Goal: Information Seeking & Learning: Compare options

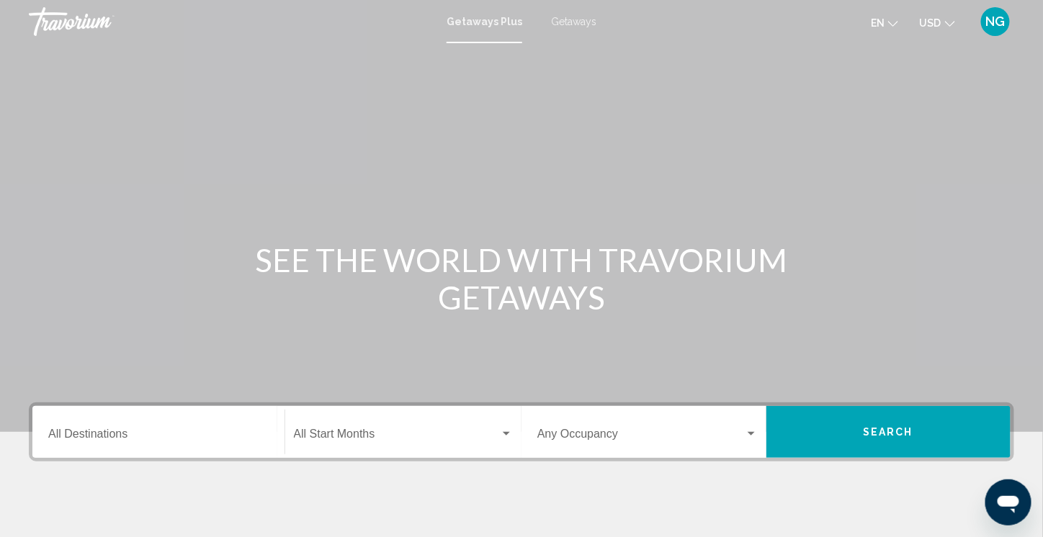
click at [55, 432] on input "Destination All Destinations" at bounding box center [158, 437] width 220 height 13
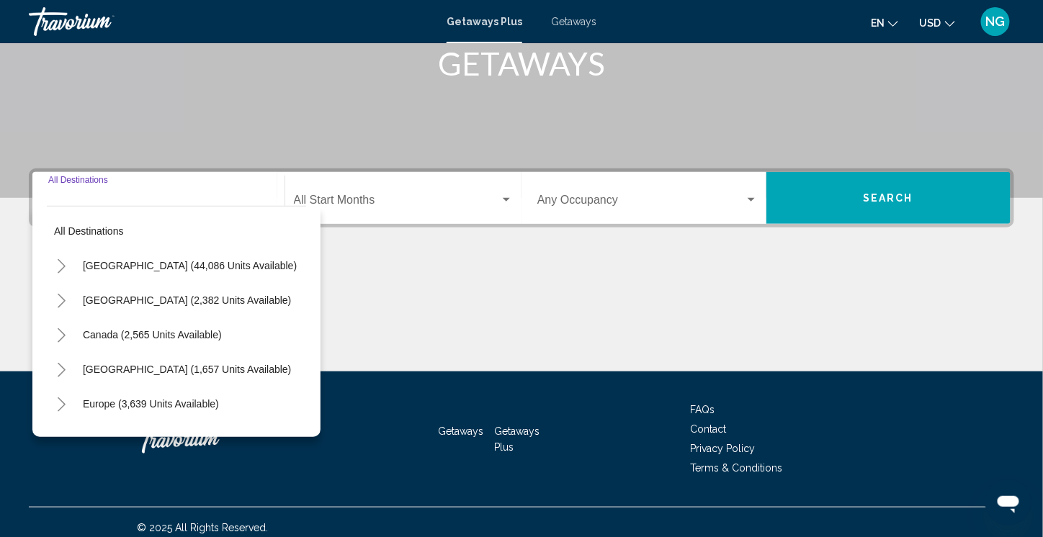
scroll to position [243, 0]
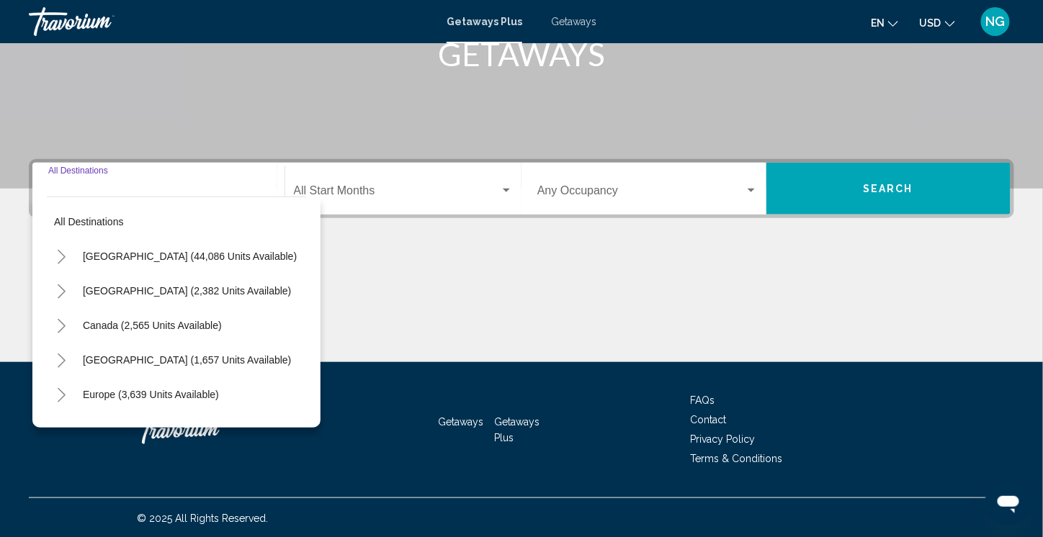
click at [62, 258] on icon "Toggle United States (44,086 units available)" at bounding box center [62, 257] width 8 height 14
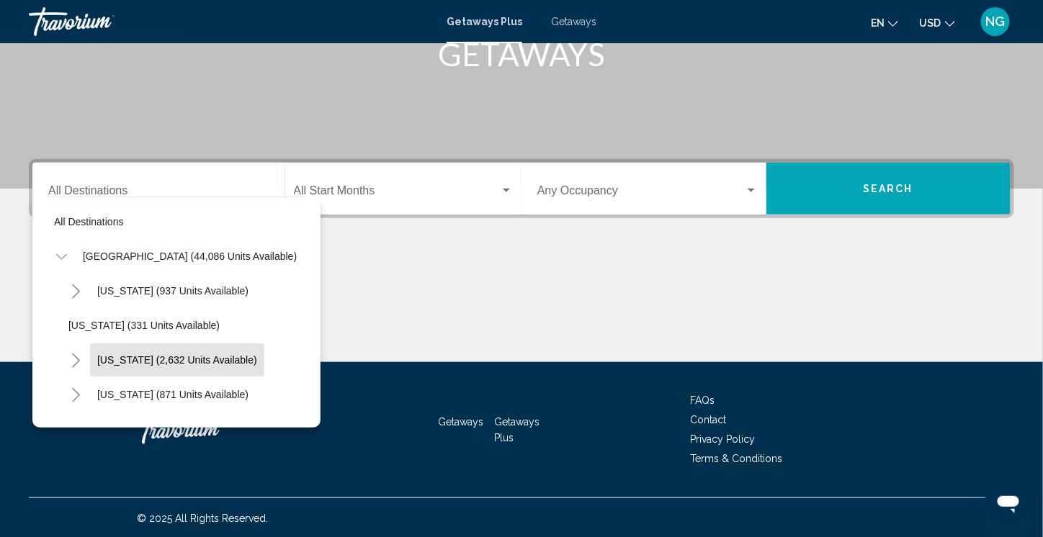
click at [108, 360] on span "[US_STATE] (2,632 units available)" at bounding box center [177, 360] width 160 height 12
type input "**********"
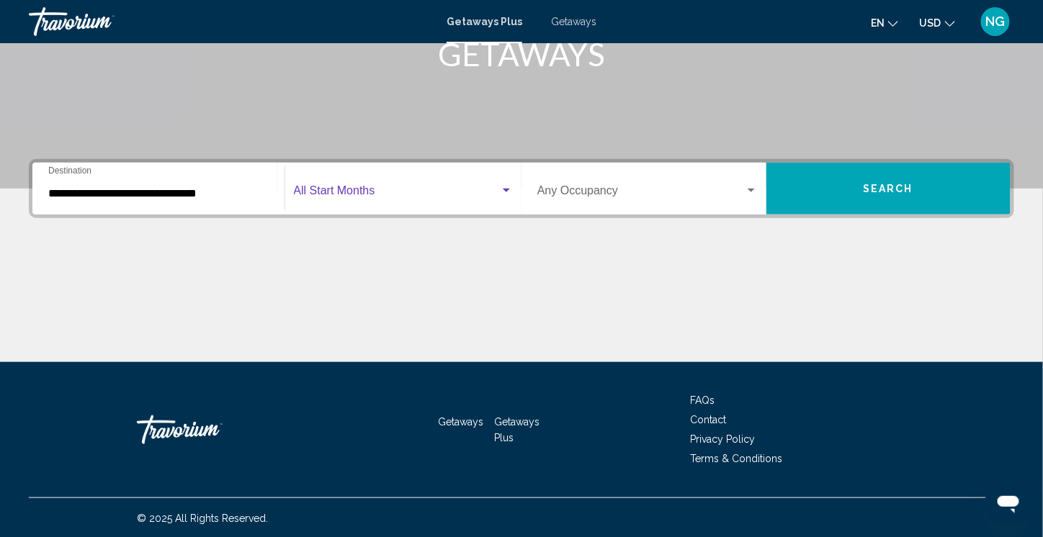
click at [315, 192] on span "Search widget" at bounding box center [397, 193] width 207 height 13
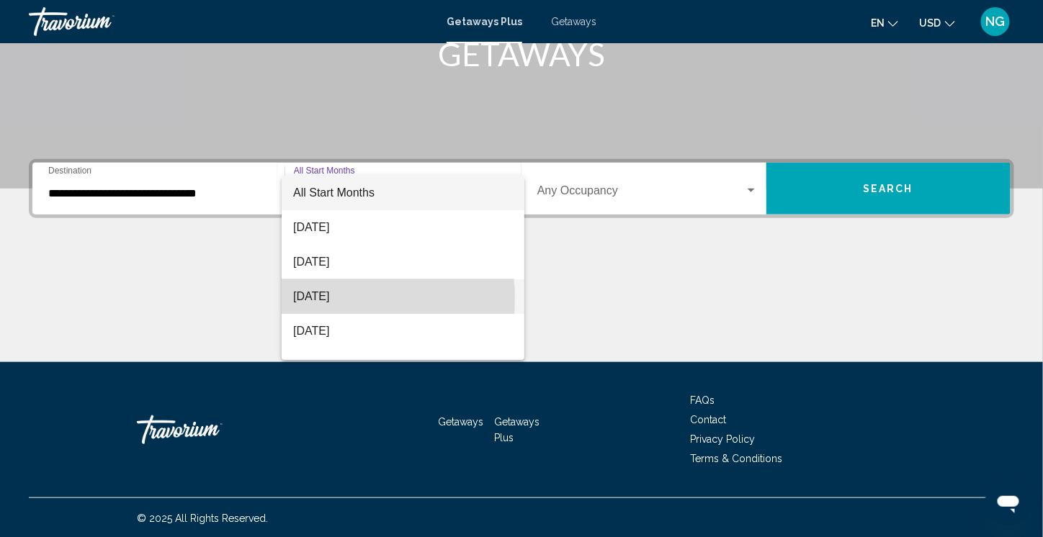
click at [306, 299] on span "[DATE]" at bounding box center [403, 296] width 220 height 35
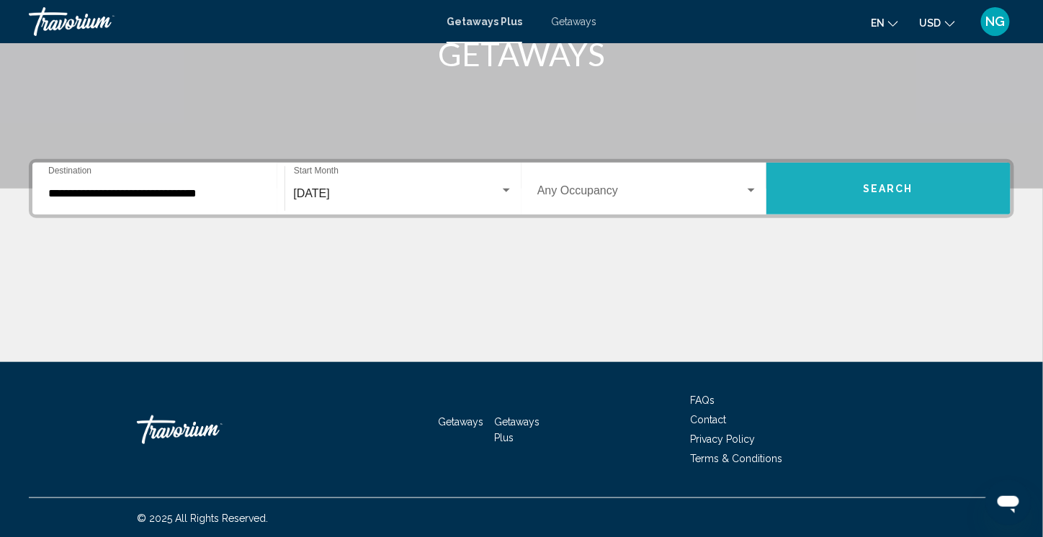
click at [882, 184] on span "Search" at bounding box center [888, 190] width 50 height 12
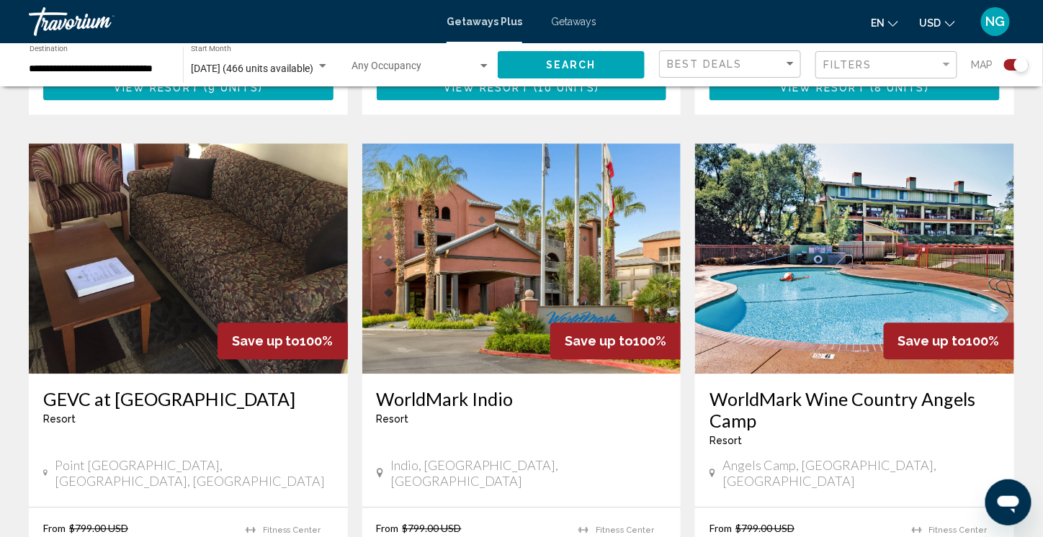
scroll to position [1008, 0]
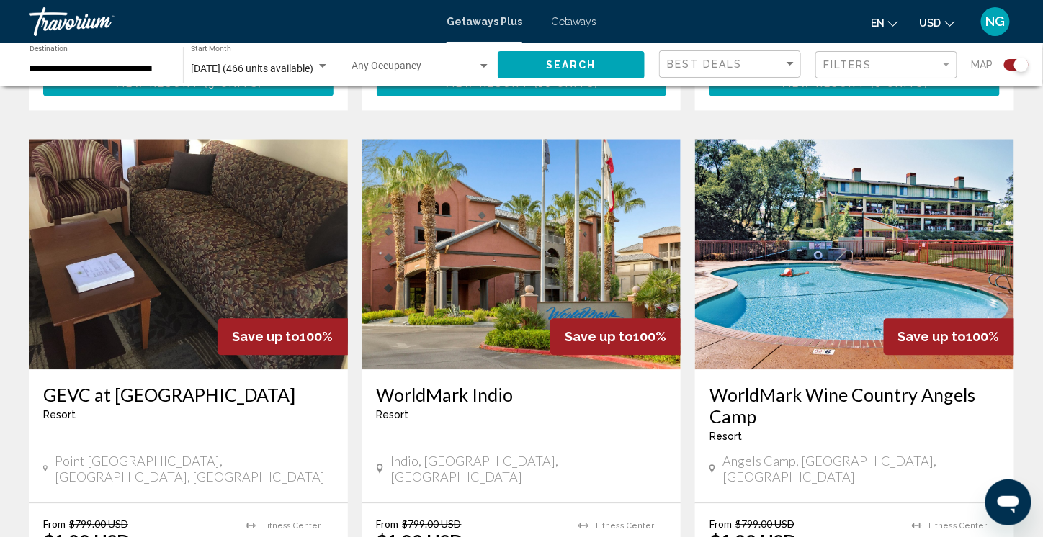
click at [442, 269] on img "Main content" at bounding box center [521, 254] width 319 height 230
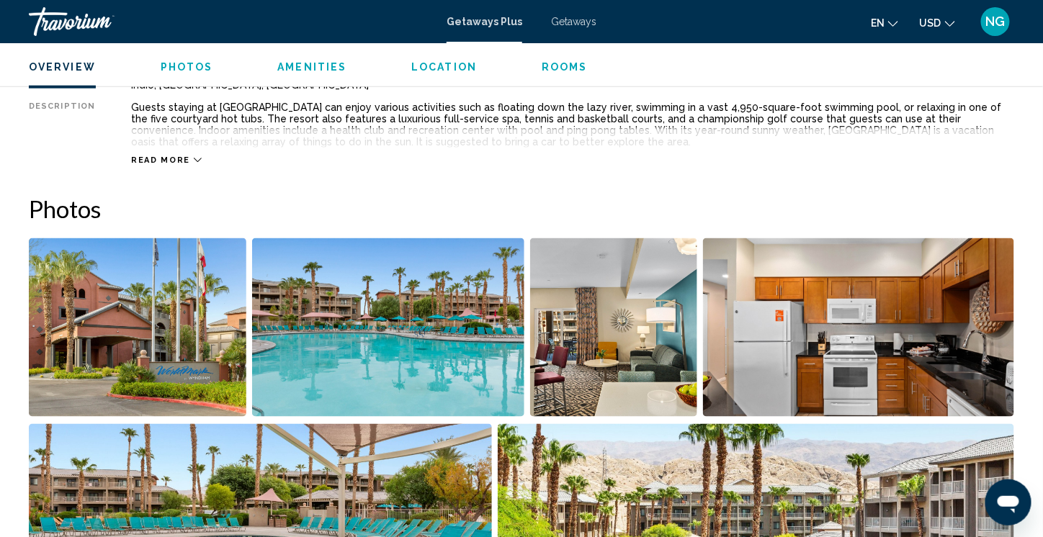
scroll to position [576, 0]
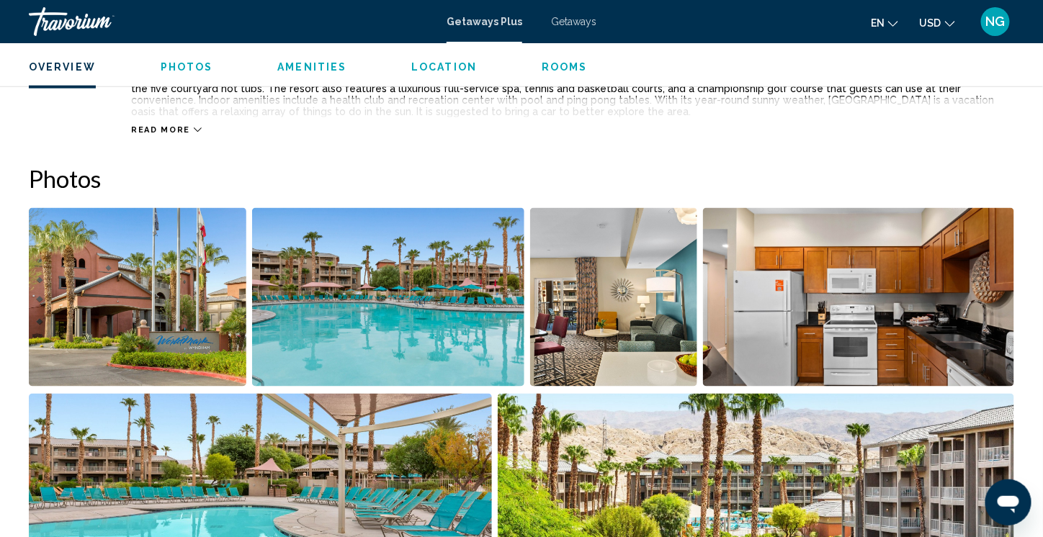
click at [156, 324] on img "Open full-screen image slider" at bounding box center [137, 297] width 217 height 179
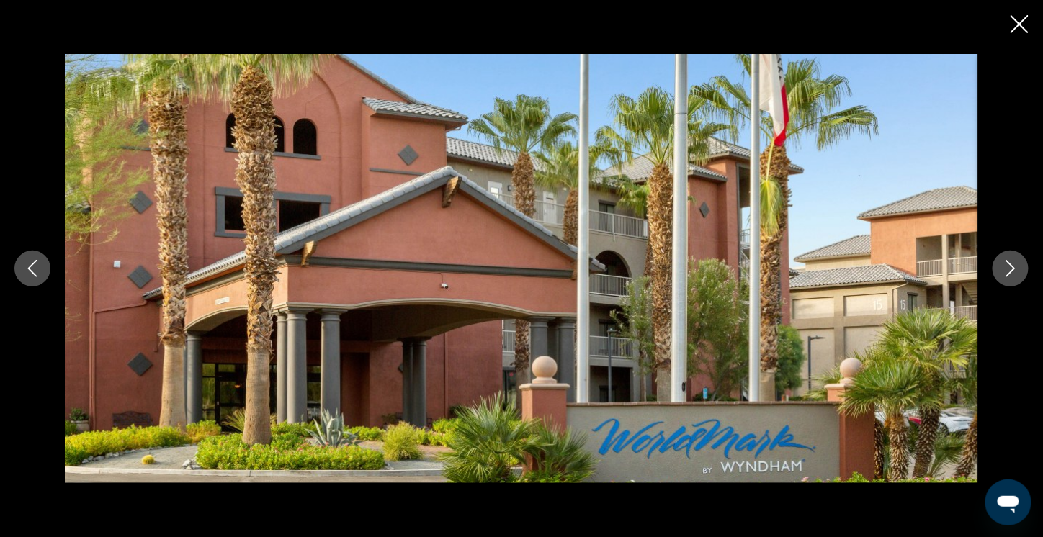
click at [1000, 266] on button "Next image" at bounding box center [1010, 269] width 36 height 36
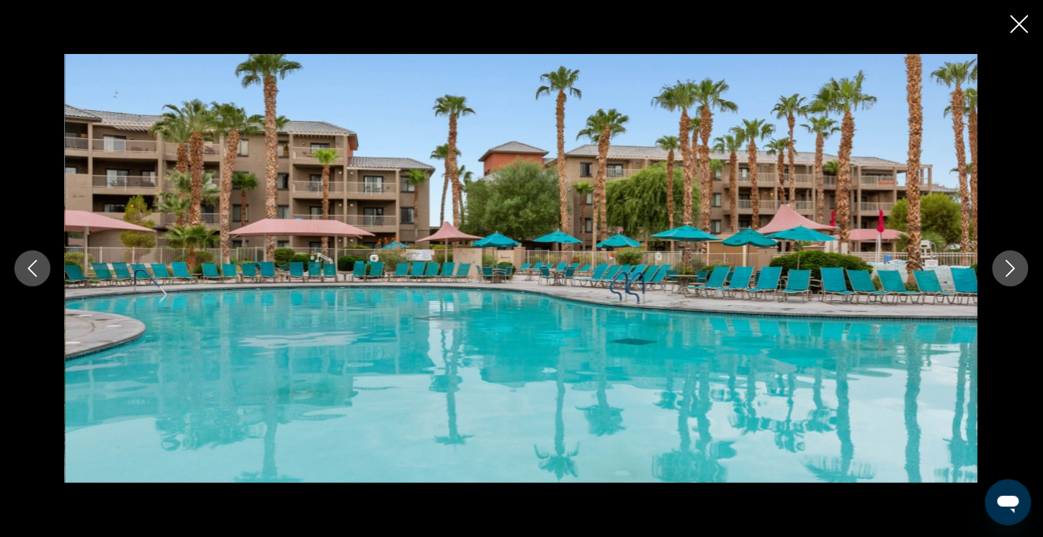
click at [1000, 266] on button "Next image" at bounding box center [1010, 269] width 36 height 36
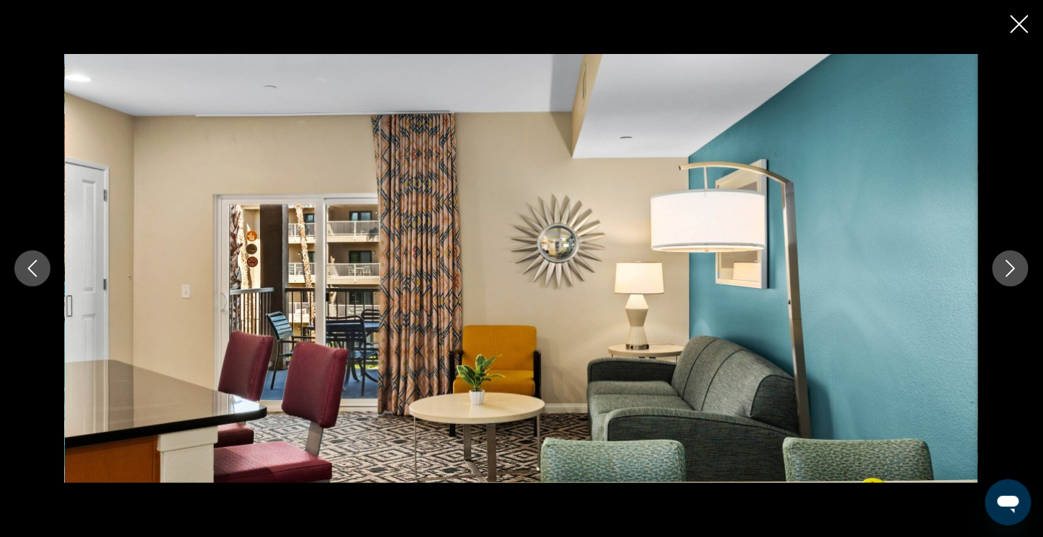
click at [1000, 266] on button "Next image" at bounding box center [1010, 269] width 36 height 36
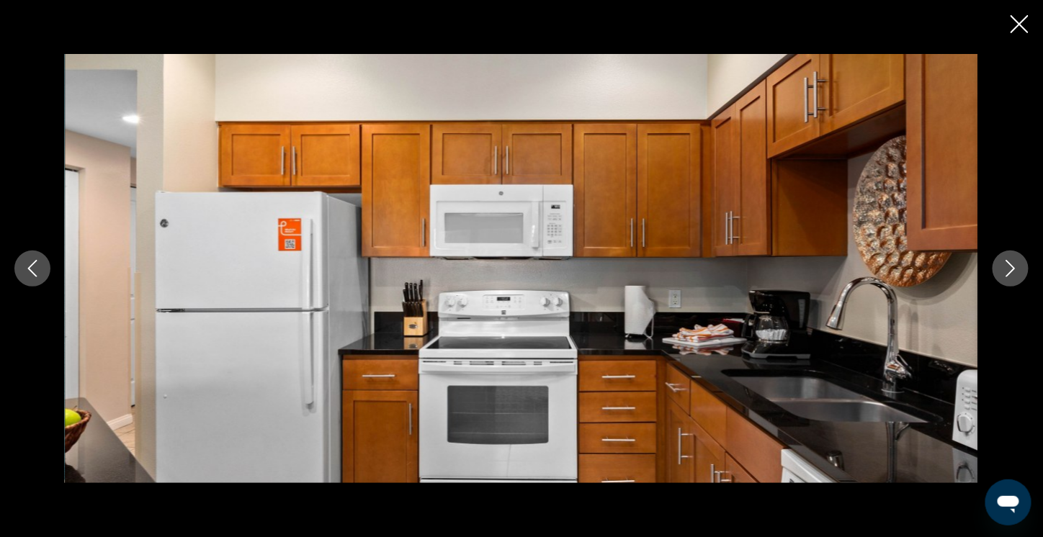
click at [1000, 266] on button "Next image" at bounding box center [1010, 269] width 36 height 36
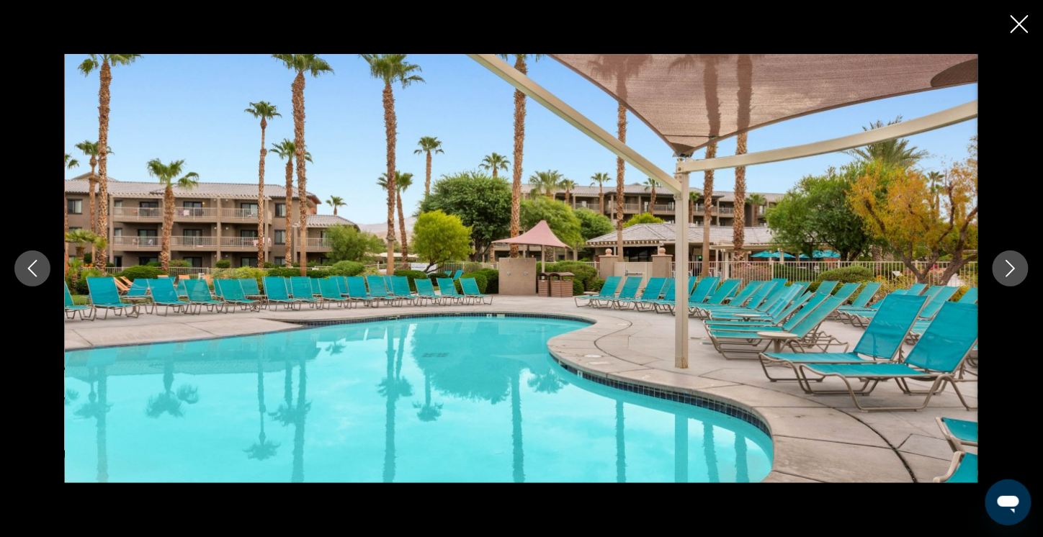
click at [1000, 265] on button "Next image" at bounding box center [1010, 269] width 36 height 36
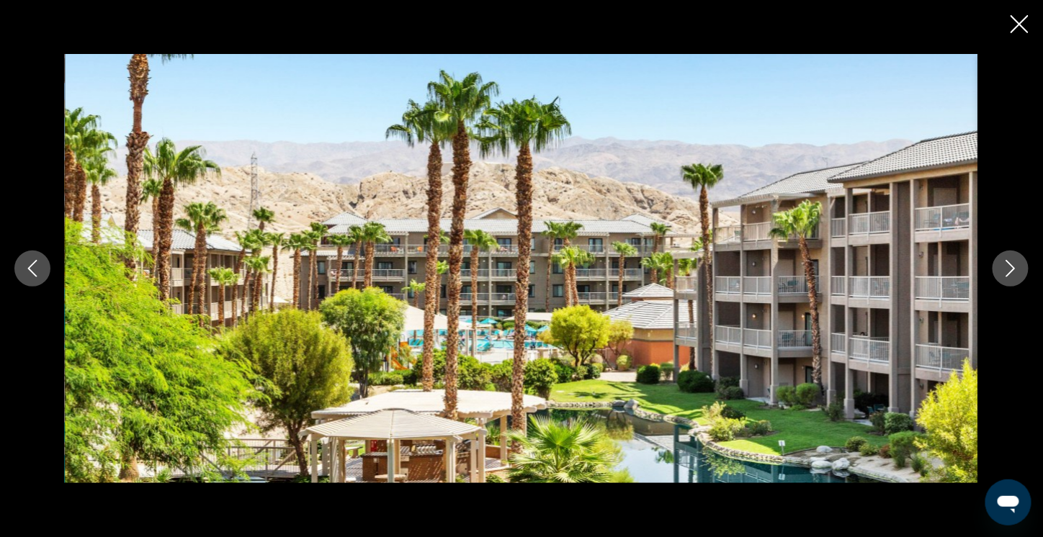
click at [1006, 262] on icon "Next image" at bounding box center [1010, 268] width 17 height 17
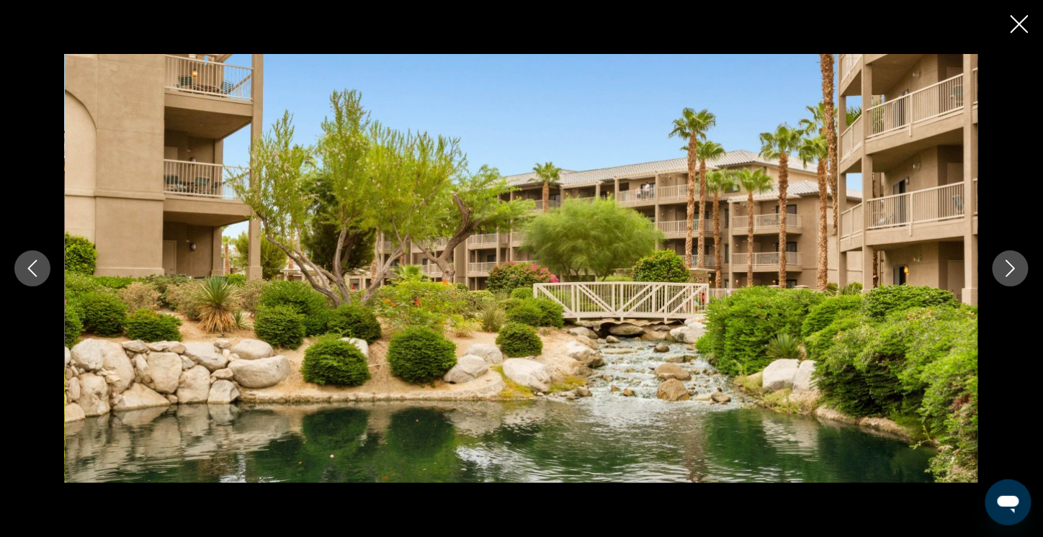
click at [1006, 262] on icon "Next image" at bounding box center [1010, 268] width 17 height 17
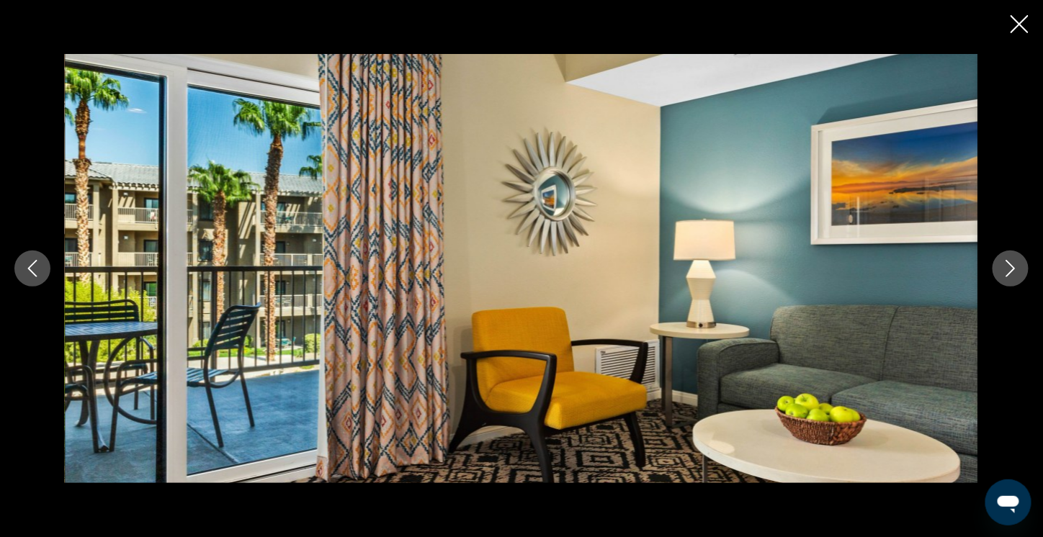
click at [1006, 262] on icon "Next image" at bounding box center [1010, 268] width 17 height 17
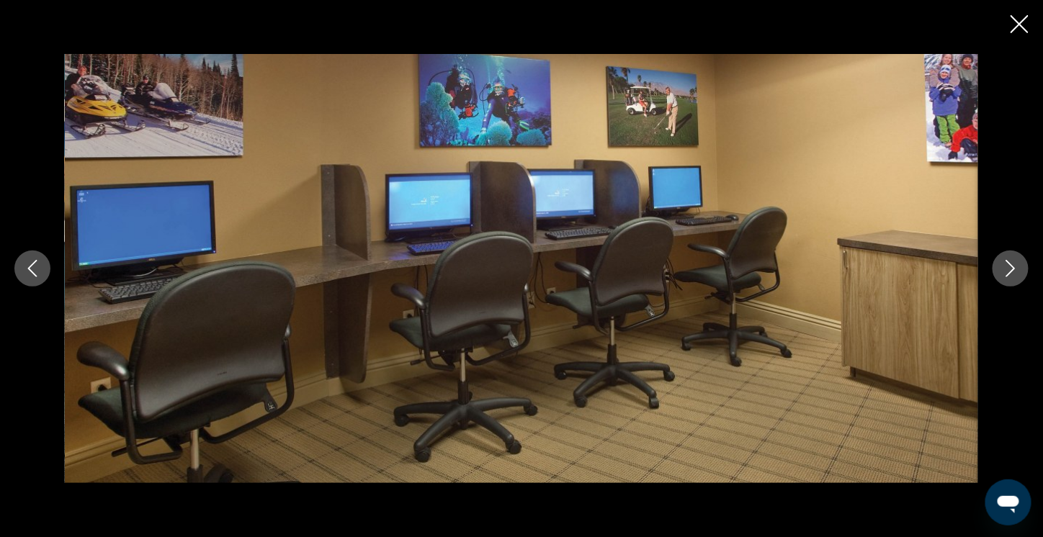
click at [1006, 262] on icon "Next image" at bounding box center [1010, 268] width 17 height 17
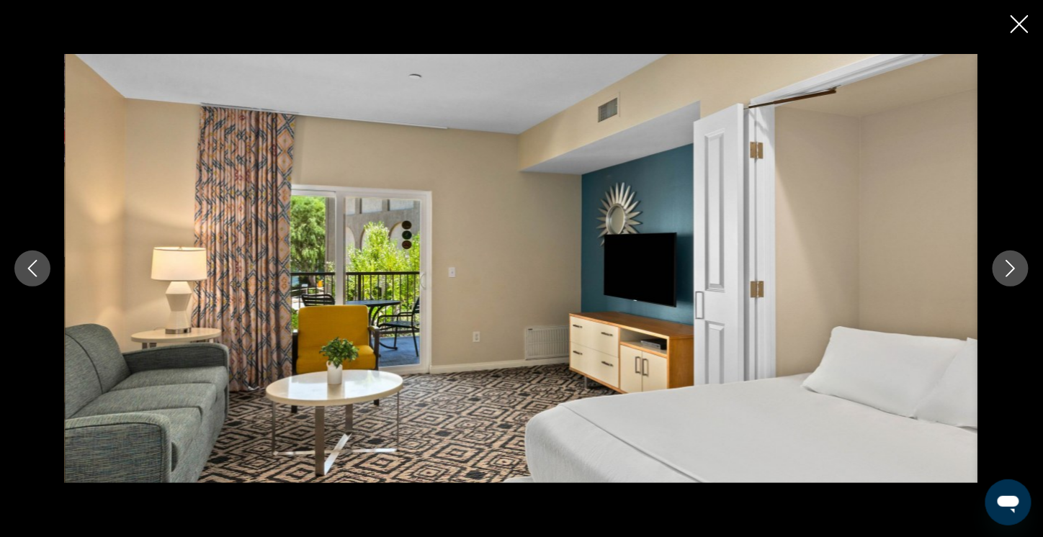
click at [1006, 262] on icon "Next image" at bounding box center [1010, 268] width 17 height 17
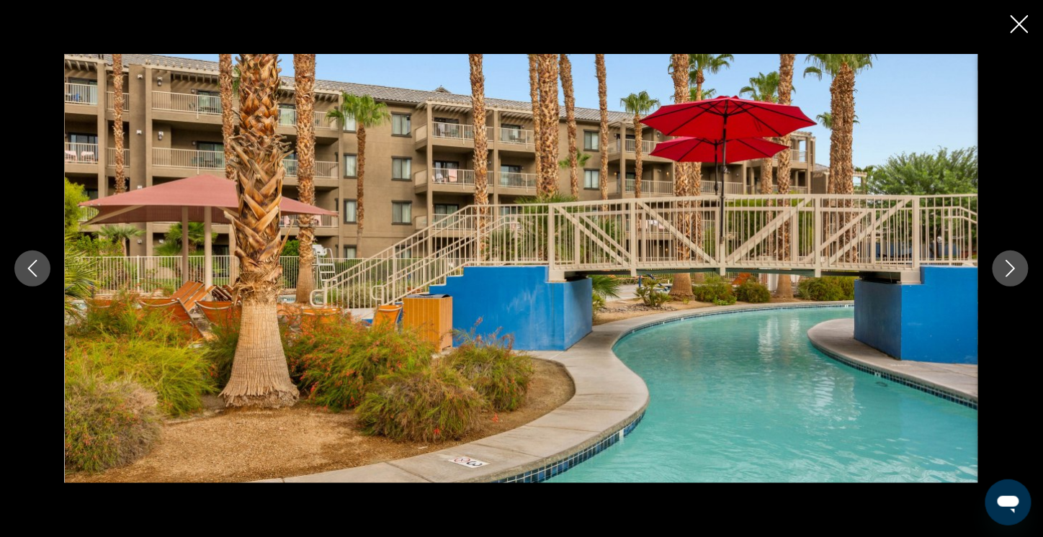
click at [1006, 262] on icon "Next image" at bounding box center [1010, 268] width 17 height 17
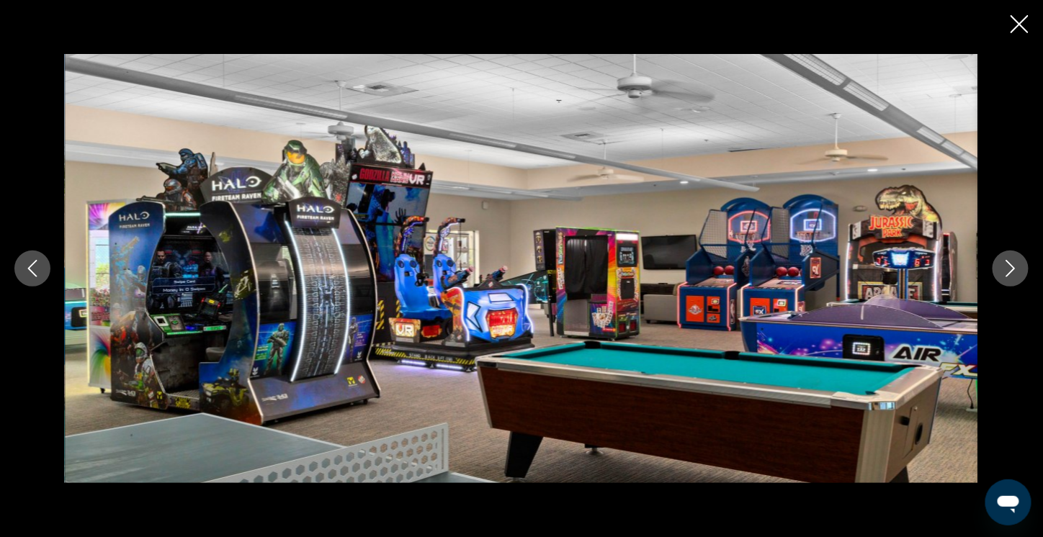
click at [1006, 262] on icon "Next image" at bounding box center [1010, 268] width 17 height 17
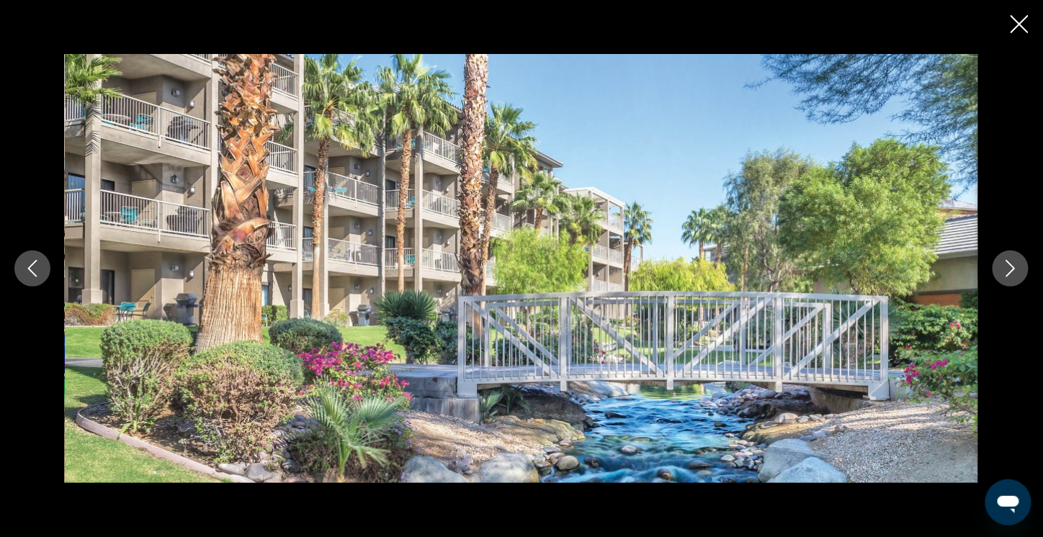
click at [1006, 262] on icon "Next image" at bounding box center [1010, 268] width 17 height 17
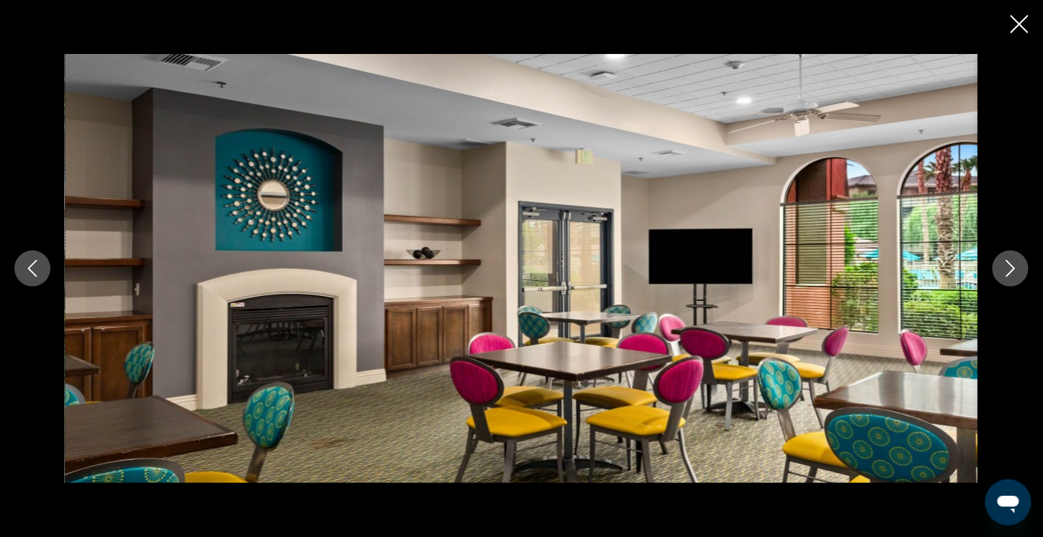
click at [1006, 262] on icon "Next image" at bounding box center [1010, 268] width 17 height 17
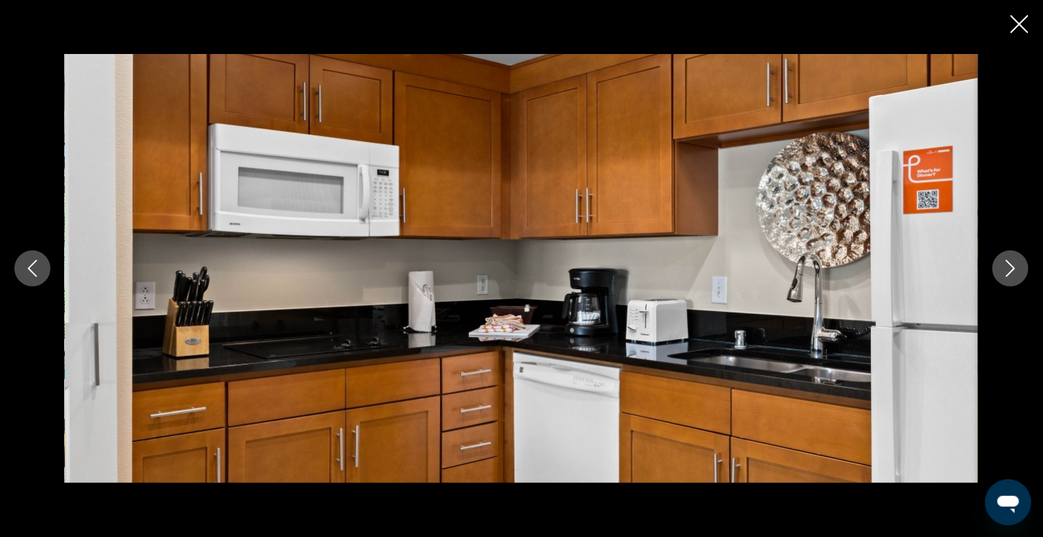
click at [1006, 262] on icon "Next image" at bounding box center [1010, 268] width 17 height 17
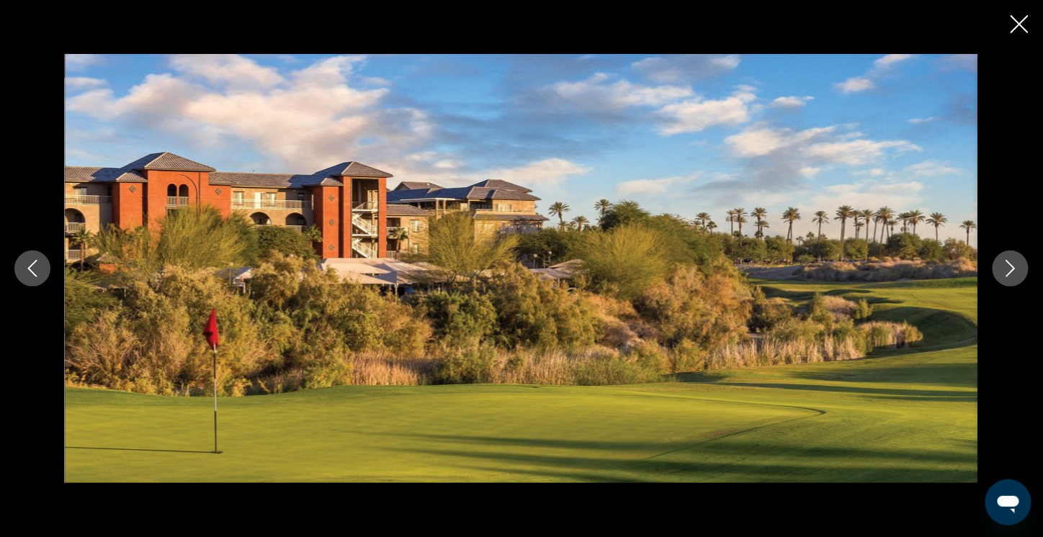
click at [1006, 262] on icon "Next image" at bounding box center [1010, 268] width 17 height 17
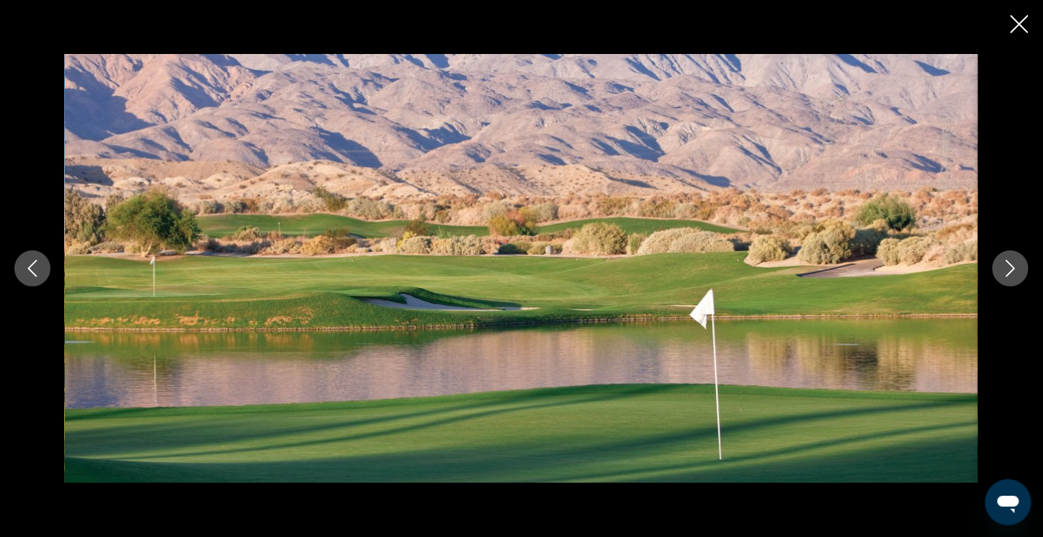
click at [1006, 262] on icon "Next image" at bounding box center [1010, 268] width 17 height 17
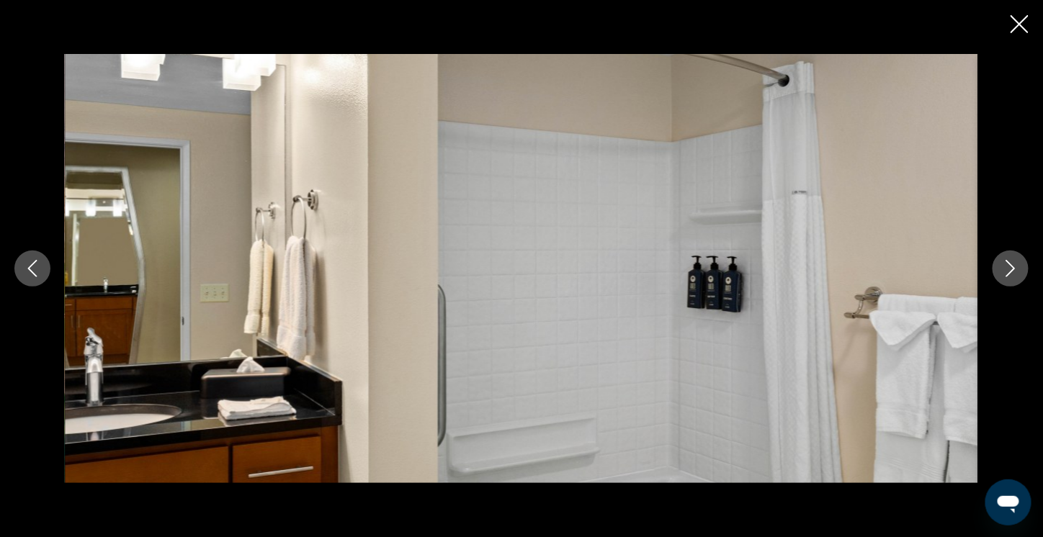
click at [1006, 262] on icon "Next image" at bounding box center [1010, 268] width 17 height 17
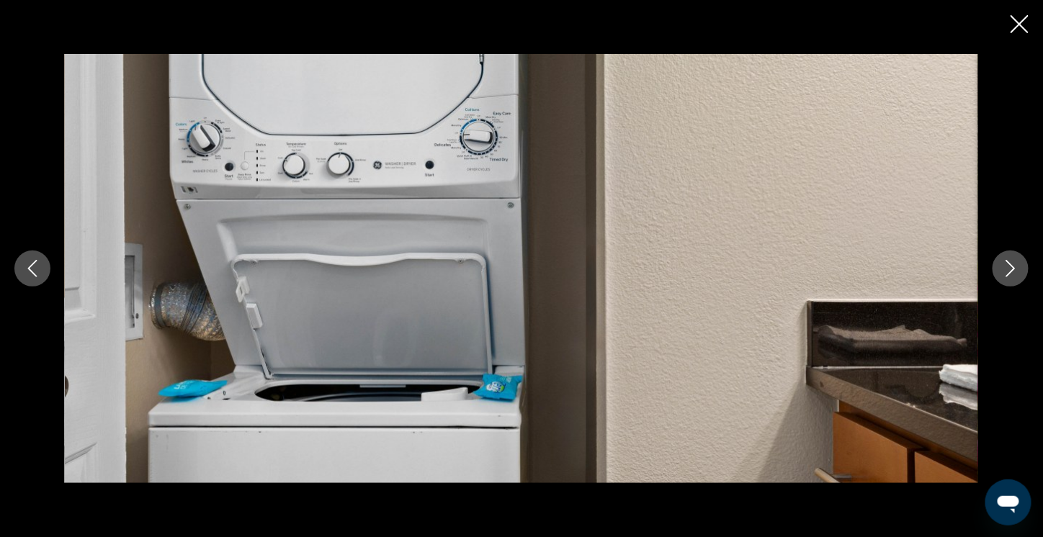
click at [1006, 262] on icon "Next image" at bounding box center [1010, 268] width 17 height 17
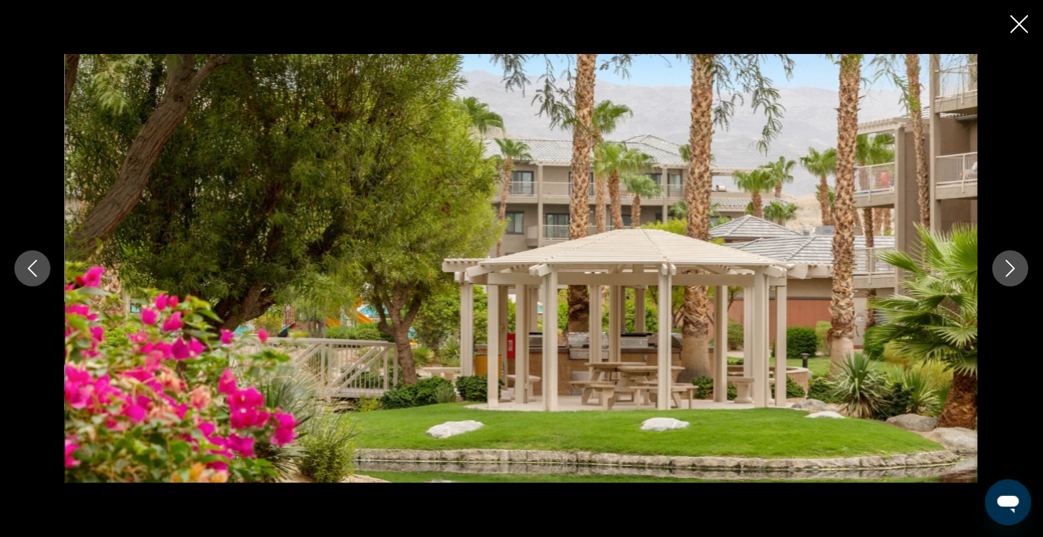
click at [1006, 262] on icon "Next image" at bounding box center [1010, 268] width 17 height 17
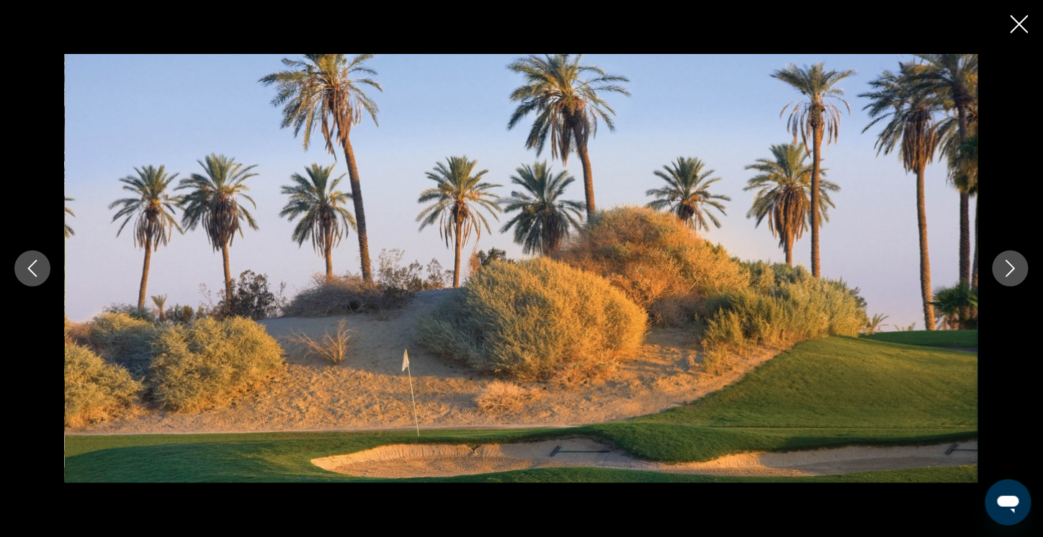
click at [1006, 262] on icon "Next image" at bounding box center [1010, 268] width 17 height 17
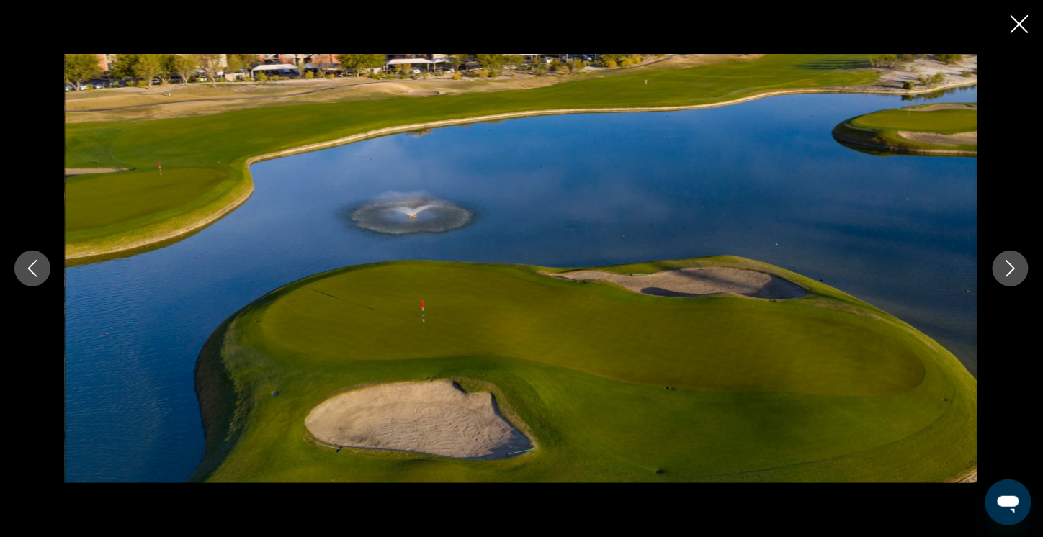
click at [1006, 262] on icon "Next image" at bounding box center [1010, 268] width 17 height 17
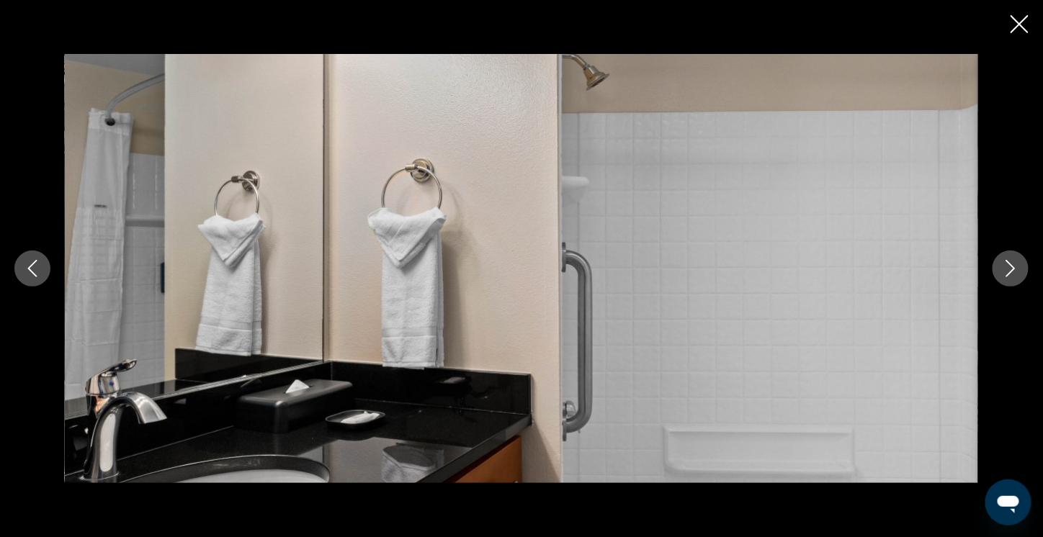
click at [1006, 262] on icon "Next image" at bounding box center [1010, 268] width 17 height 17
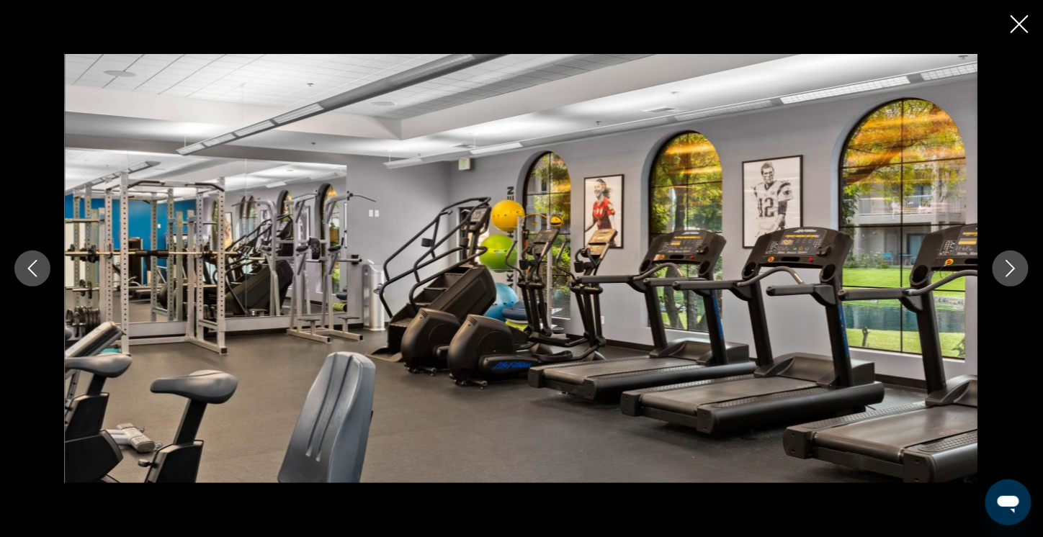
click at [1006, 262] on icon "Next image" at bounding box center [1010, 268] width 17 height 17
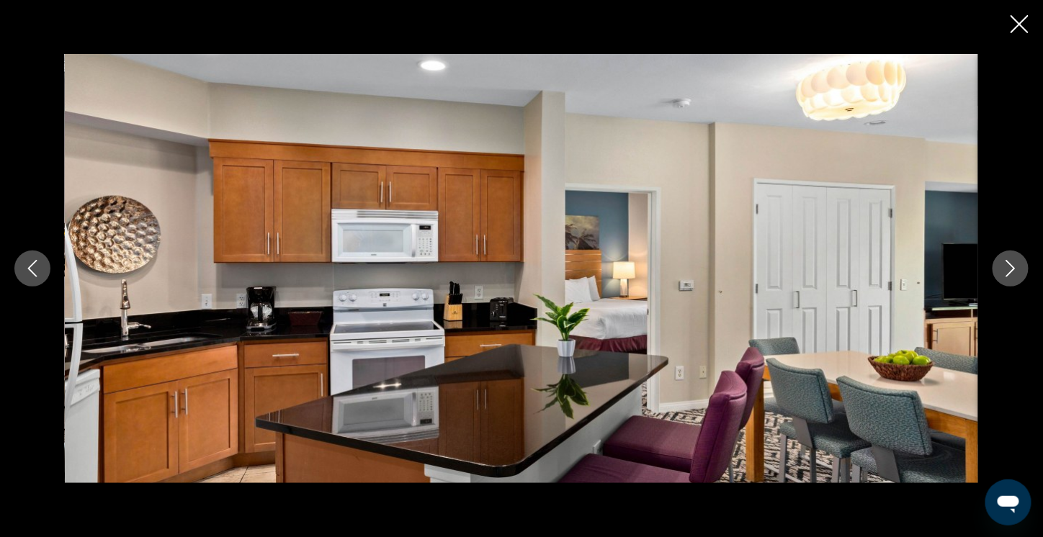
click at [1006, 262] on icon "Next image" at bounding box center [1010, 268] width 17 height 17
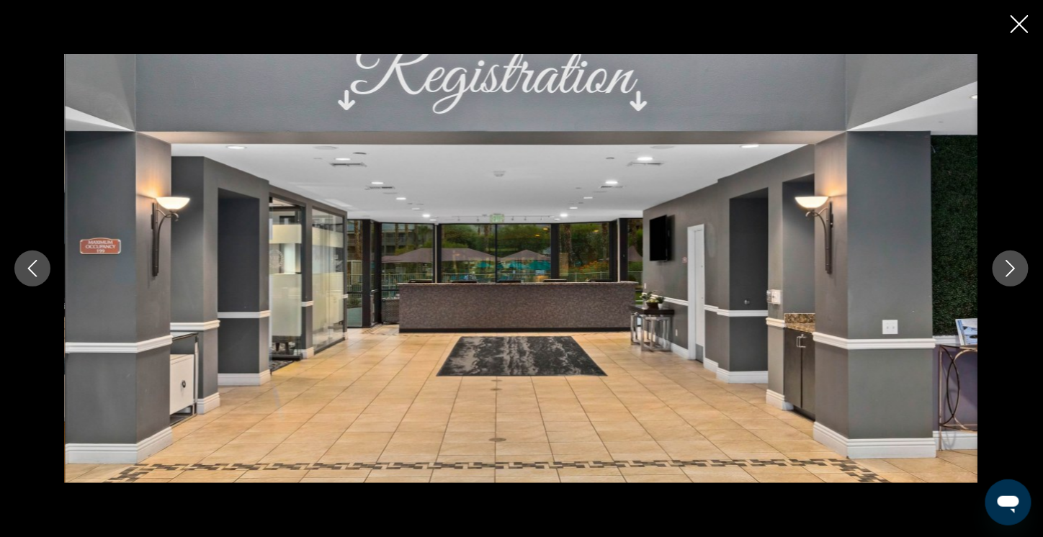
click at [1006, 262] on icon "Next image" at bounding box center [1010, 268] width 17 height 17
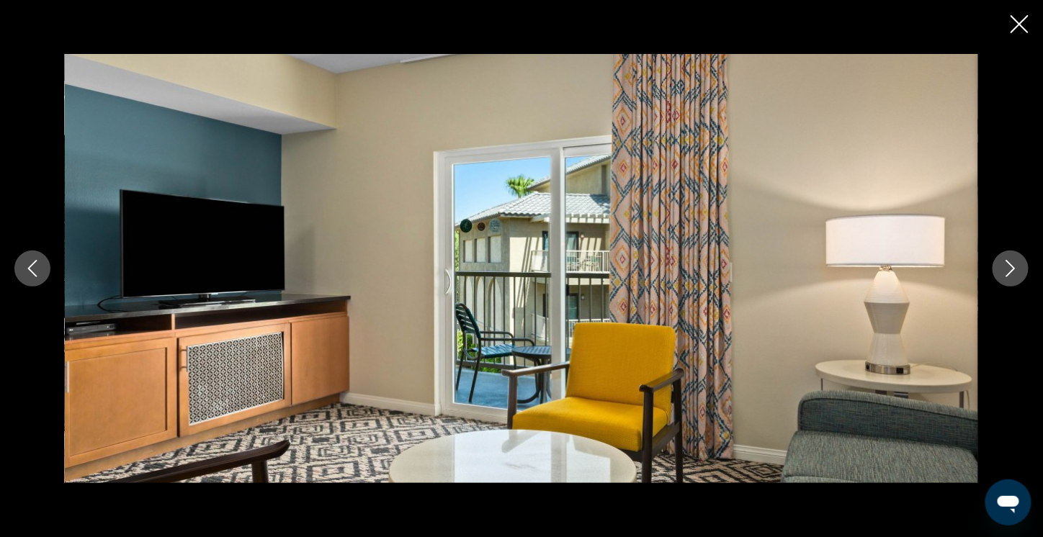
click at [1006, 262] on icon "Next image" at bounding box center [1010, 268] width 17 height 17
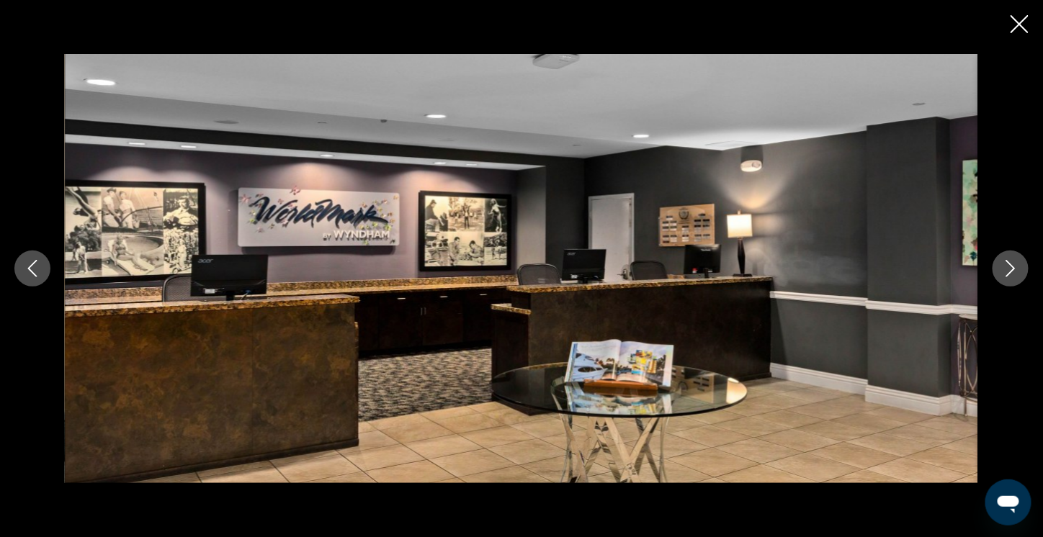
click at [1006, 262] on icon "Next image" at bounding box center [1010, 268] width 17 height 17
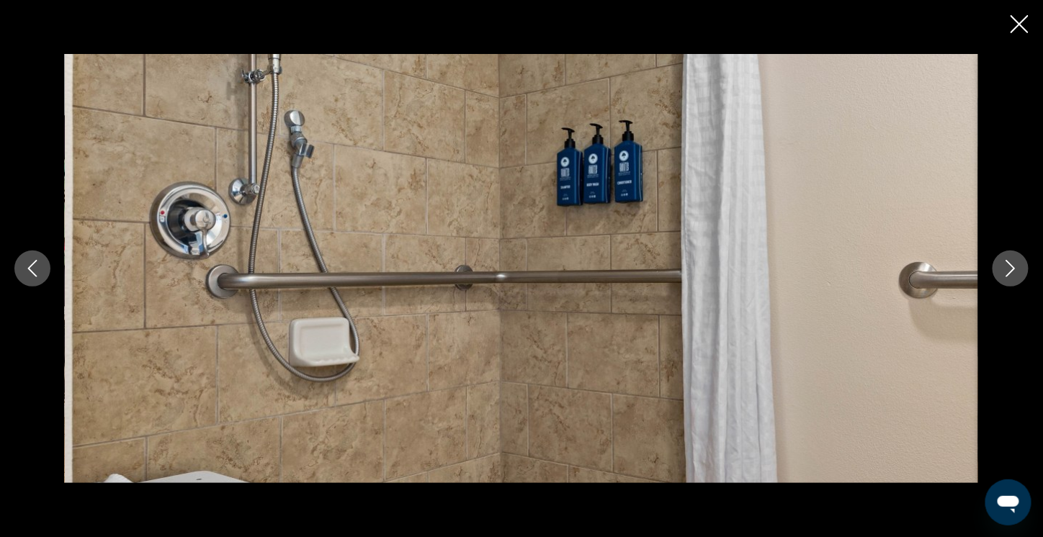
click at [1006, 262] on icon "Next image" at bounding box center [1010, 268] width 17 height 17
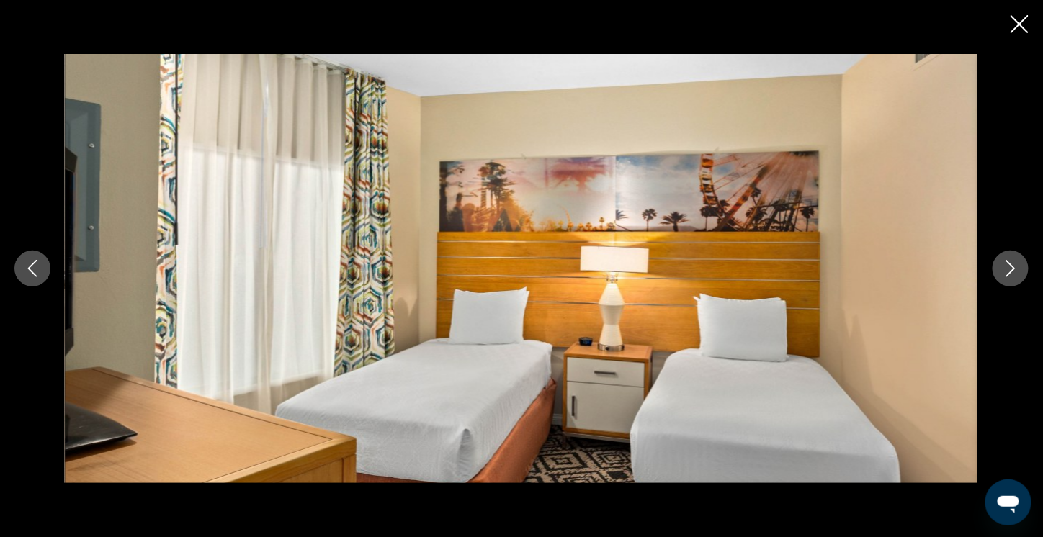
click at [1006, 262] on icon "Next image" at bounding box center [1010, 268] width 17 height 17
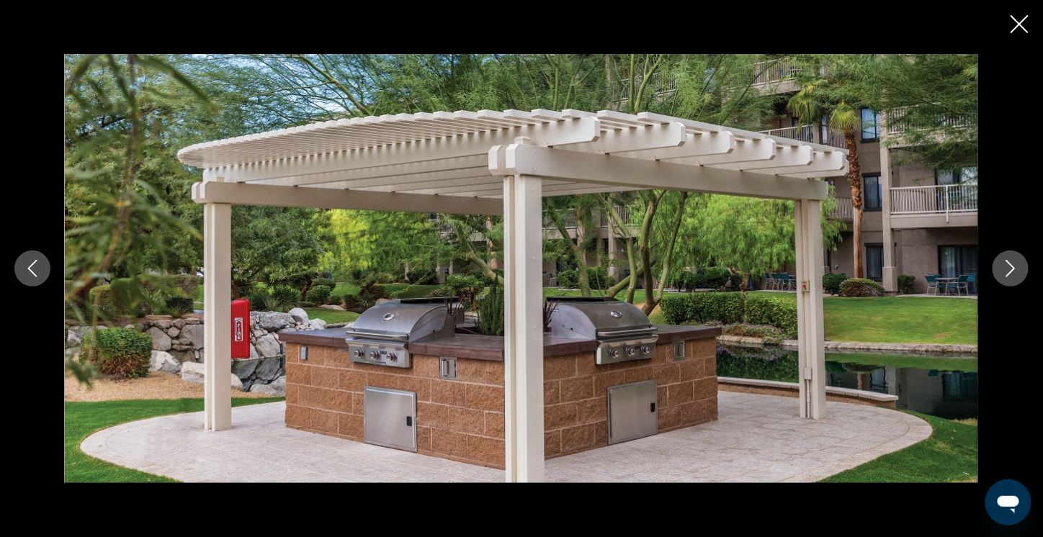
click at [1006, 262] on icon "Next image" at bounding box center [1010, 268] width 17 height 17
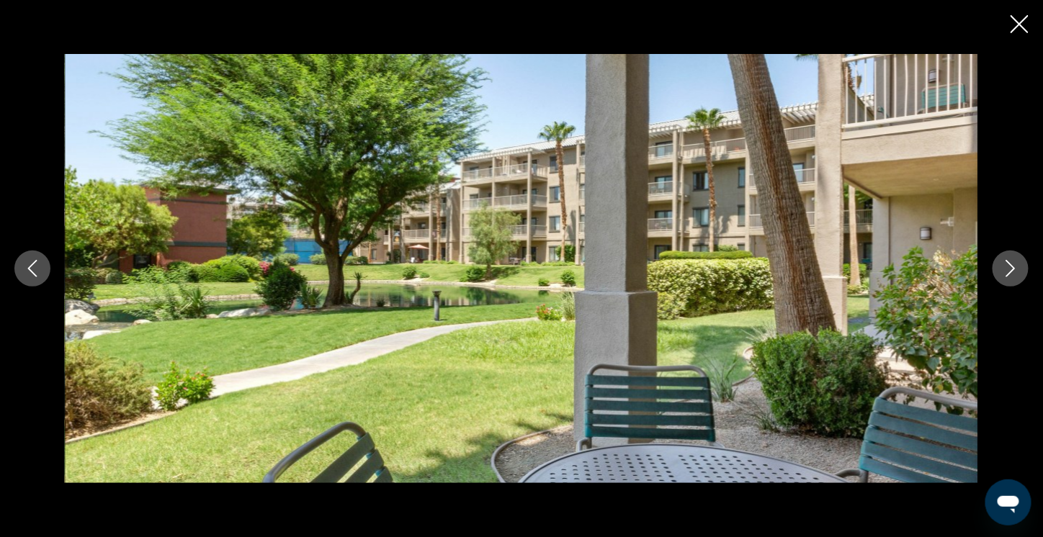
click at [1006, 262] on icon "Next image" at bounding box center [1010, 268] width 17 height 17
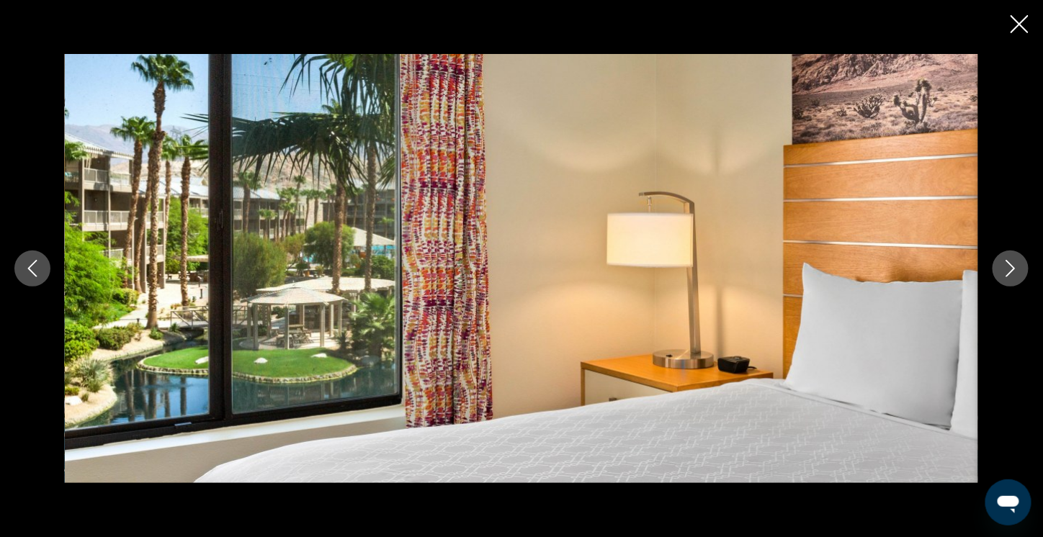
click at [1006, 262] on icon "Next image" at bounding box center [1010, 268] width 17 height 17
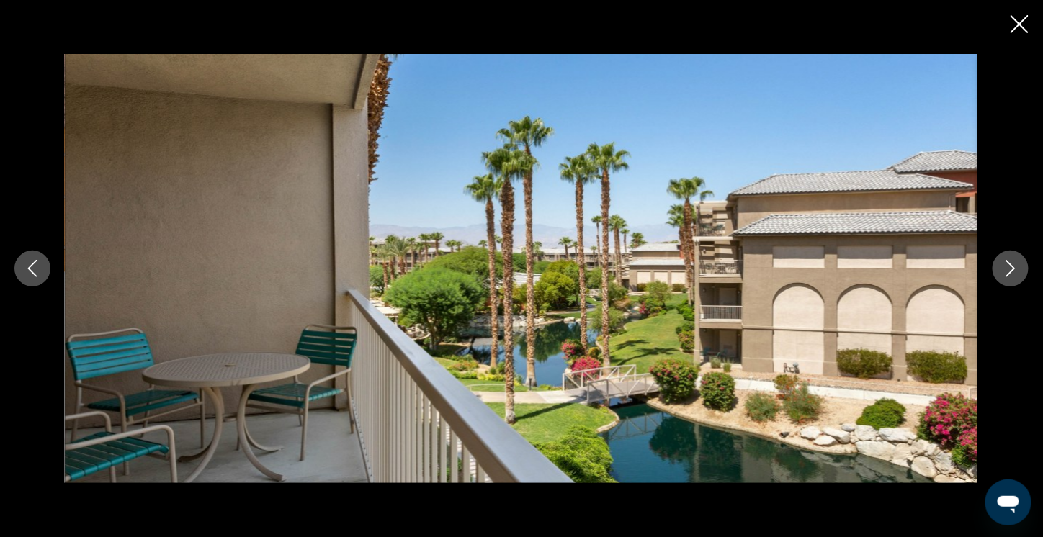
click at [1006, 262] on icon "Next image" at bounding box center [1010, 268] width 17 height 17
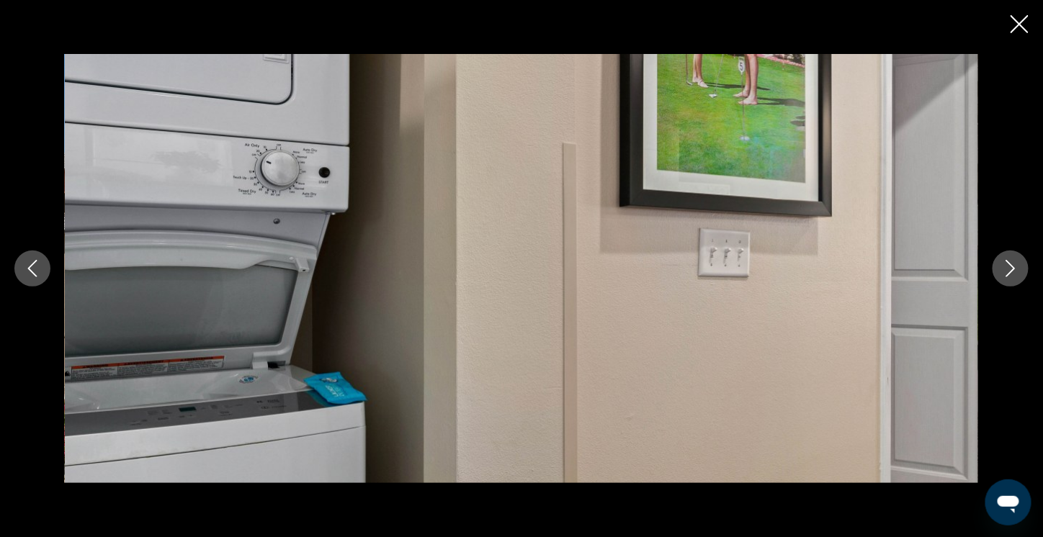
click at [1006, 262] on icon "Next image" at bounding box center [1010, 268] width 17 height 17
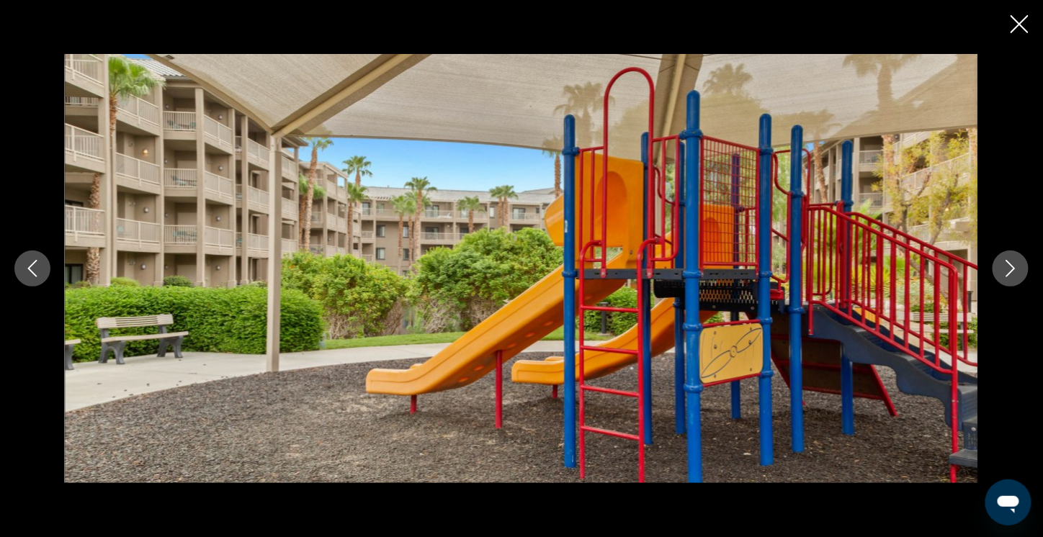
click at [1006, 262] on icon "Next image" at bounding box center [1010, 268] width 17 height 17
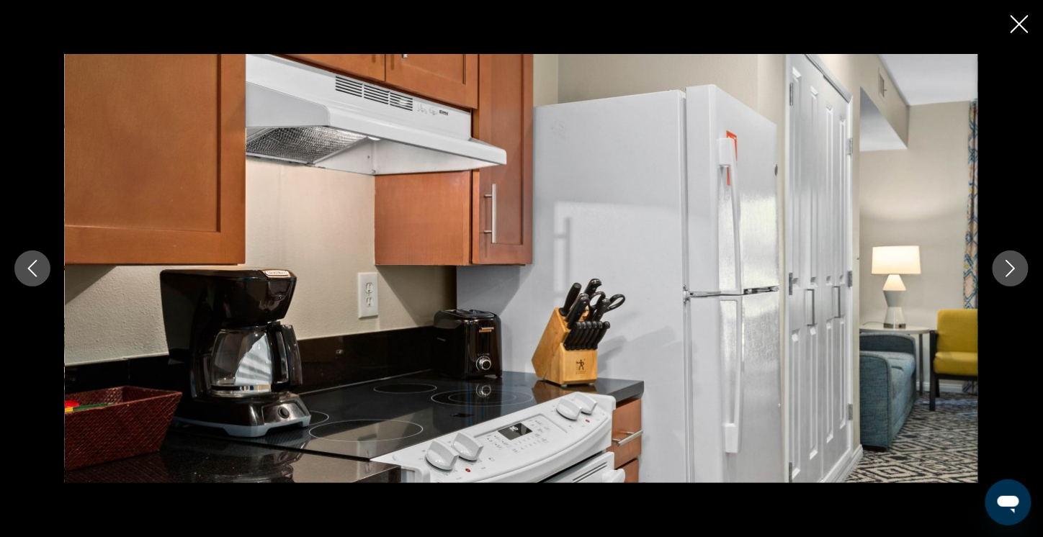
click at [1006, 262] on icon "Next image" at bounding box center [1010, 268] width 17 height 17
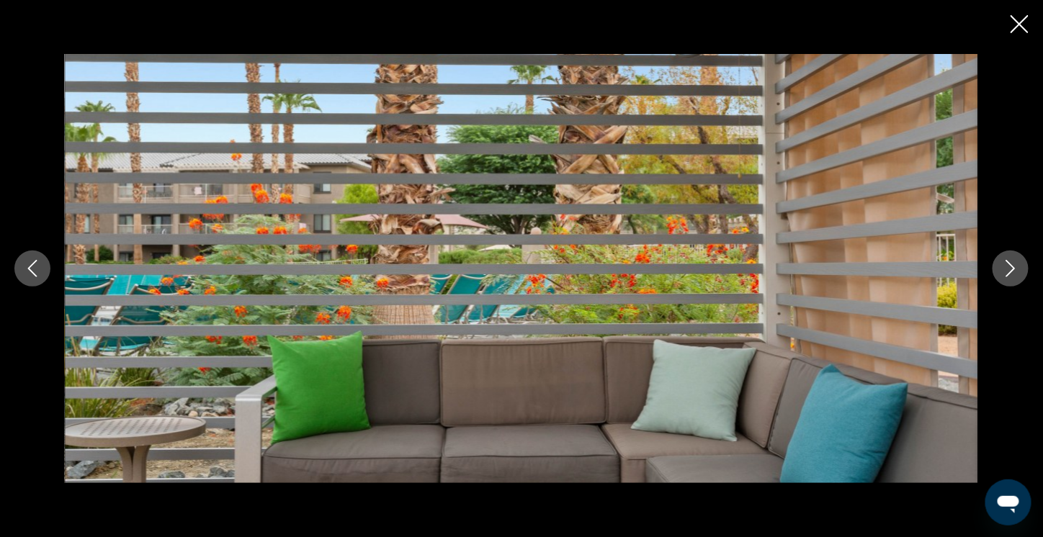
click at [1006, 262] on icon "Next image" at bounding box center [1010, 268] width 17 height 17
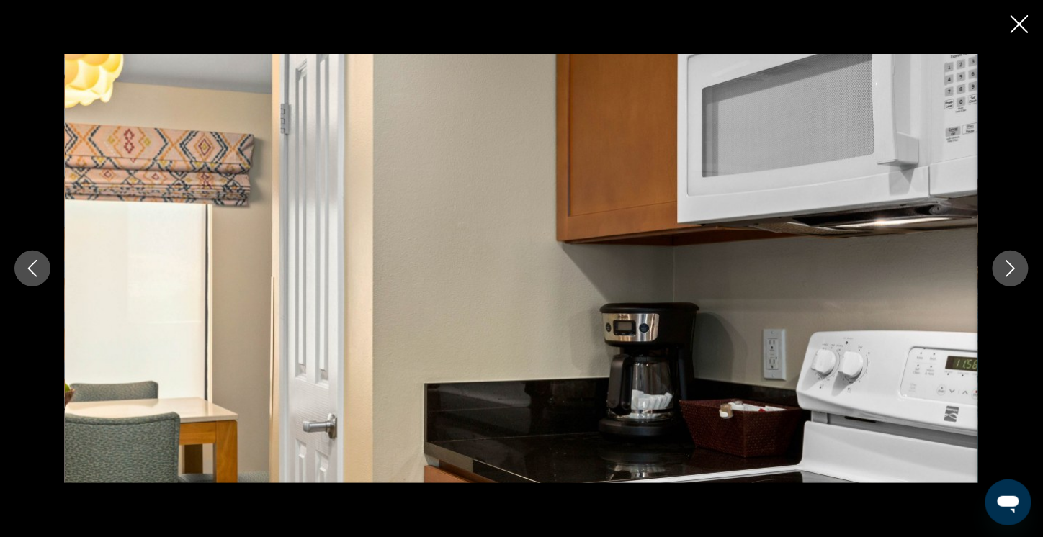
click at [1015, 269] on icon "Next image" at bounding box center [1010, 268] width 17 height 17
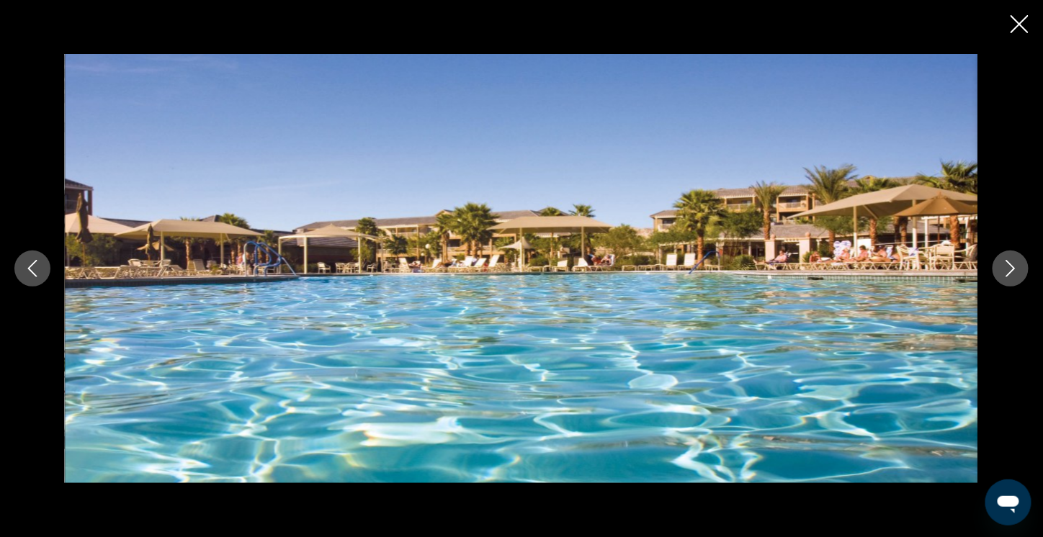
click at [1015, 269] on icon "Next image" at bounding box center [1010, 268] width 17 height 17
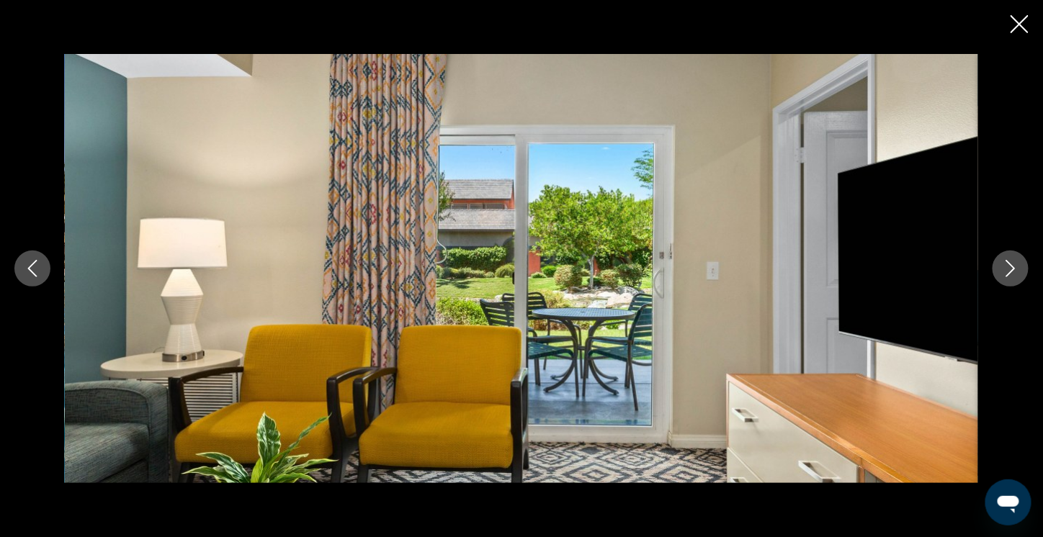
click at [1015, 269] on icon "Next image" at bounding box center [1010, 268] width 17 height 17
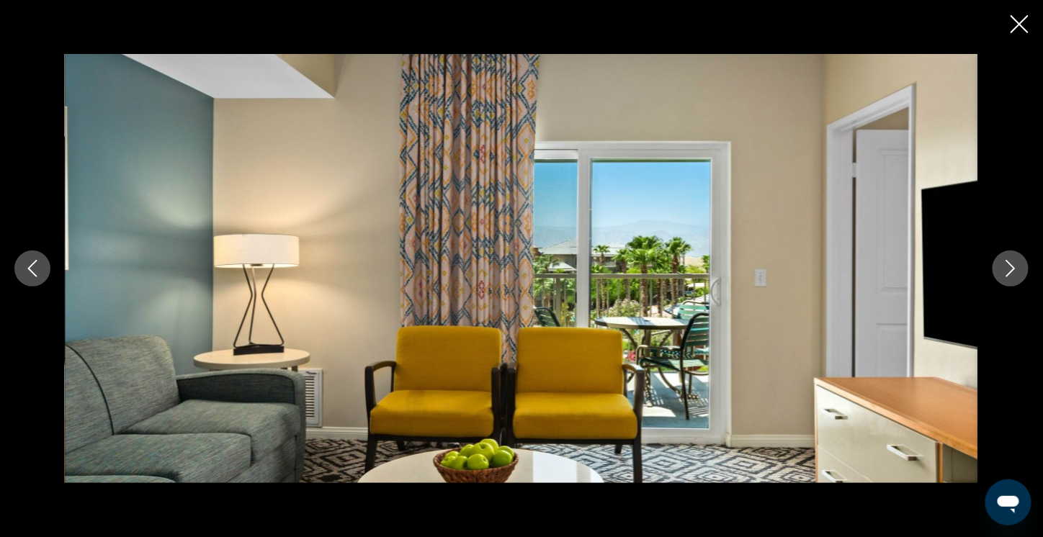
click at [1015, 269] on icon "Next image" at bounding box center [1010, 268] width 17 height 17
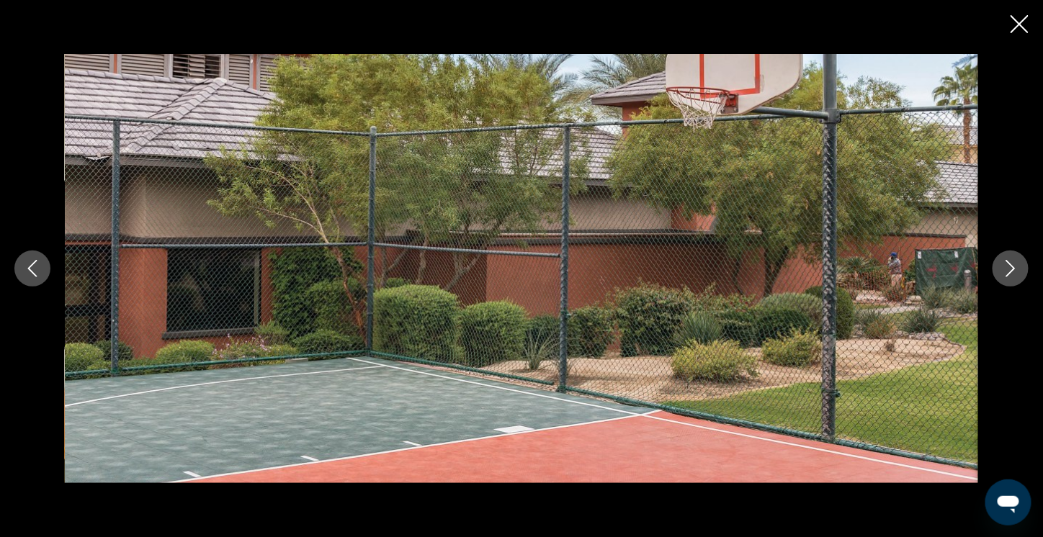
click at [1015, 269] on icon "Next image" at bounding box center [1010, 268] width 17 height 17
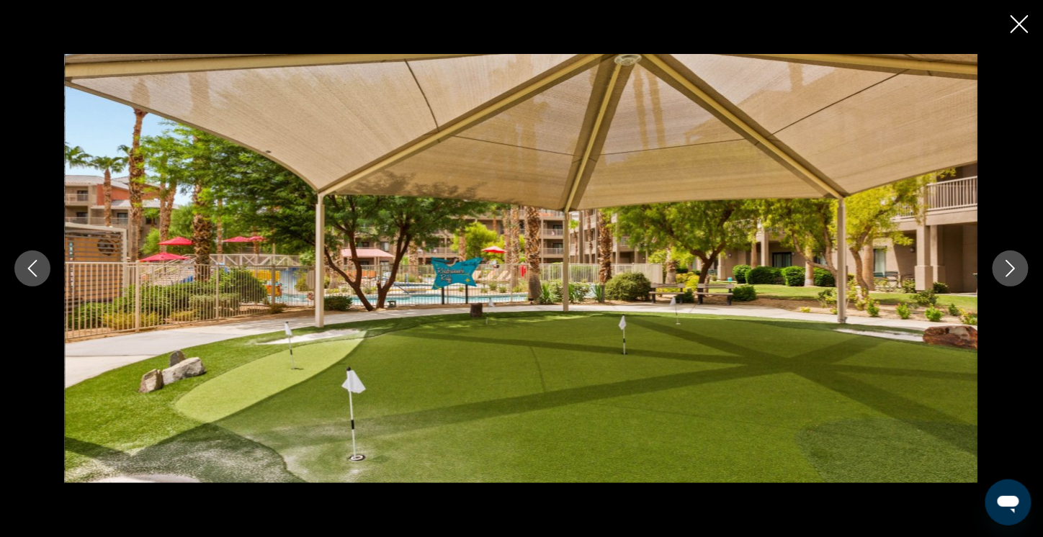
click at [1015, 269] on icon "Next image" at bounding box center [1010, 268] width 17 height 17
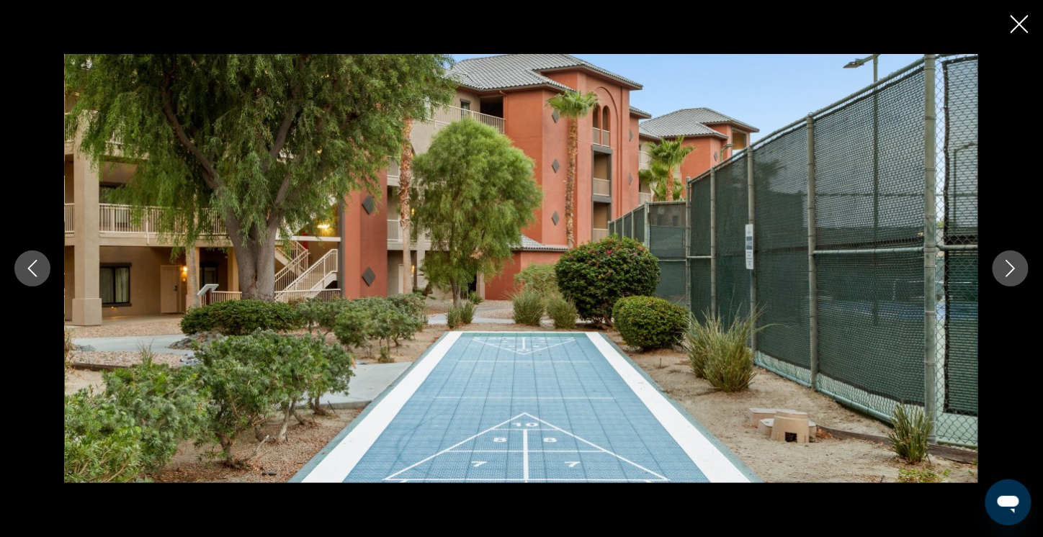
click at [1015, 269] on icon "Next image" at bounding box center [1010, 268] width 17 height 17
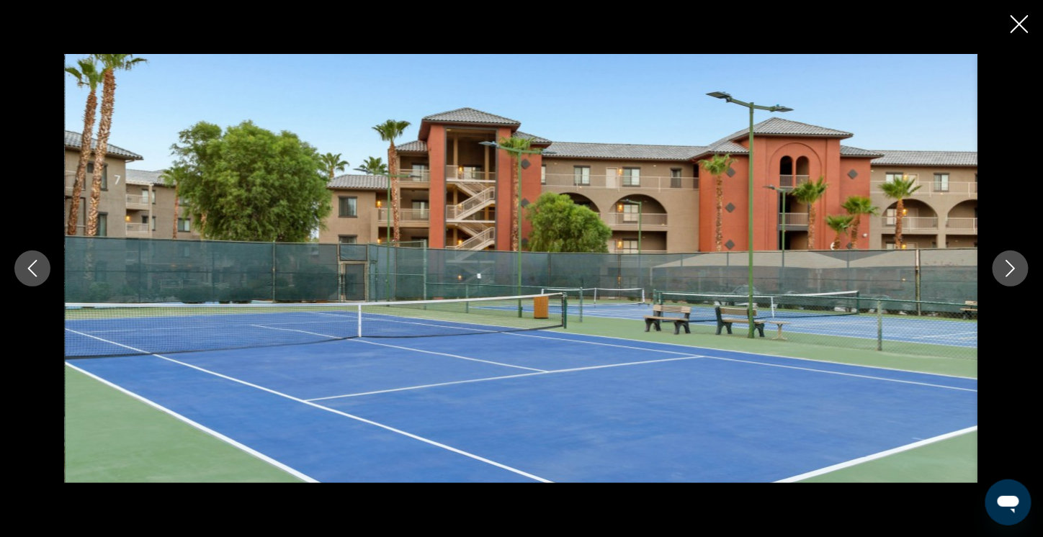
click at [1015, 269] on icon "Next image" at bounding box center [1010, 268] width 17 height 17
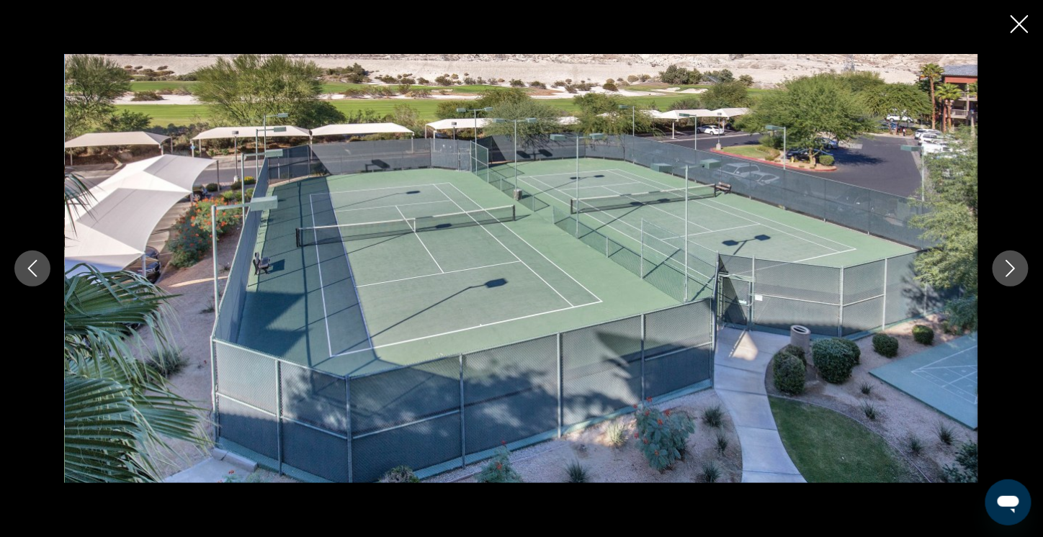
click at [1015, 269] on icon "Next image" at bounding box center [1010, 268] width 17 height 17
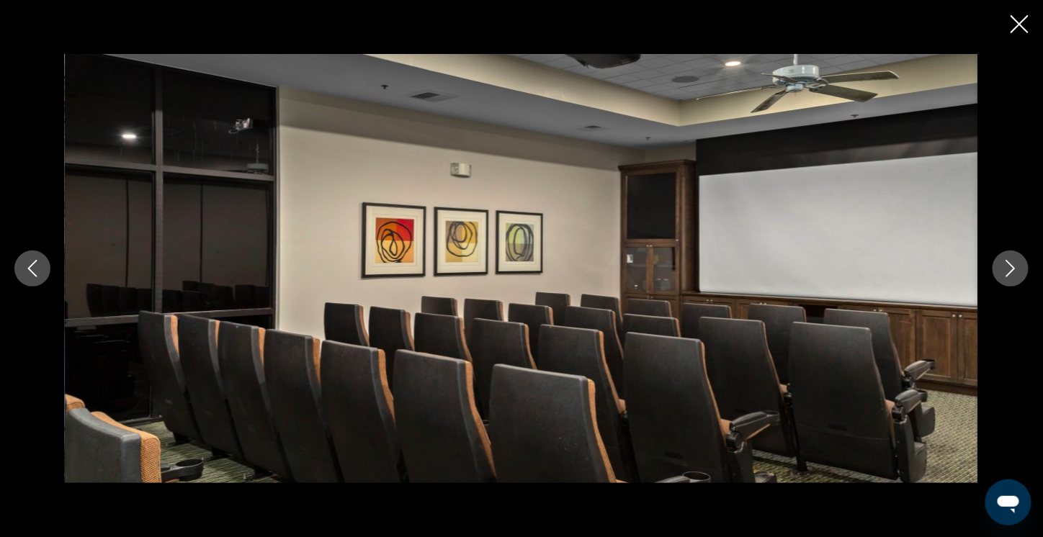
click at [1015, 269] on icon "Next image" at bounding box center [1010, 268] width 17 height 17
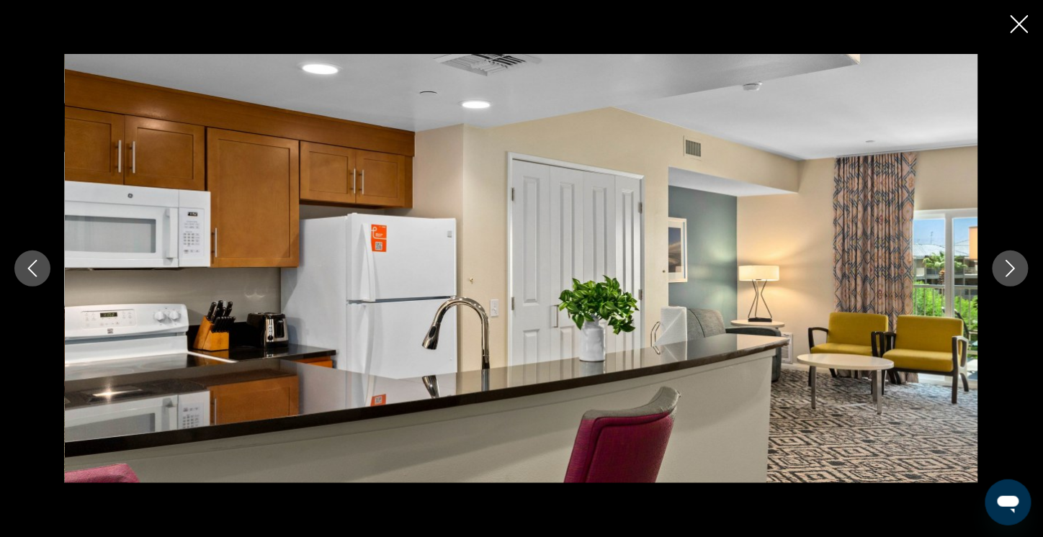
click at [1015, 269] on icon "Next image" at bounding box center [1010, 268] width 17 height 17
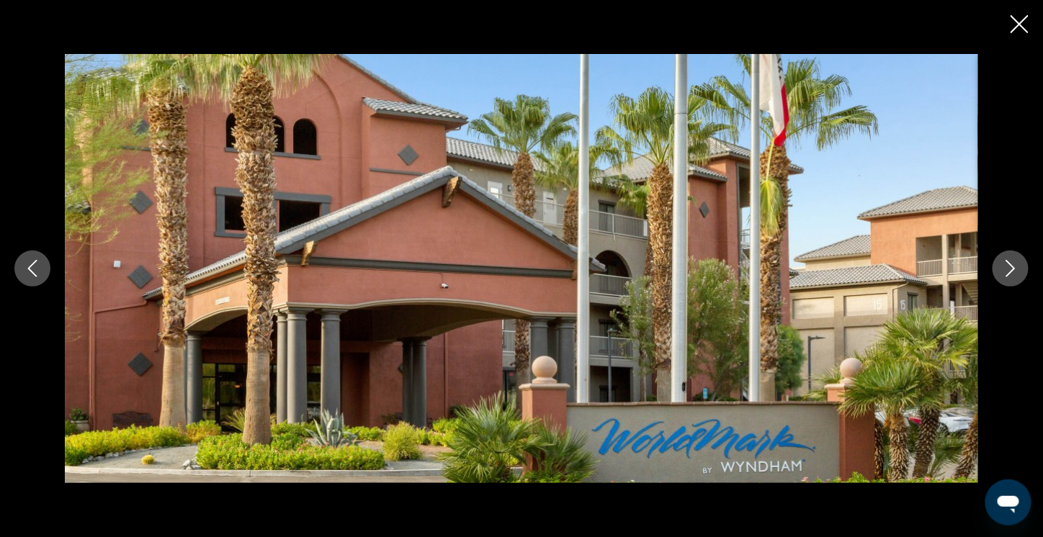
click at [1020, 24] on icon "Close slideshow" at bounding box center [1019, 24] width 18 height 18
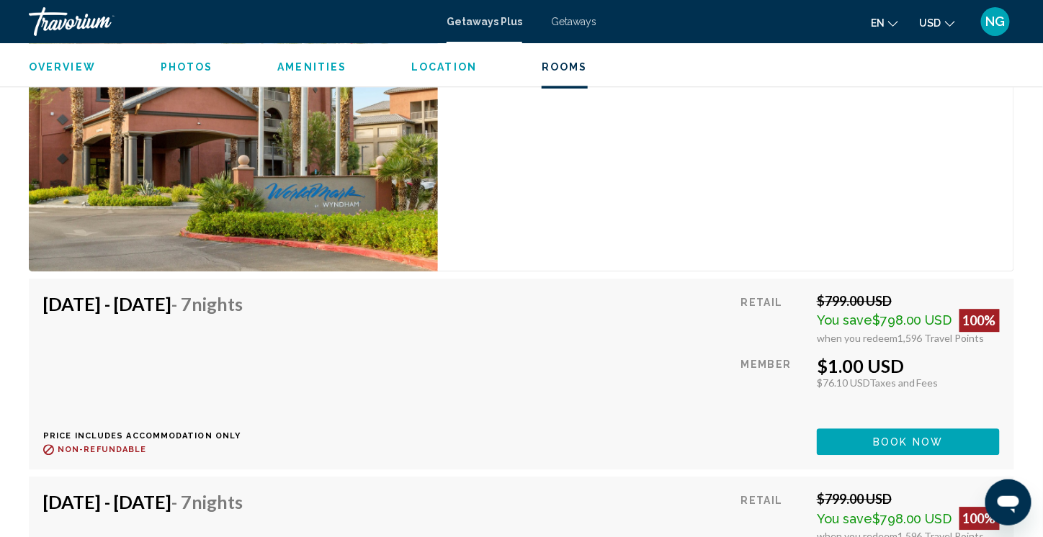
scroll to position [3024, 0]
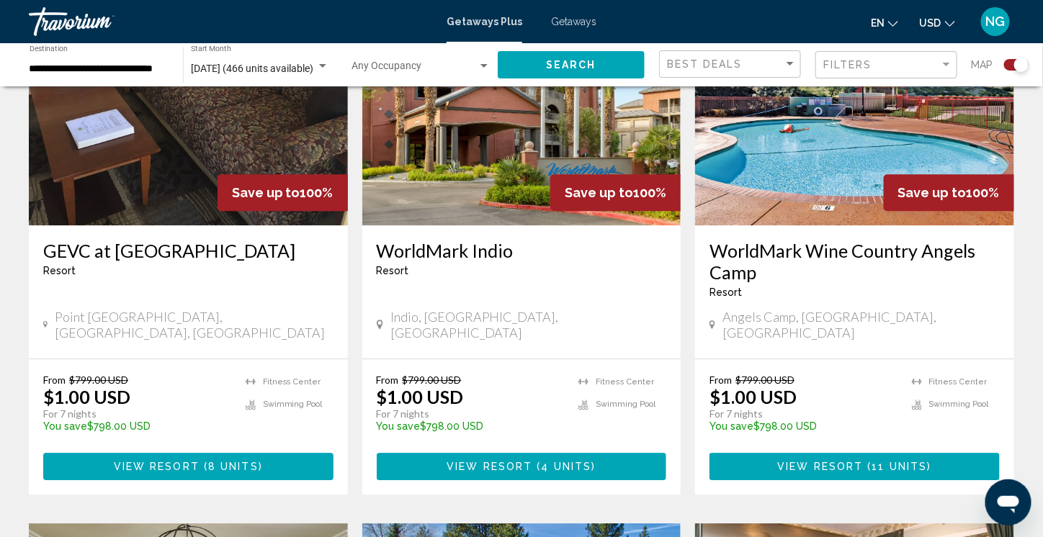
scroll to position [1080, 0]
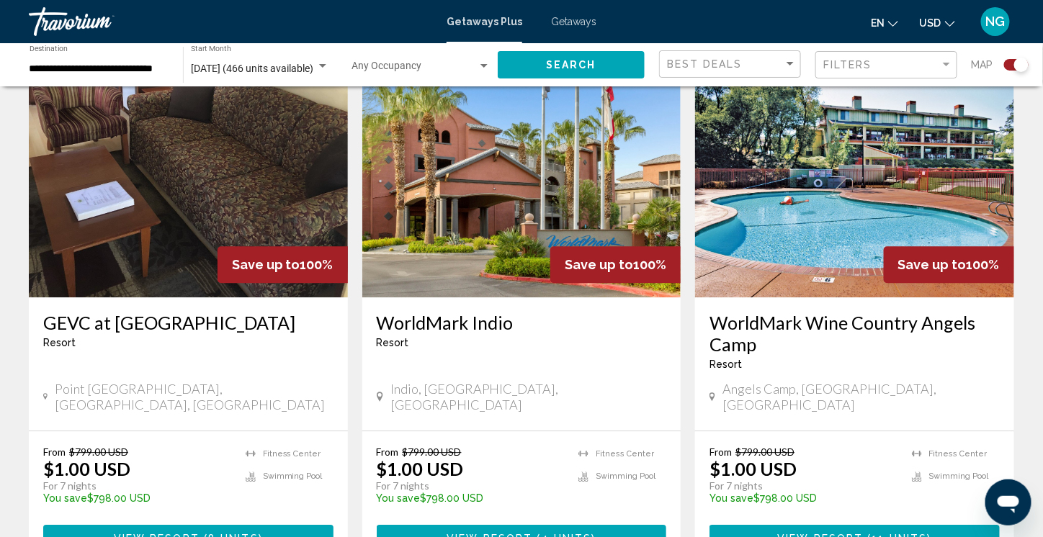
click at [780, 185] on img "Main content" at bounding box center [854, 182] width 319 height 230
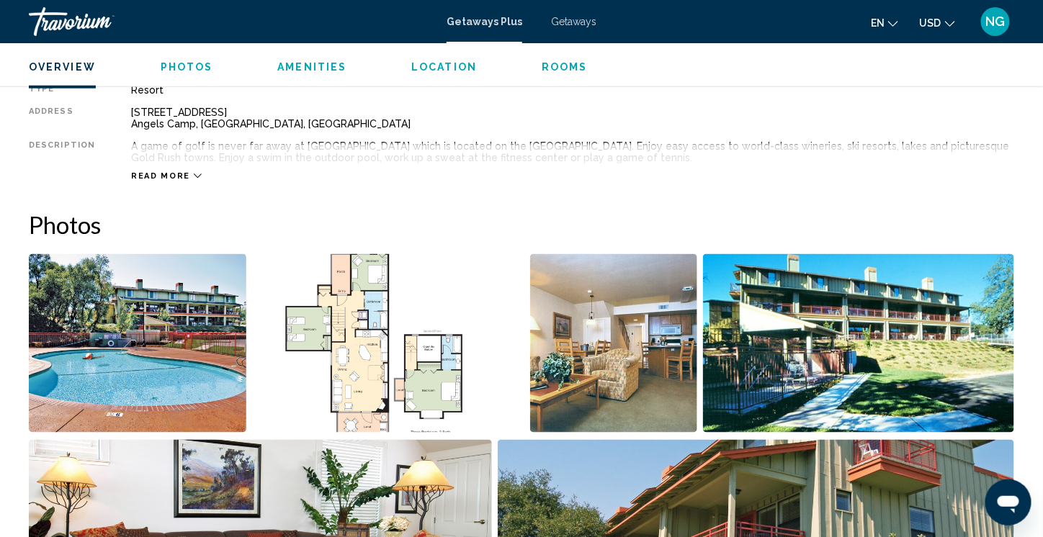
scroll to position [576, 0]
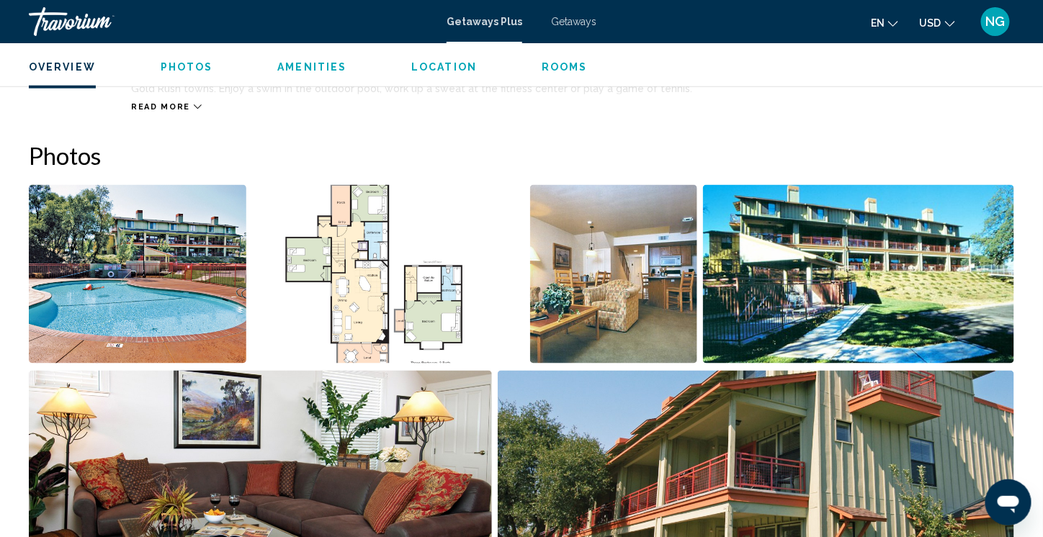
click at [150, 281] on img "Open full-screen image slider" at bounding box center [137, 274] width 217 height 179
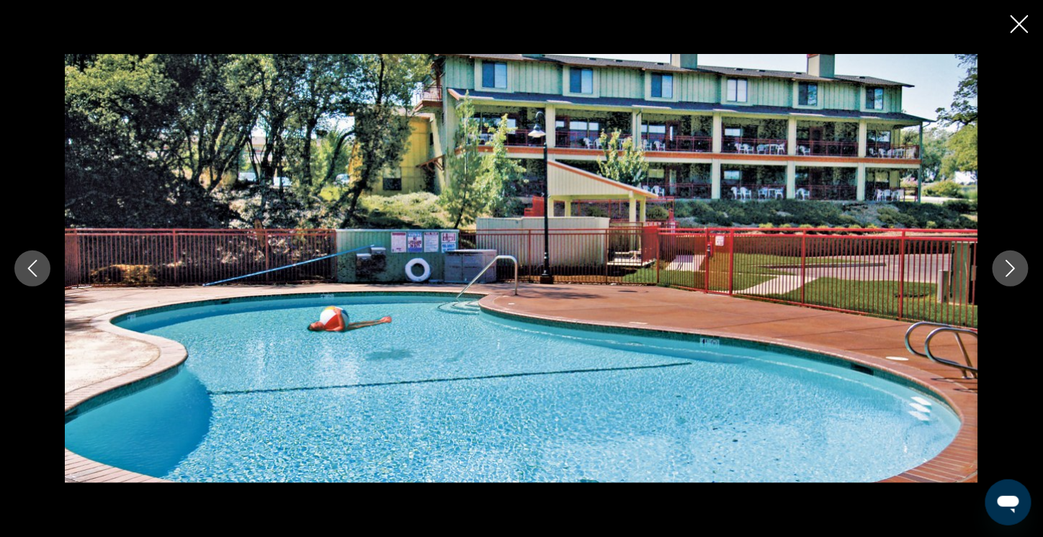
click at [1012, 267] on icon "Next image" at bounding box center [1010, 268] width 9 height 17
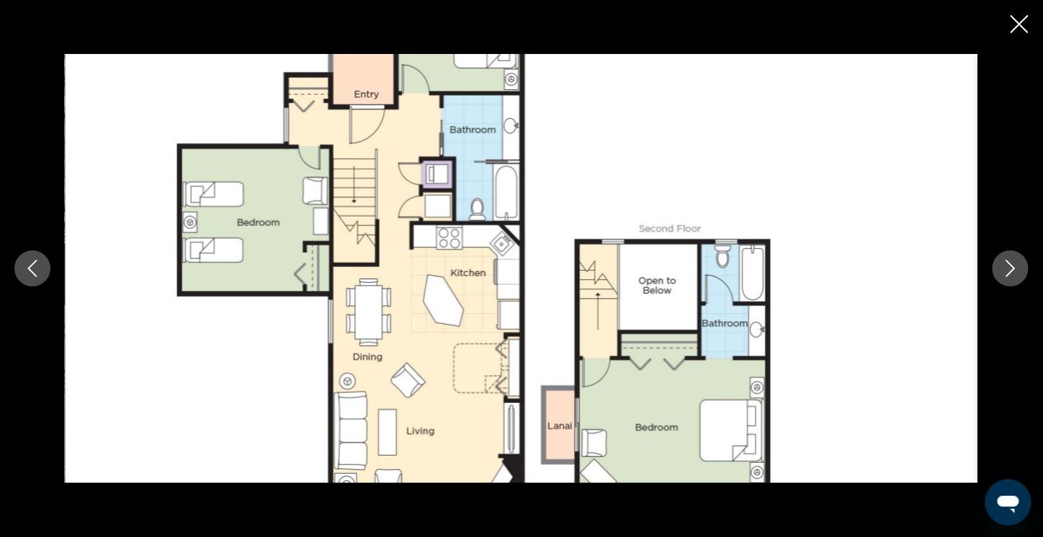
click at [1012, 267] on icon "Next image" at bounding box center [1010, 268] width 9 height 17
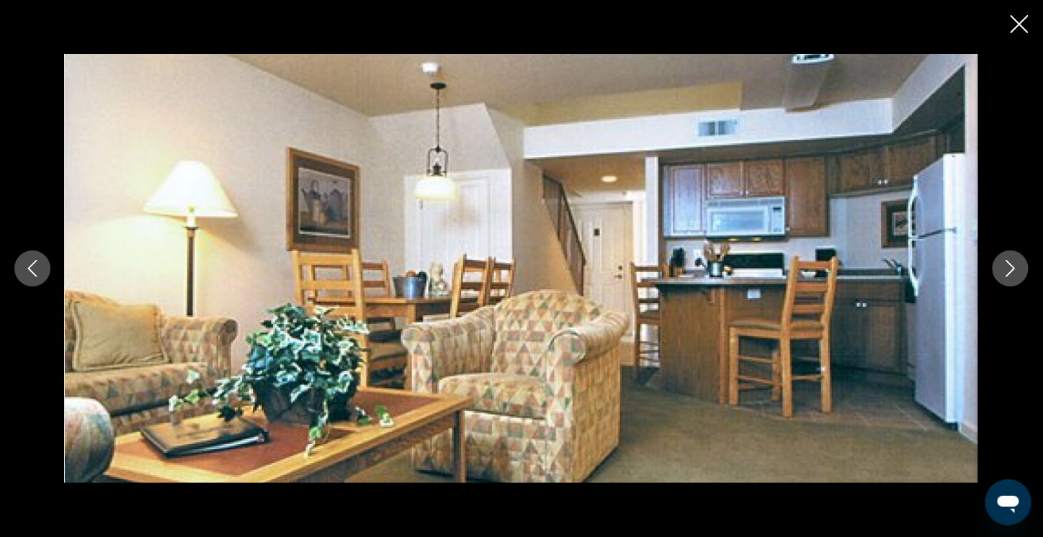
click at [1012, 267] on icon "Next image" at bounding box center [1010, 268] width 9 height 17
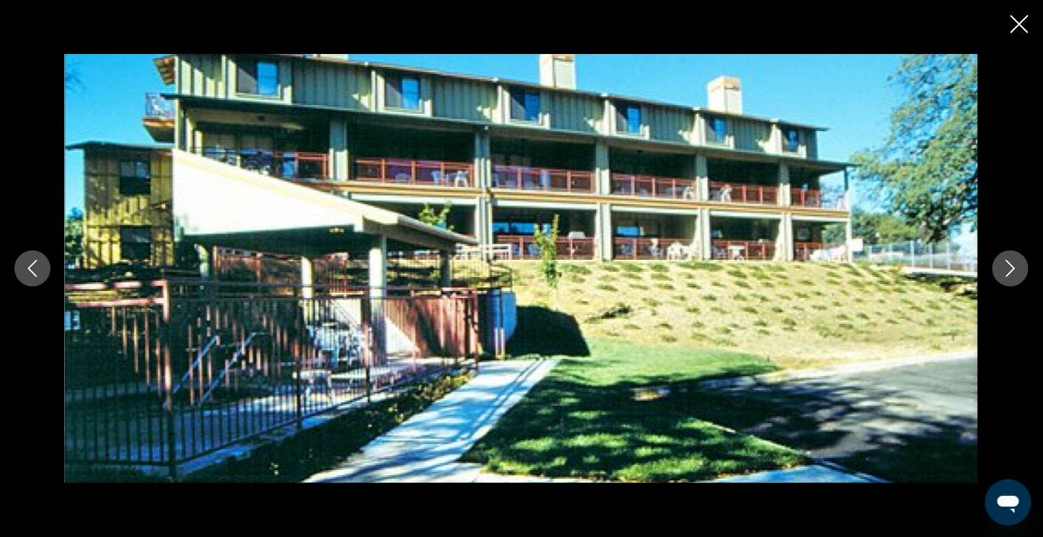
click at [1012, 267] on icon "Next image" at bounding box center [1010, 268] width 9 height 17
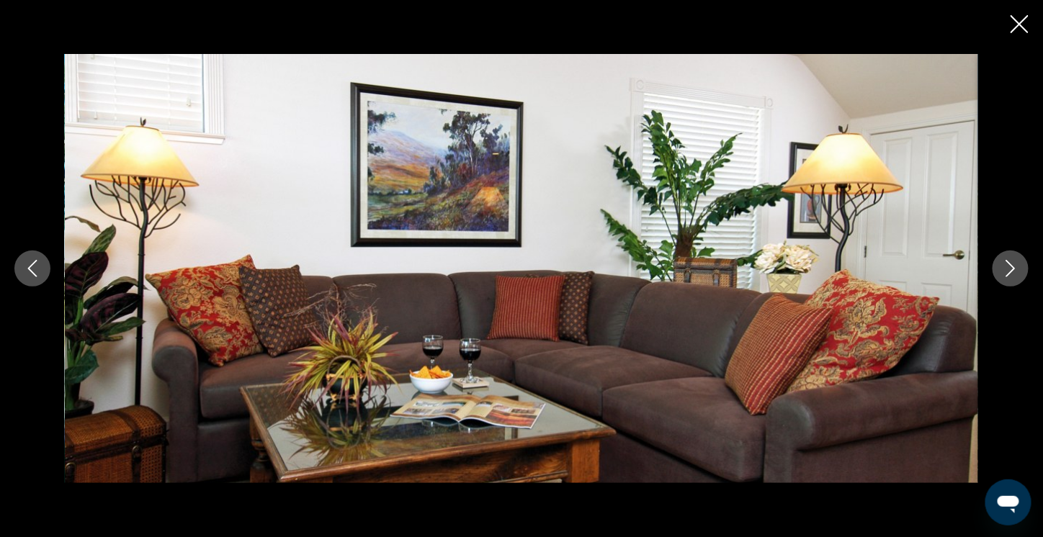
click at [1012, 267] on icon "Next image" at bounding box center [1010, 268] width 9 height 17
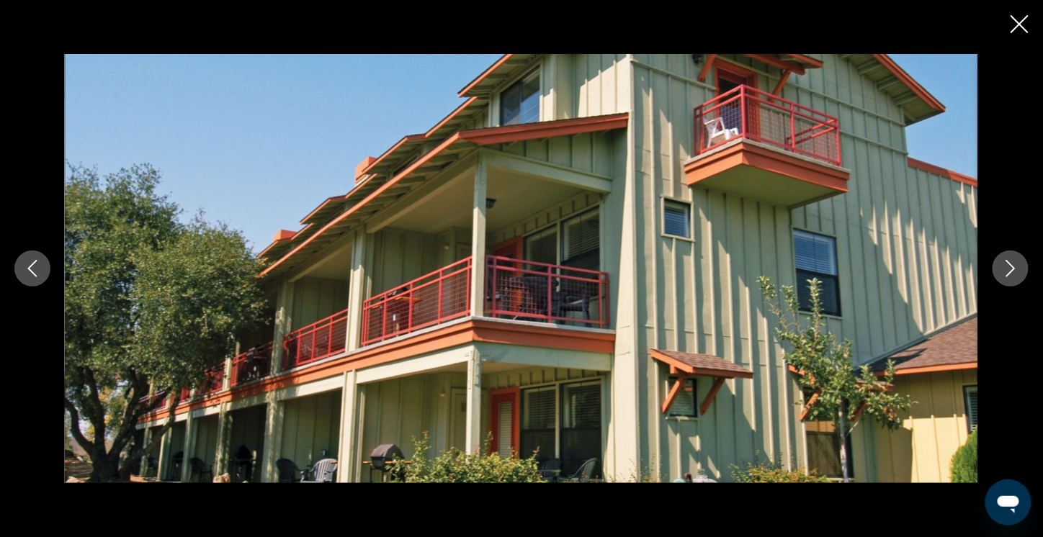
click at [1012, 267] on icon "Next image" at bounding box center [1010, 268] width 9 height 17
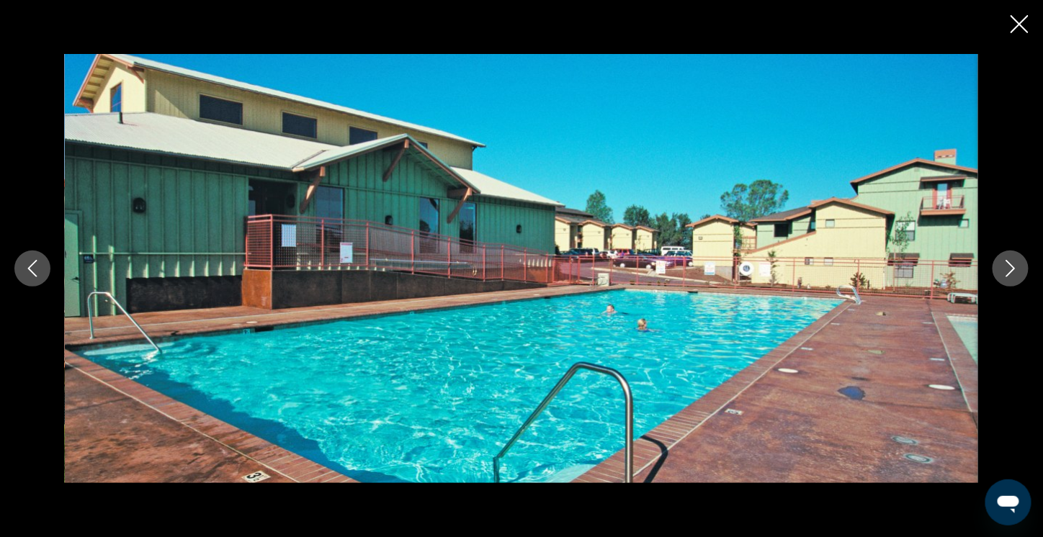
click at [1012, 267] on icon "Next image" at bounding box center [1010, 268] width 9 height 17
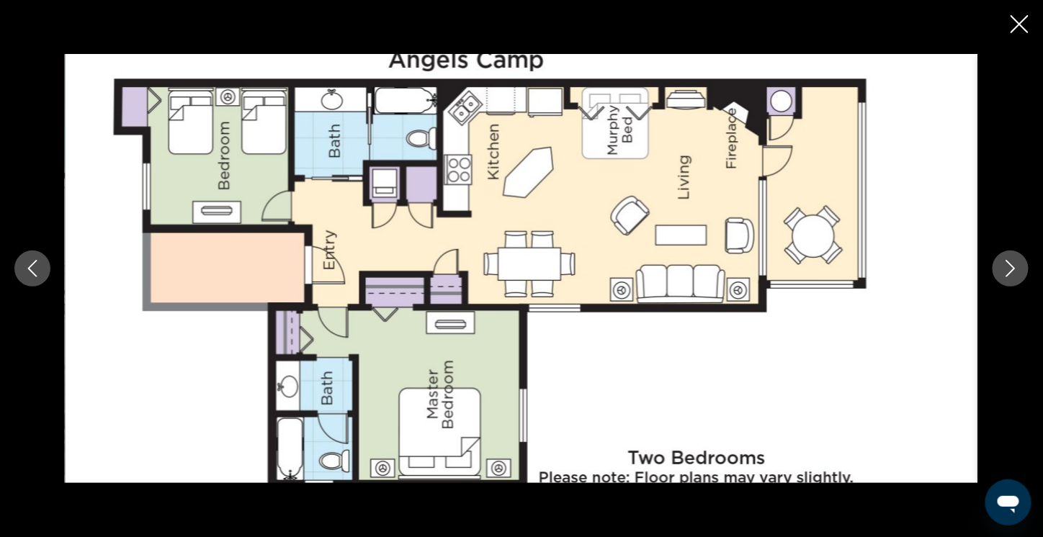
click at [1012, 267] on icon "Next image" at bounding box center [1010, 268] width 9 height 17
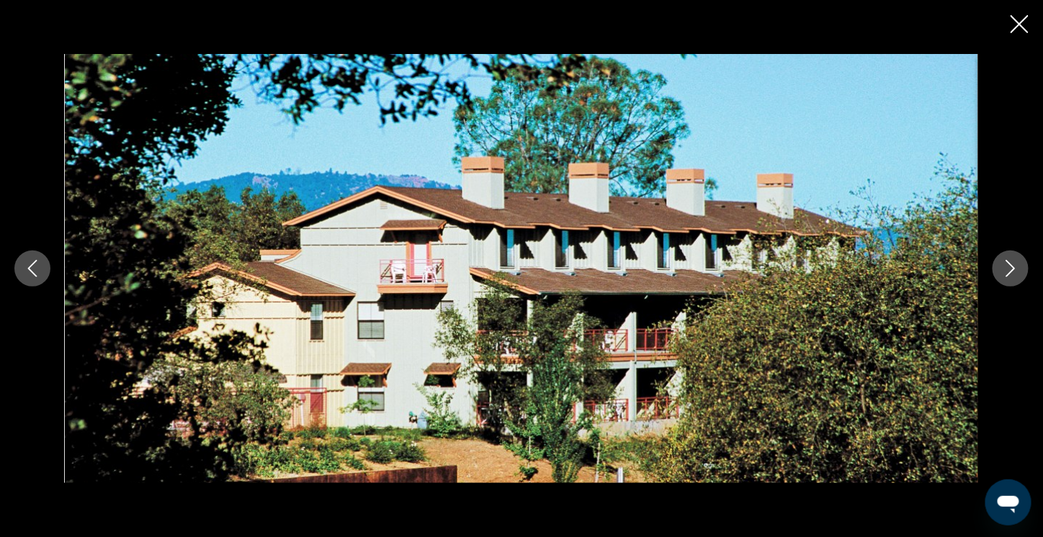
click at [1012, 267] on icon "Next image" at bounding box center [1010, 268] width 9 height 17
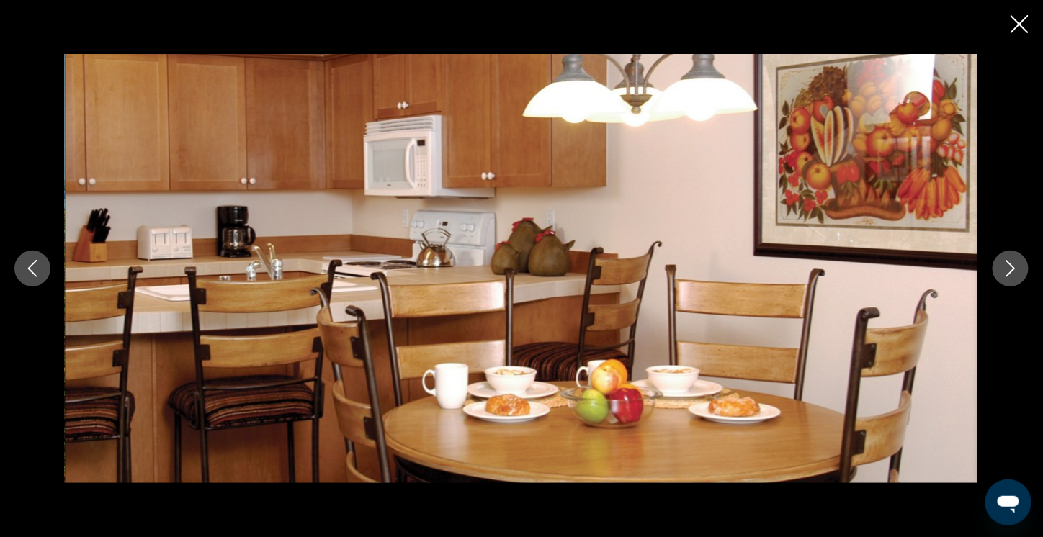
click at [1012, 267] on icon "Next image" at bounding box center [1010, 268] width 9 height 17
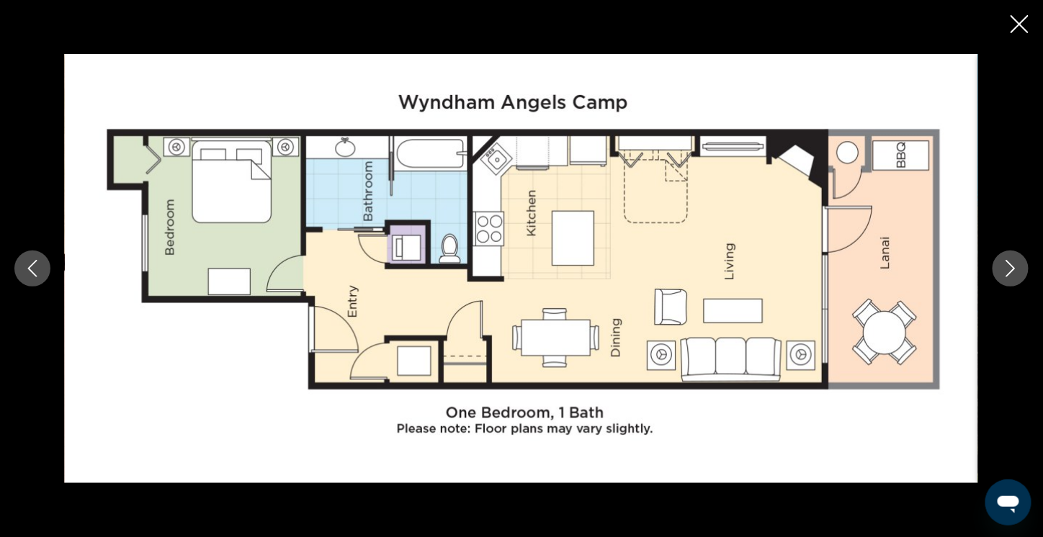
click at [1012, 267] on icon "Next image" at bounding box center [1010, 268] width 9 height 17
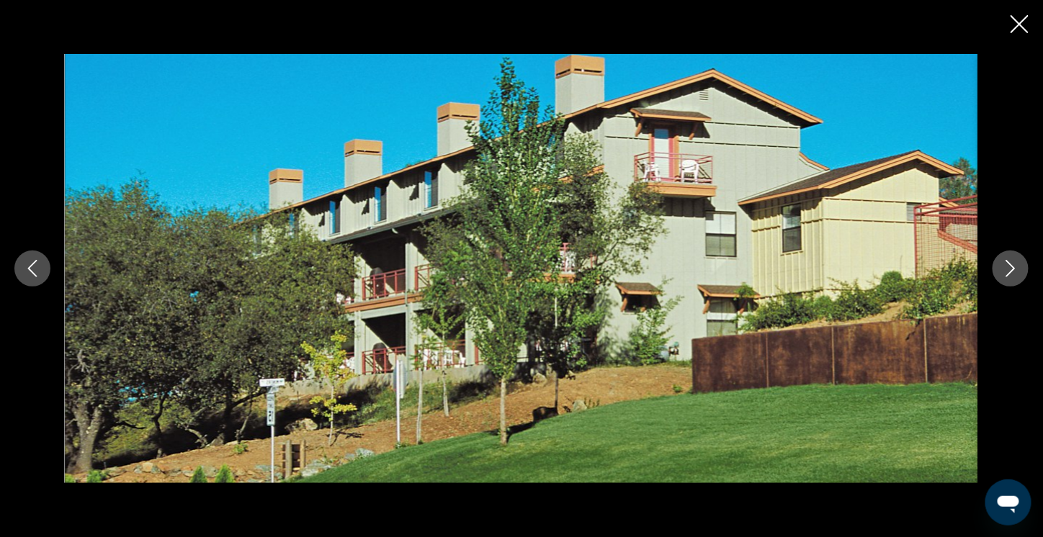
click at [1012, 267] on icon "Next image" at bounding box center [1010, 268] width 9 height 17
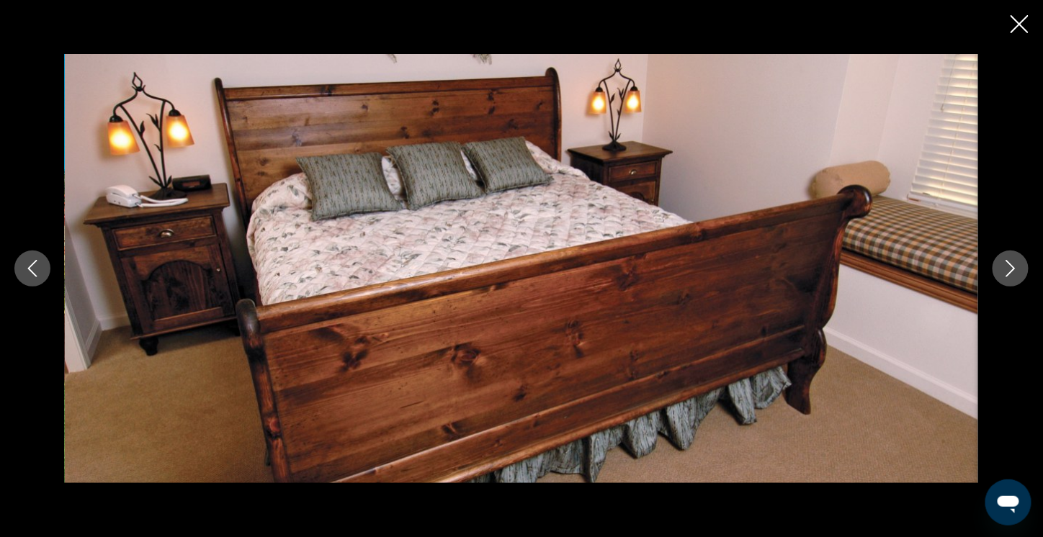
click at [1012, 267] on icon "Next image" at bounding box center [1010, 268] width 9 height 17
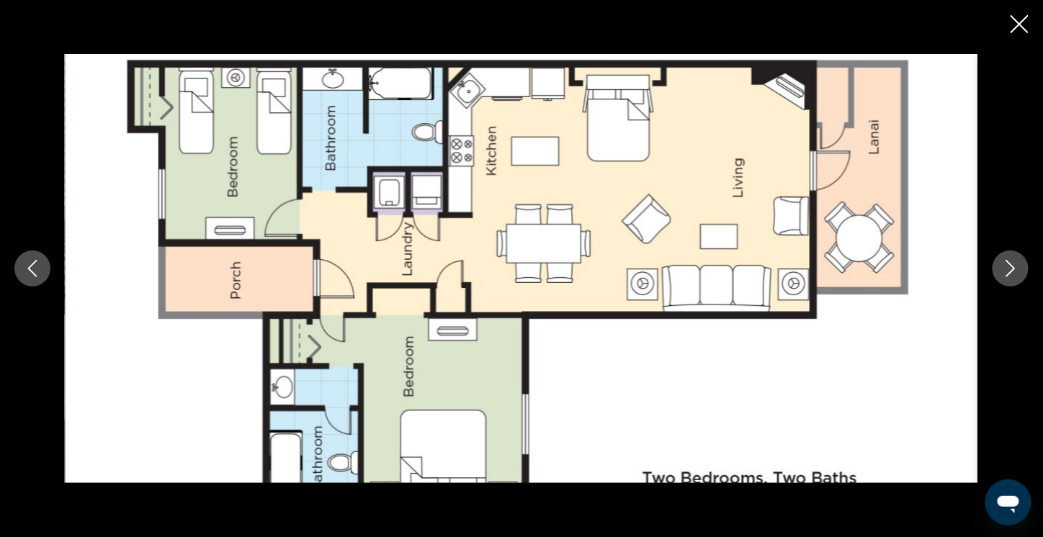
click at [1012, 267] on icon "Next image" at bounding box center [1010, 268] width 9 height 17
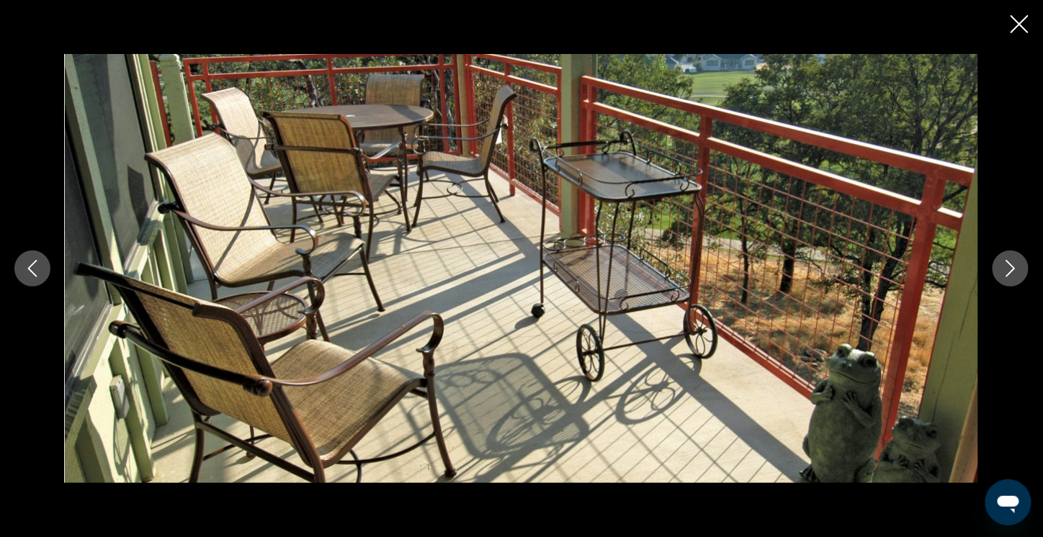
click at [1012, 265] on icon "Next image" at bounding box center [1010, 268] width 17 height 17
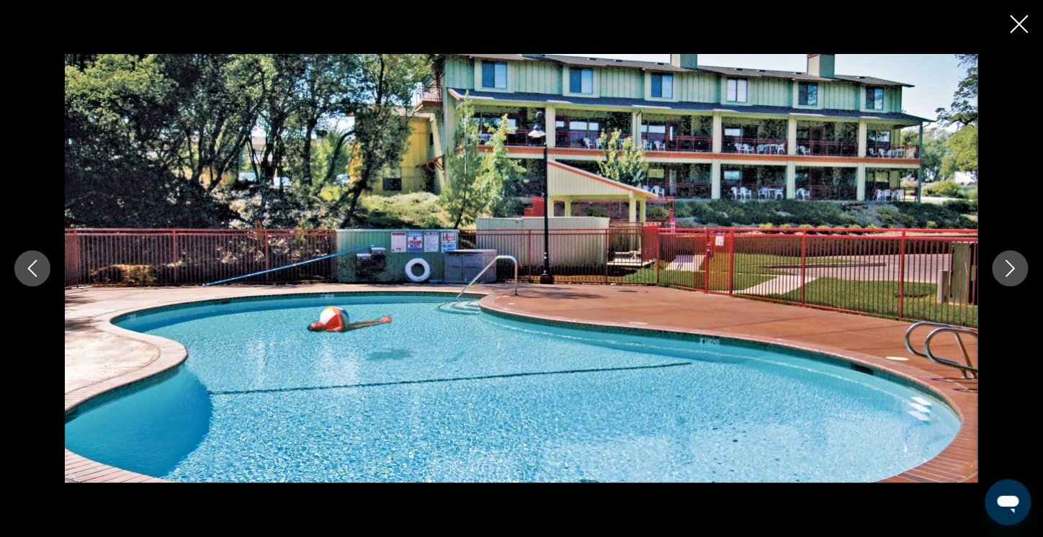
click at [1017, 25] on icon "Close slideshow" at bounding box center [1019, 24] width 18 height 18
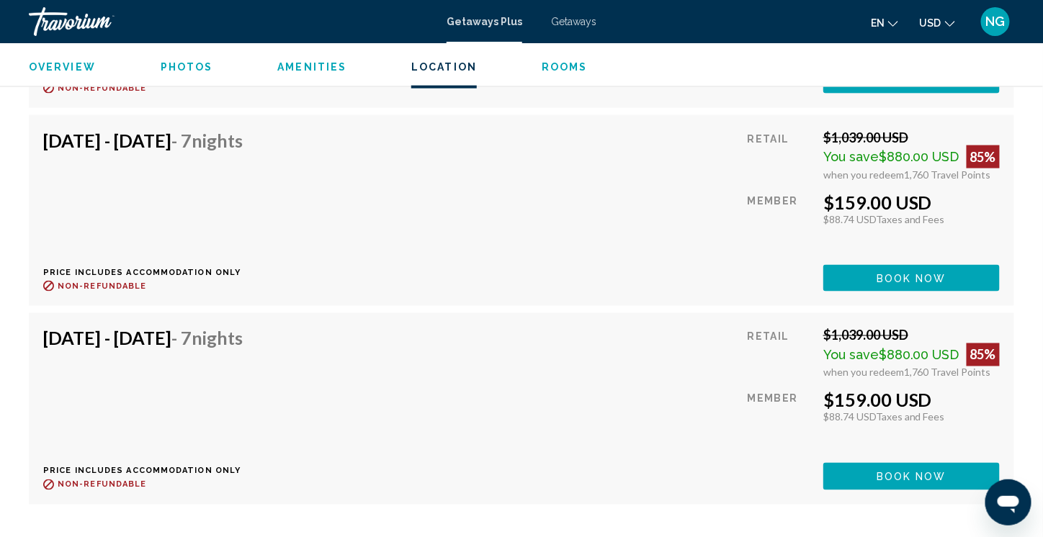
scroll to position [4248, 0]
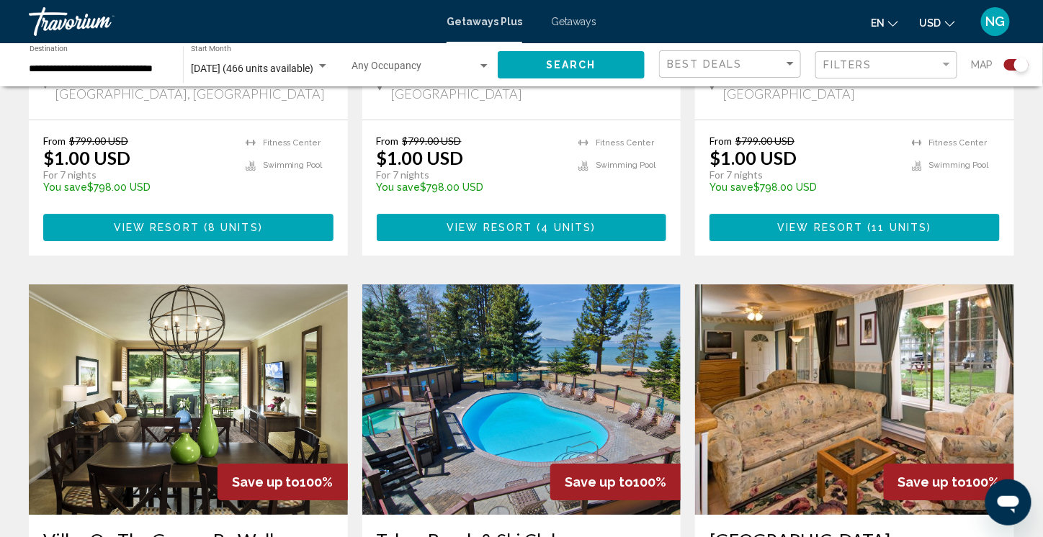
scroll to position [1440, 0]
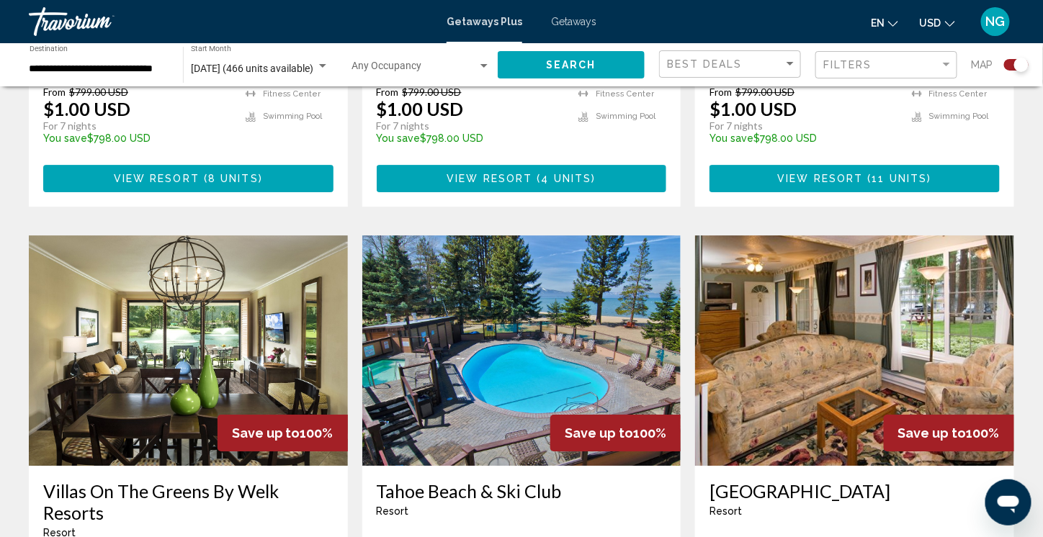
click at [122, 322] on img "Main content" at bounding box center [188, 350] width 319 height 230
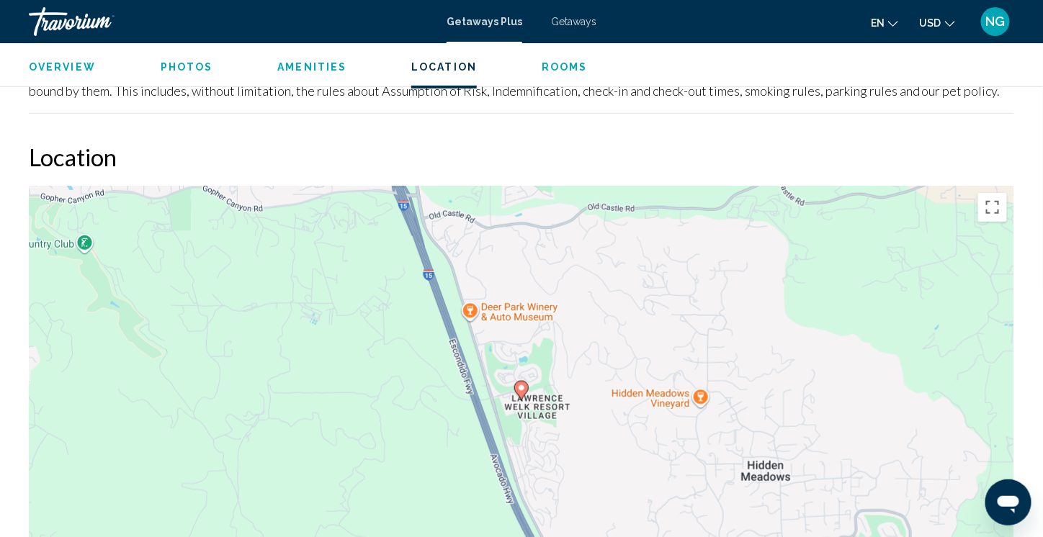
scroll to position [2084, 0]
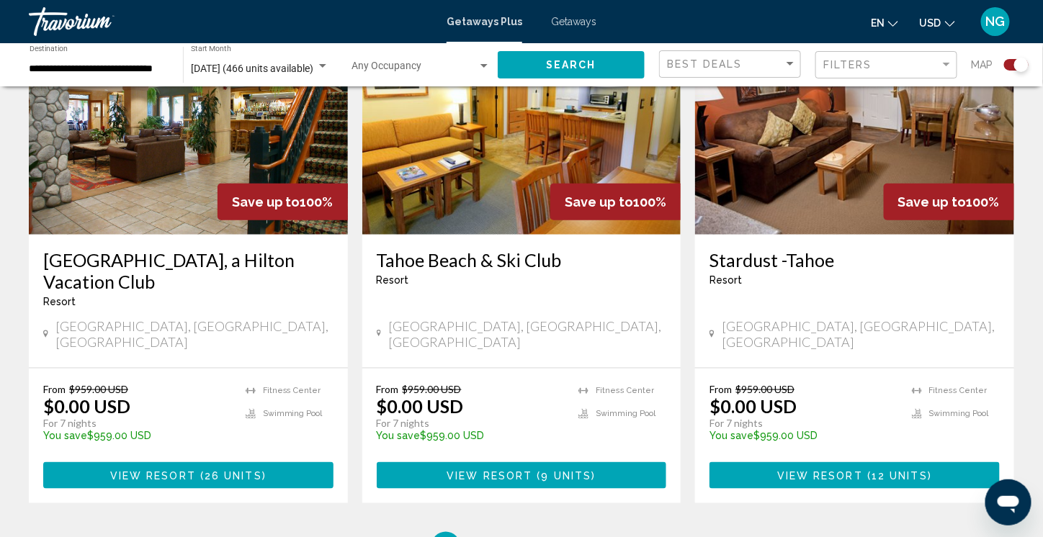
scroll to position [2232, 0]
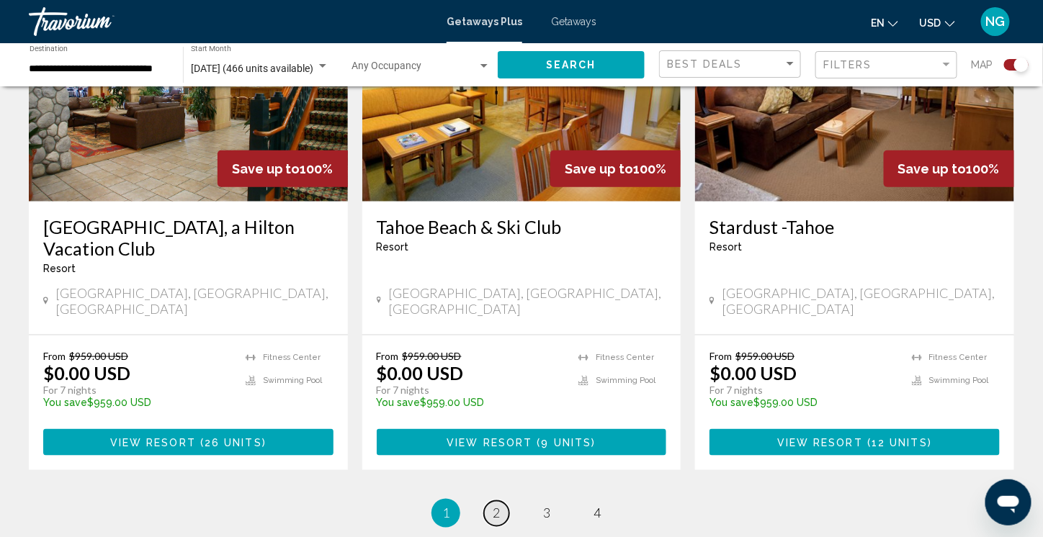
click at [496, 505] on span "2" at bounding box center [495, 513] width 7 height 16
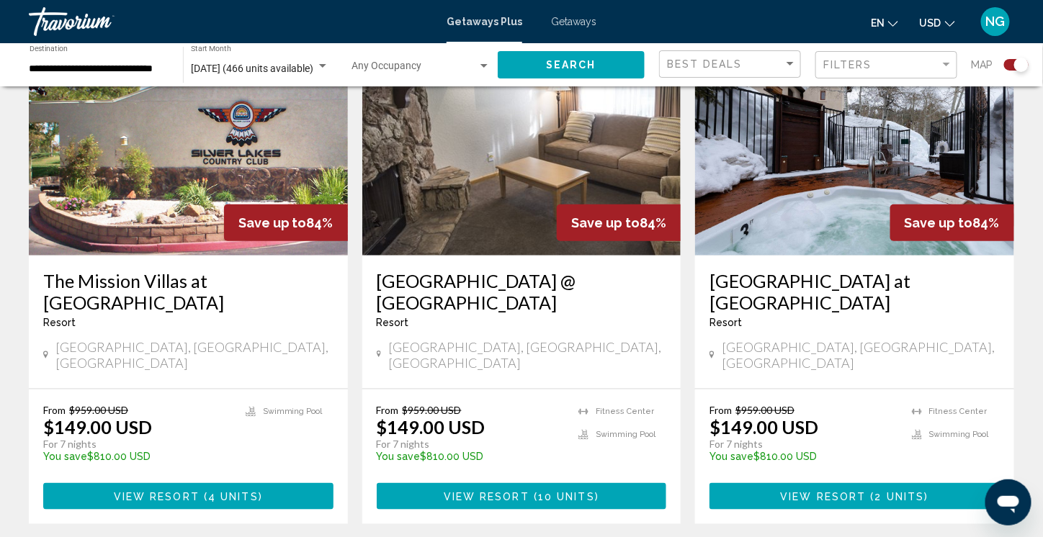
scroll to position [2160, 0]
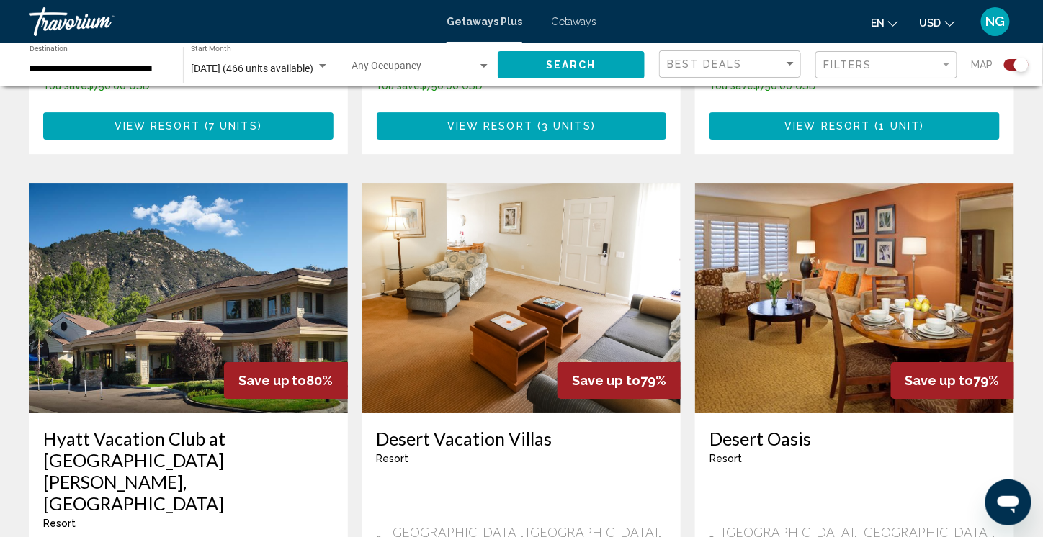
scroll to position [1496, 0]
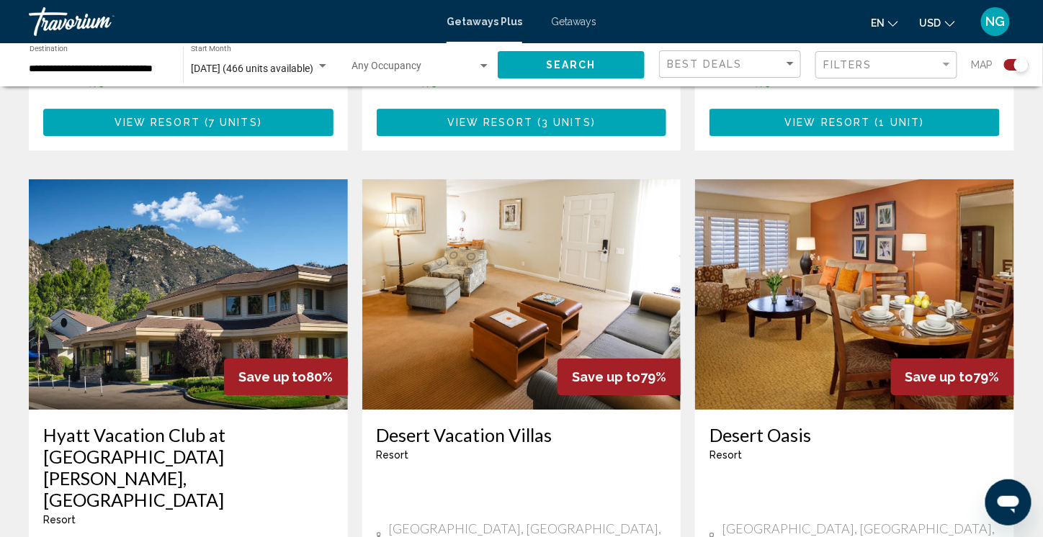
click at [183, 233] on img "Main content" at bounding box center [188, 294] width 319 height 230
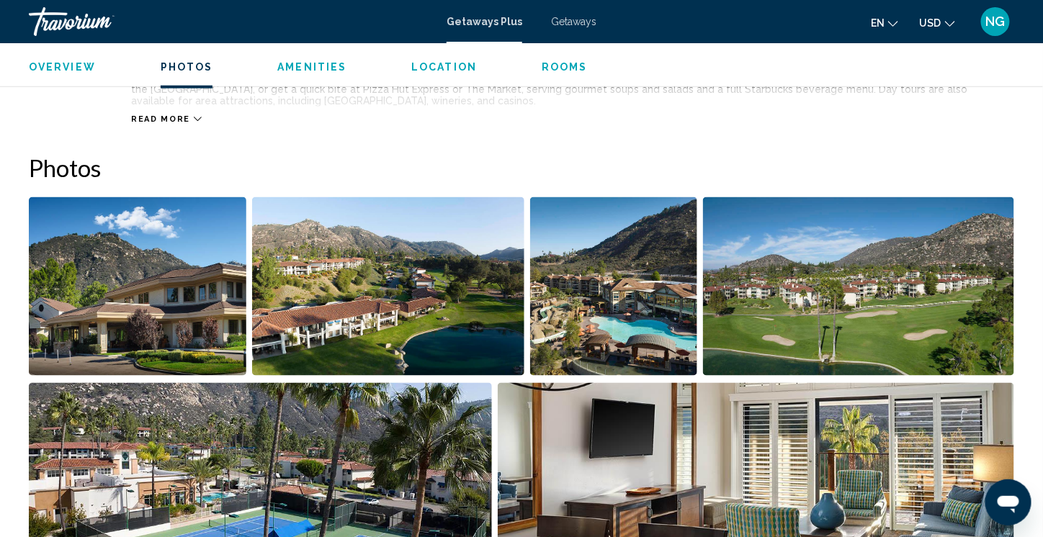
scroll to position [576, 0]
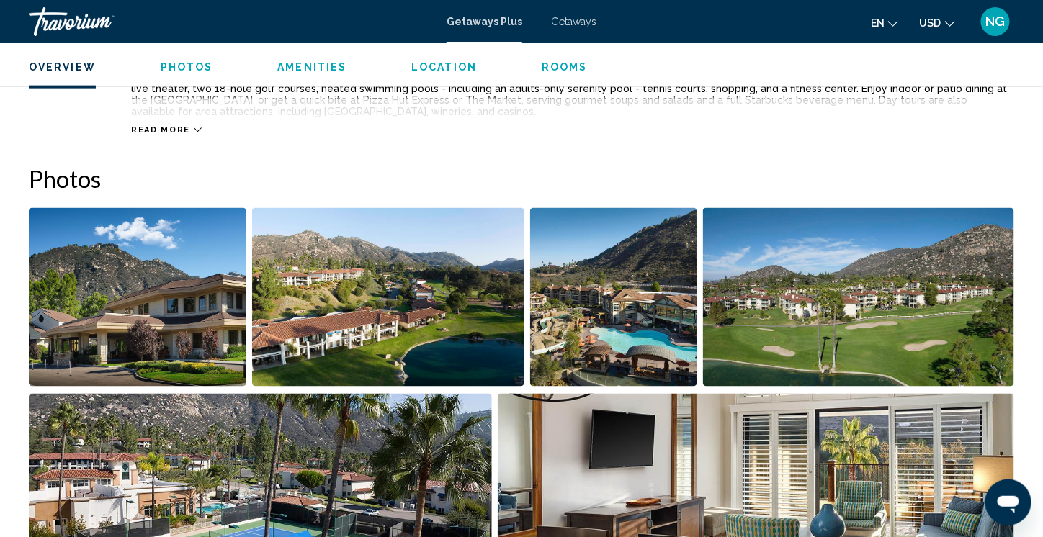
click at [174, 273] on img "Open full-screen image slider" at bounding box center [137, 297] width 217 height 179
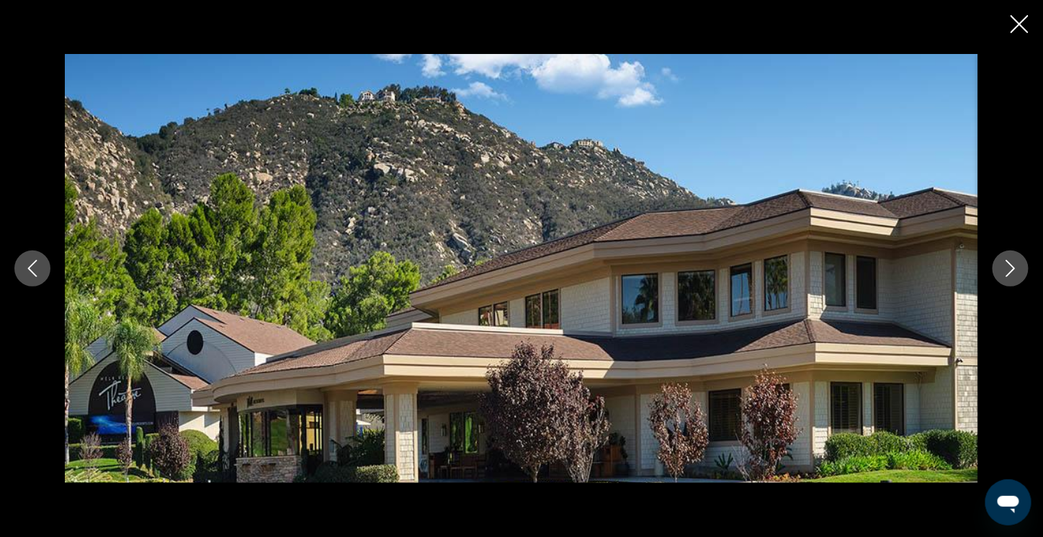
click at [1011, 272] on icon "Next image" at bounding box center [1010, 268] width 9 height 17
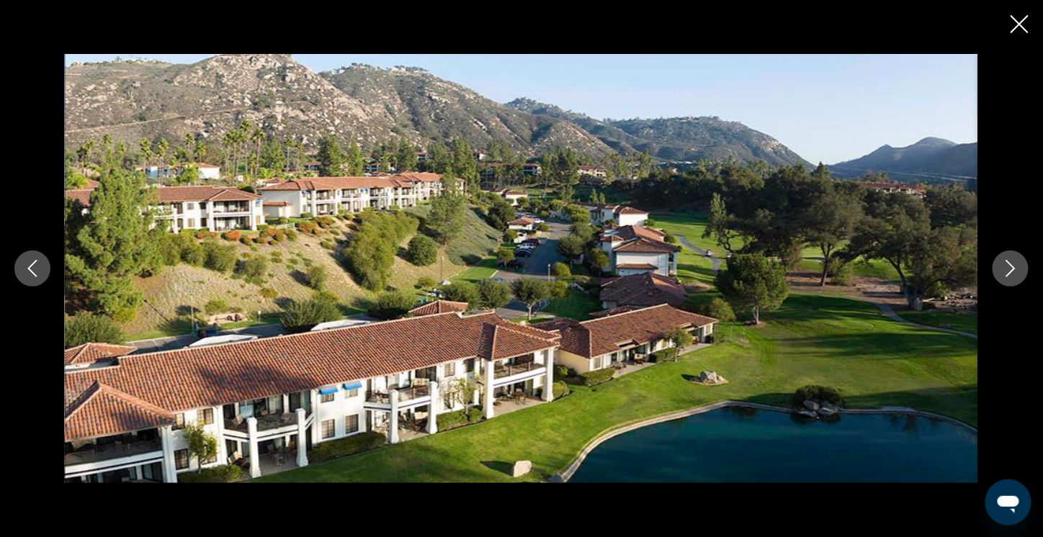
click at [1011, 272] on icon "Next image" at bounding box center [1010, 268] width 9 height 17
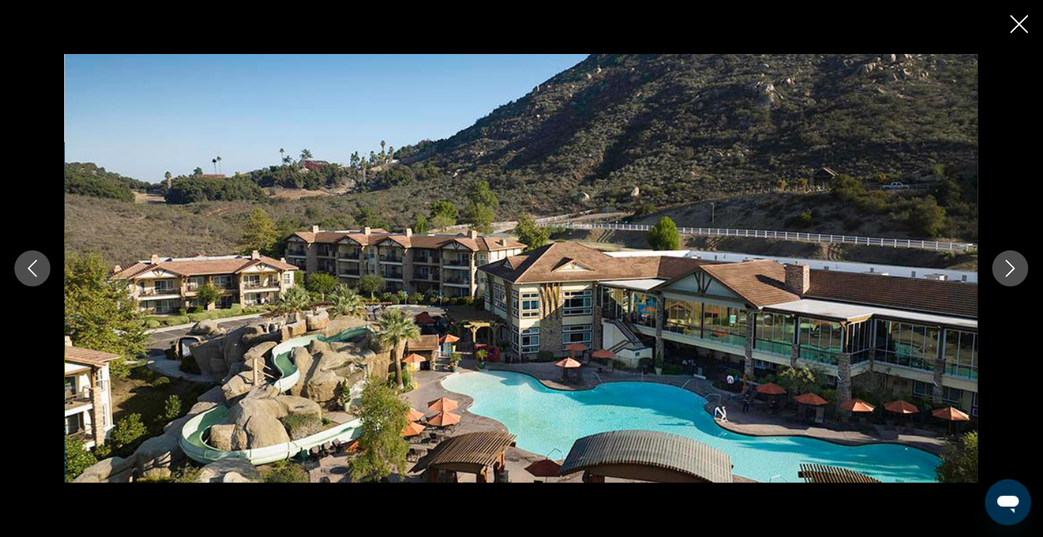
click at [1011, 272] on icon "Next image" at bounding box center [1010, 268] width 9 height 17
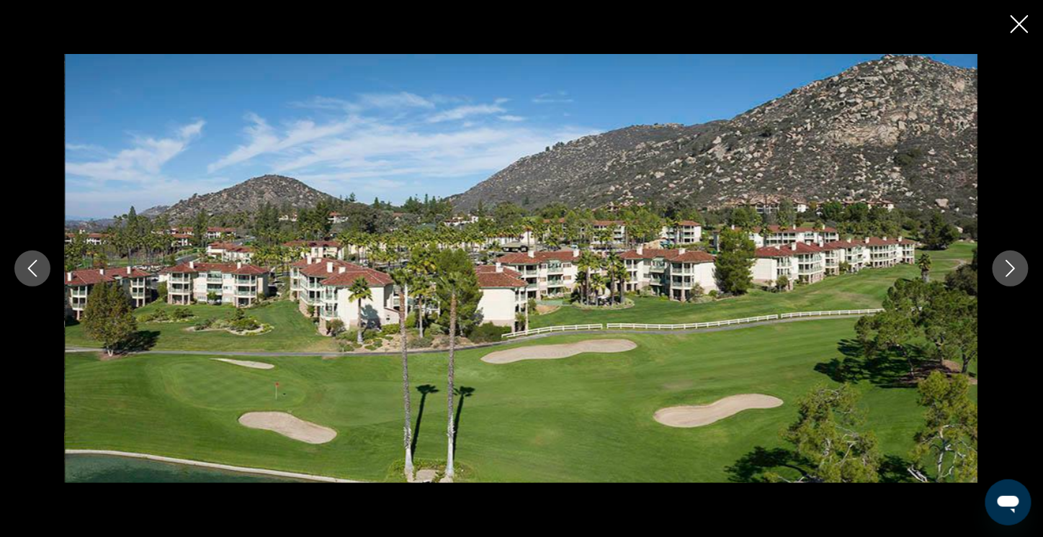
click at [1011, 272] on icon "Next image" at bounding box center [1010, 268] width 9 height 17
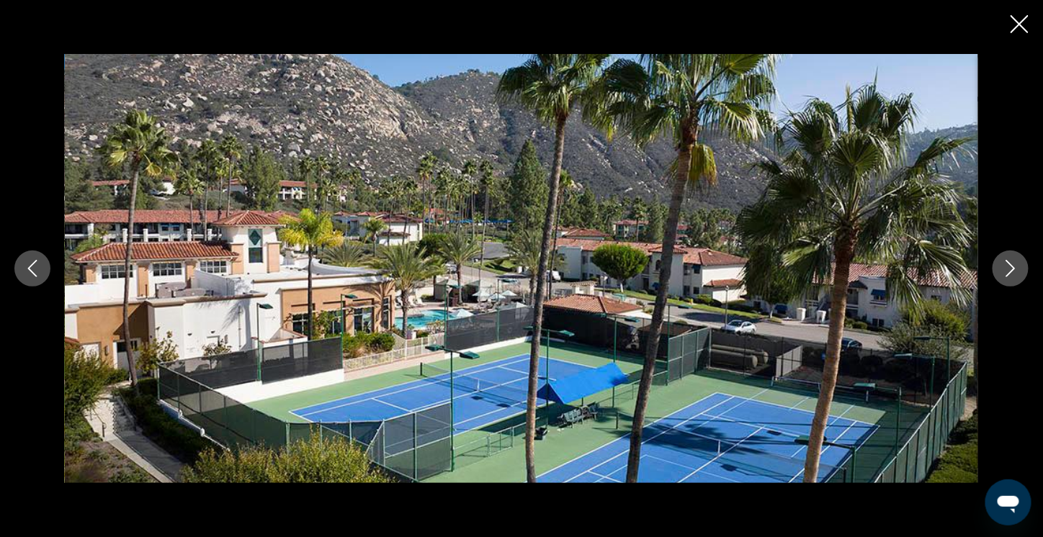
click at [1011, 272] on icon "Next image" at bounding box center [1010, 268] width 9 height 17
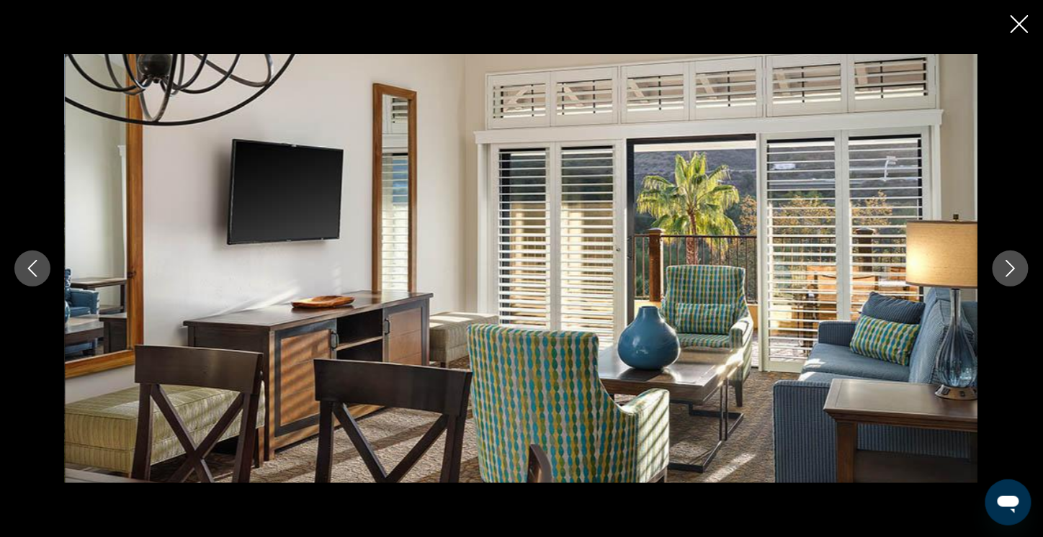
click at [1011, 272] on icon "Next image" at bounding box center [1010, 268] width 9 height 17
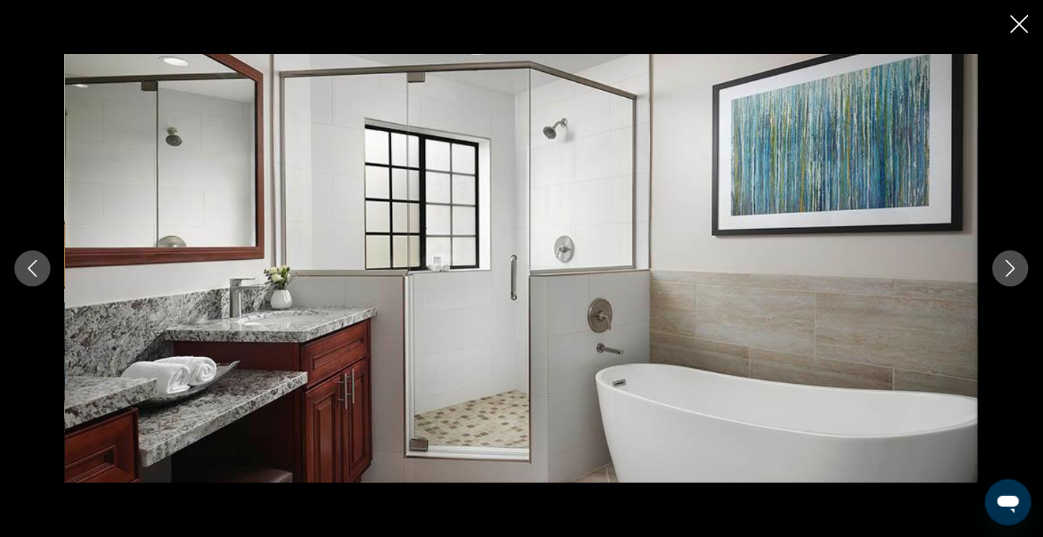
click at [1011, 272] on icon "Next image" at bounding box center [1010, 268] width 9 height 17
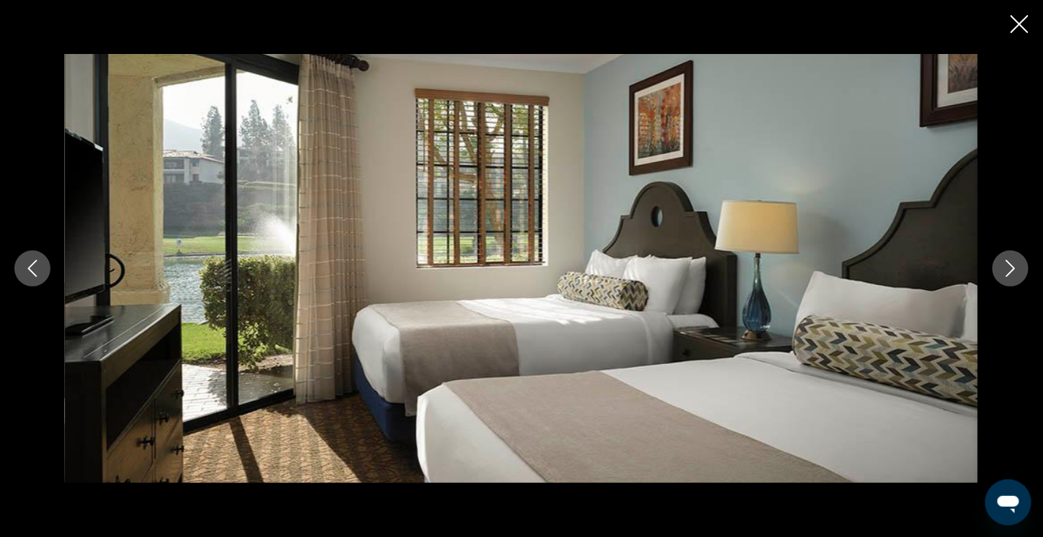
click at [1011, 272] on icon "Next image" at bounding box center [1010, 268] width 9 height 17
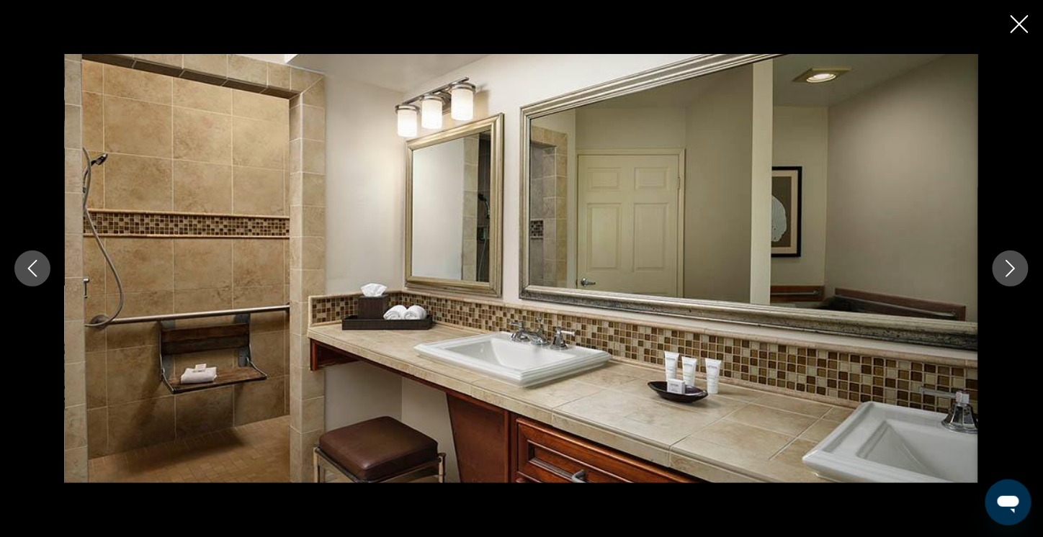
click at [1011, 28] on icon "Close slideshow" at bounding box center [1019, 24] width 18 height 18
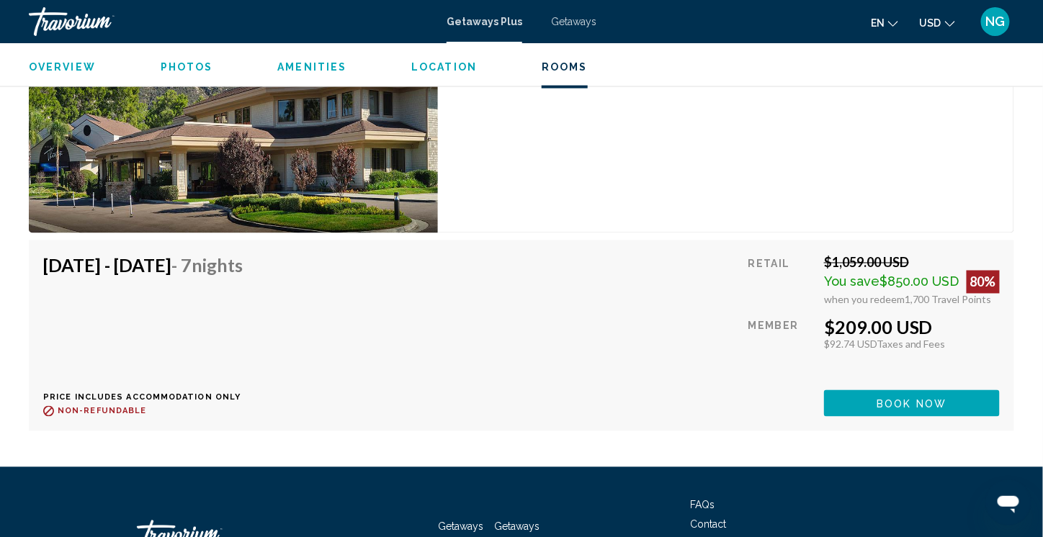
scroll to position [2520, 0]
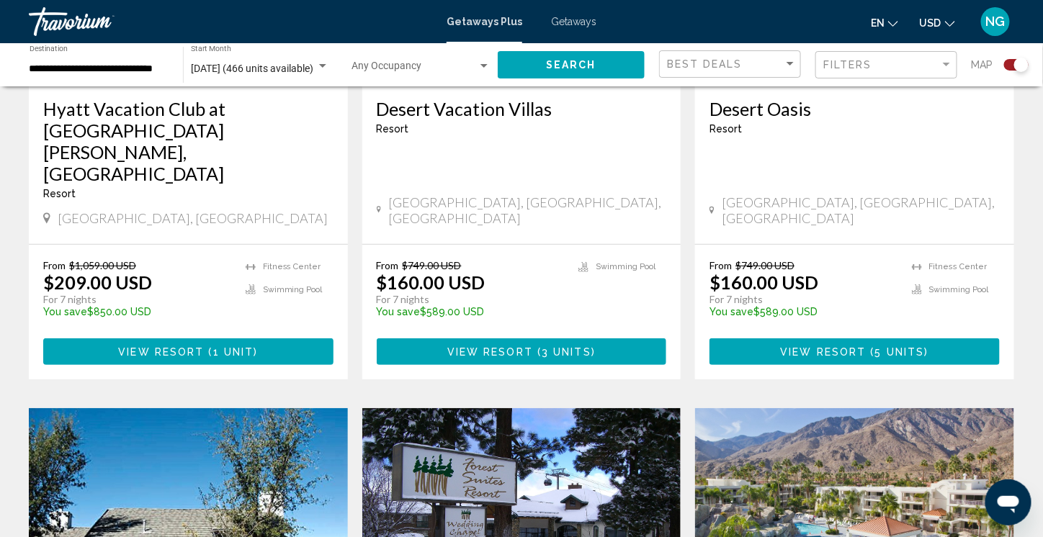
scroll to position [2016, 0]
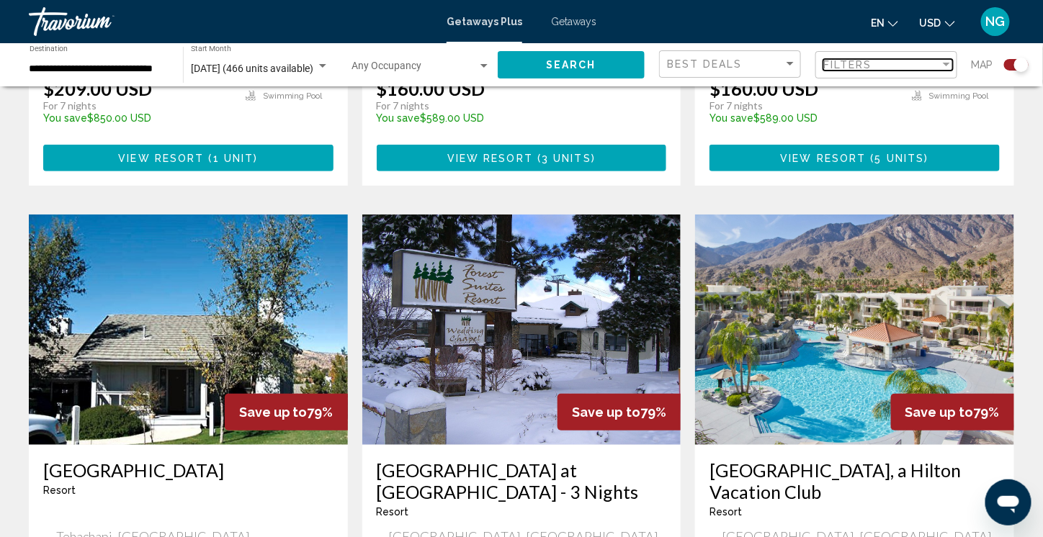
click at [929, 66] on div "Filters" at bounding box center [881, 65] width 117 height 12
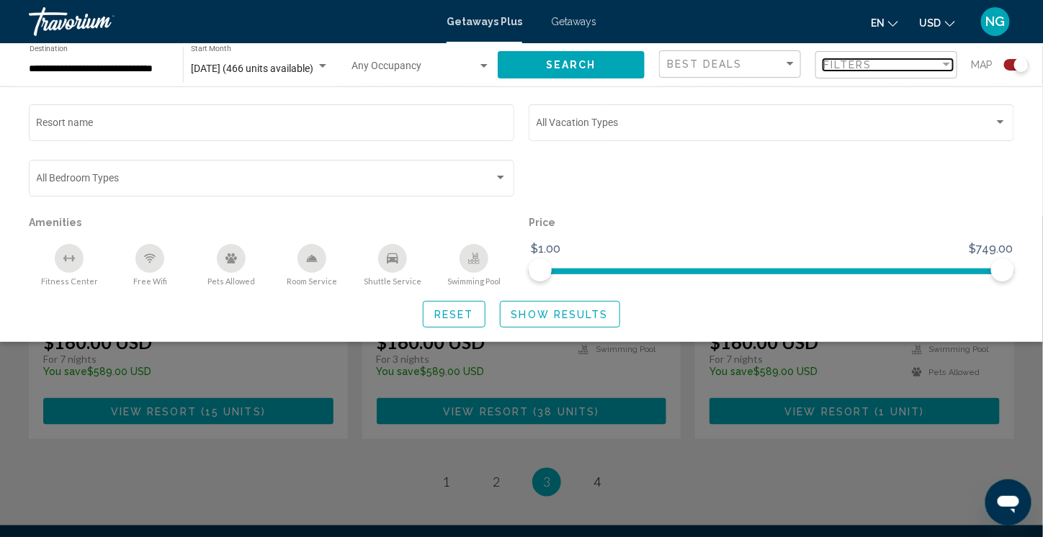
scroll to position [2319, 0]
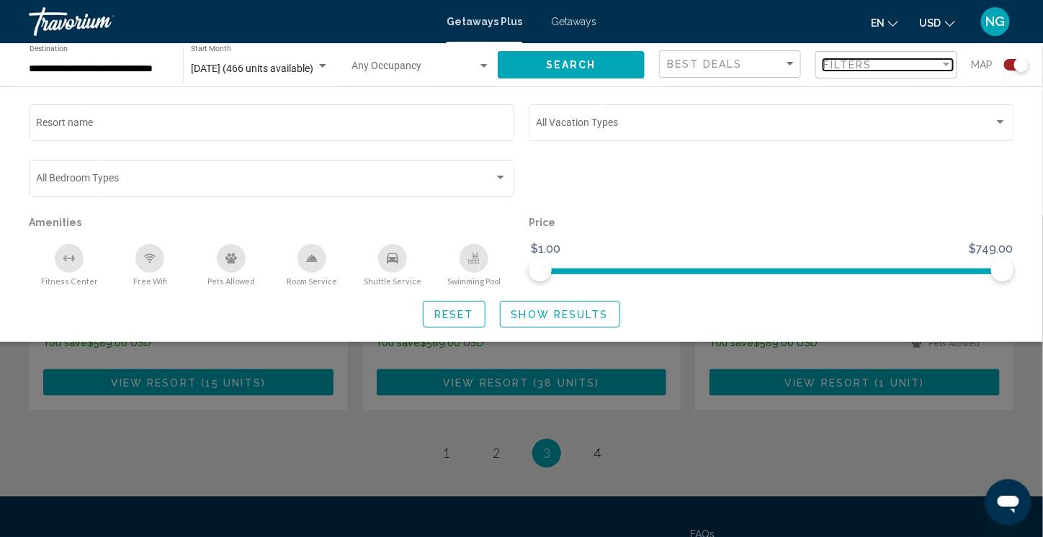
click at [815, 50] on button "Filters" at bounding box center [886, 65] width 142 height 30
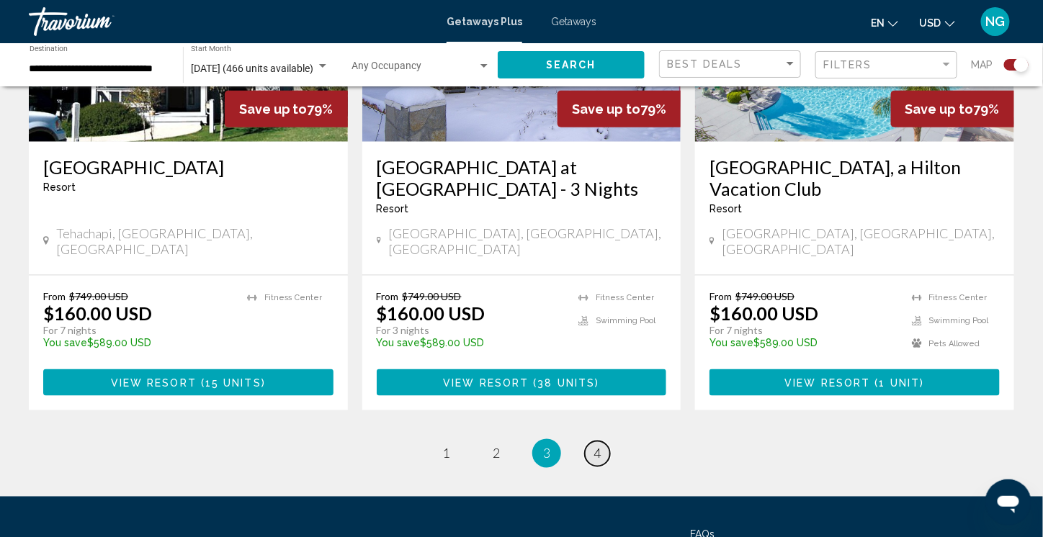
click at [600, 446] on span "4" at bounding box center [596, 454] width 7 height 16
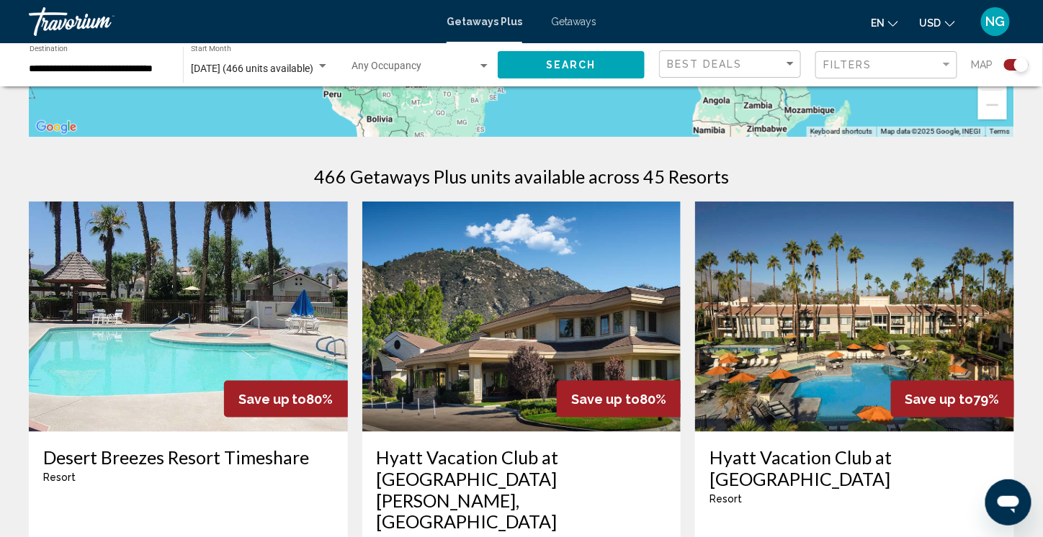
scroll to position [432, 0]
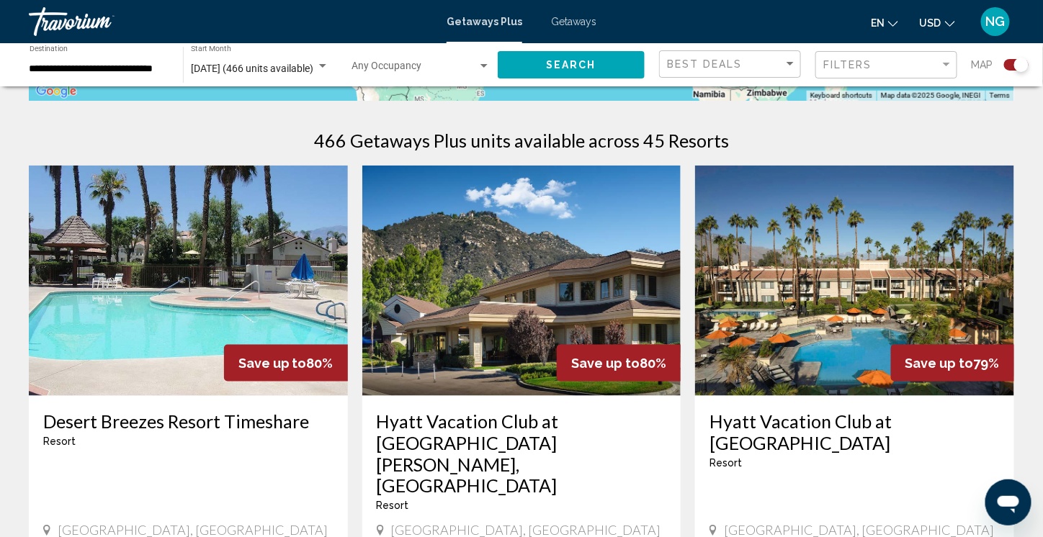
click at [557, 288] on img "Main content" at bounding box center [521, 281] width 319 height 230
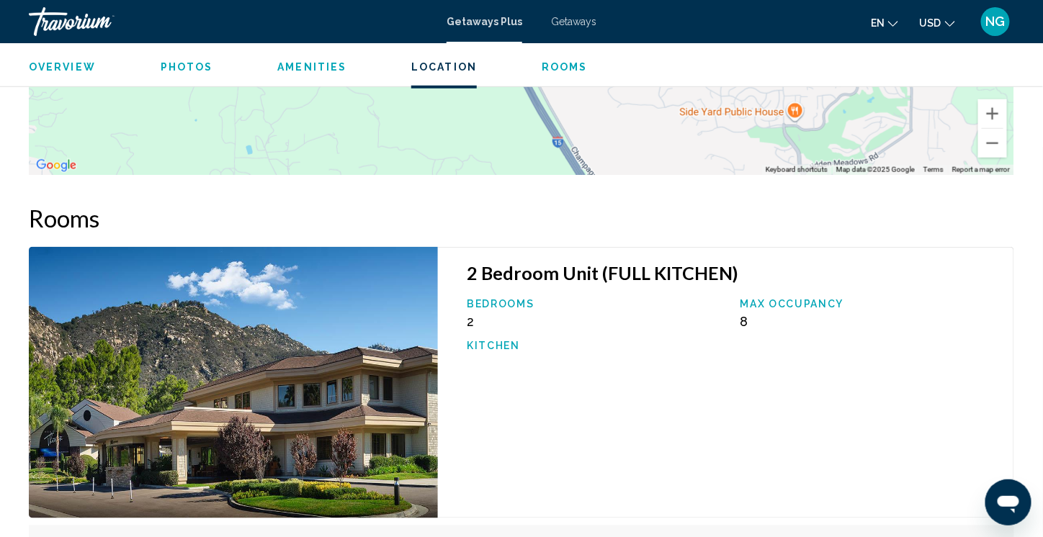
scroll to position [2448, 0]
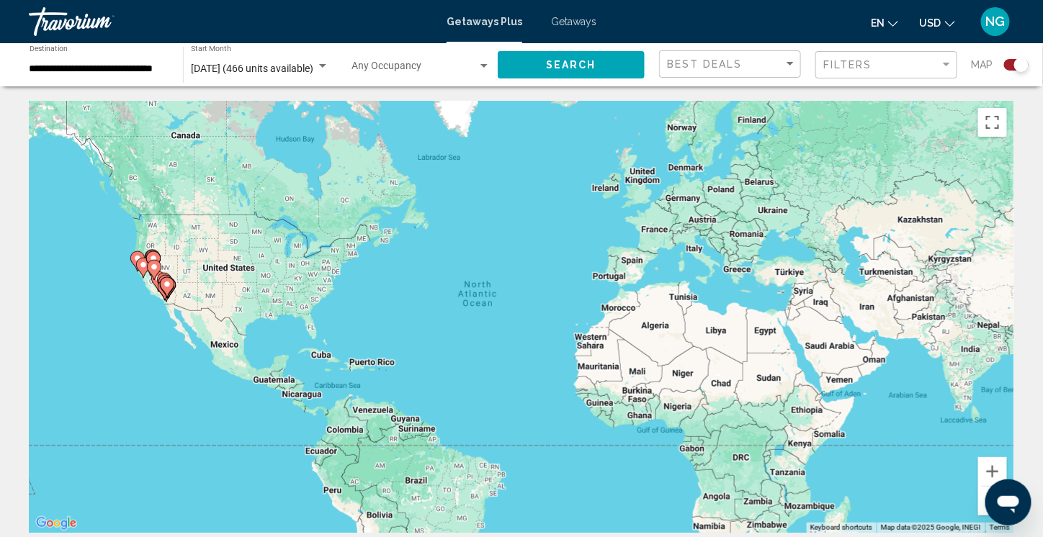
click at [570, 21] on span "Getaways" at bounding box center [573, 22] width 45 height 12
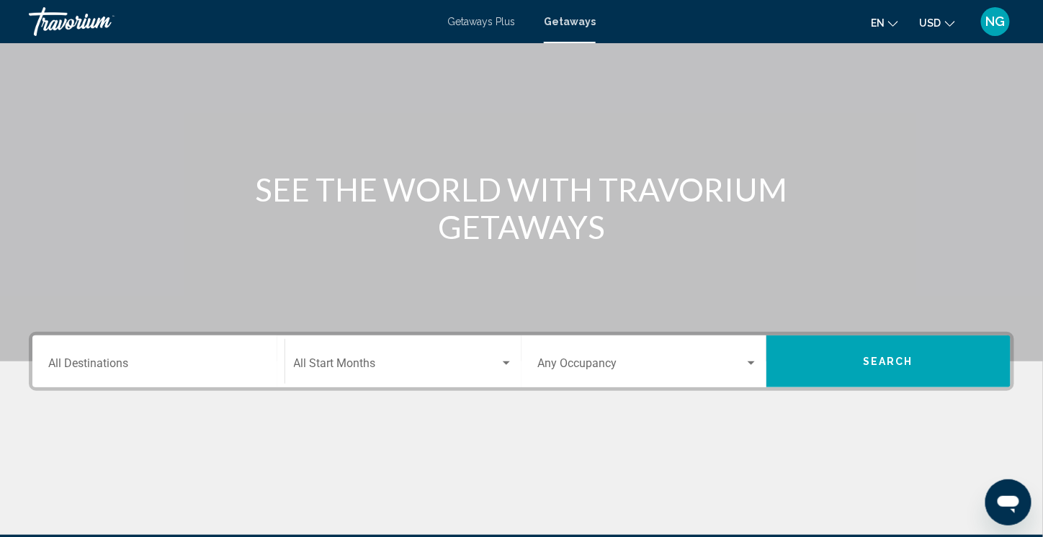
scroll to position [144, 0]
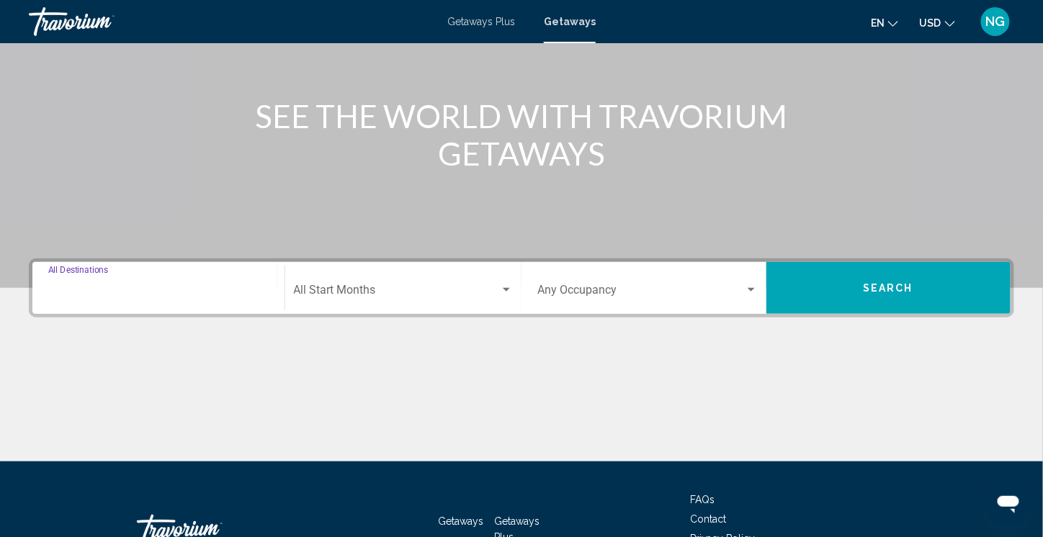
click at [118, 293] on input "Destination All Destinations" at bounding box center [158, 293] width 220 height 13
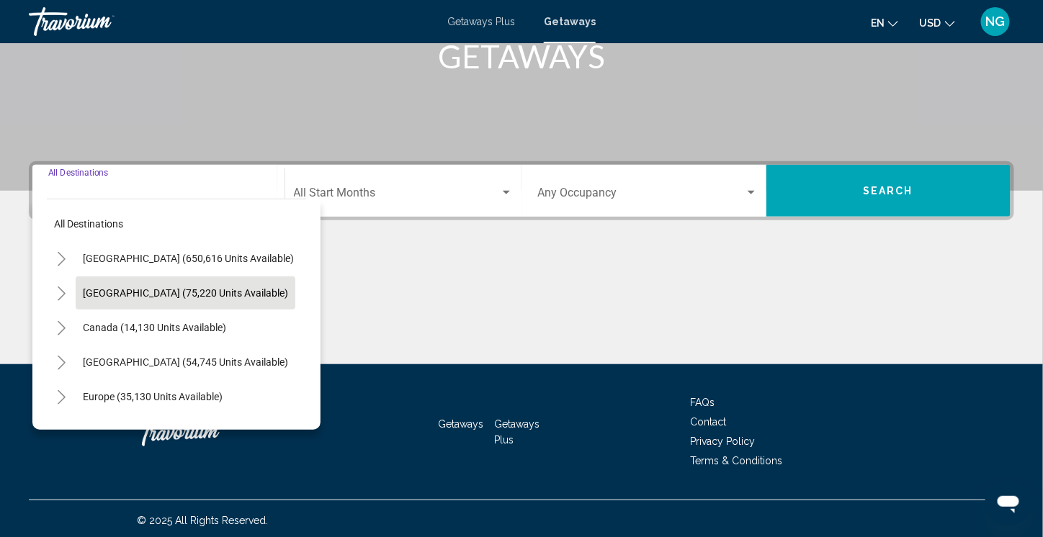
scroll to position [243, 0]
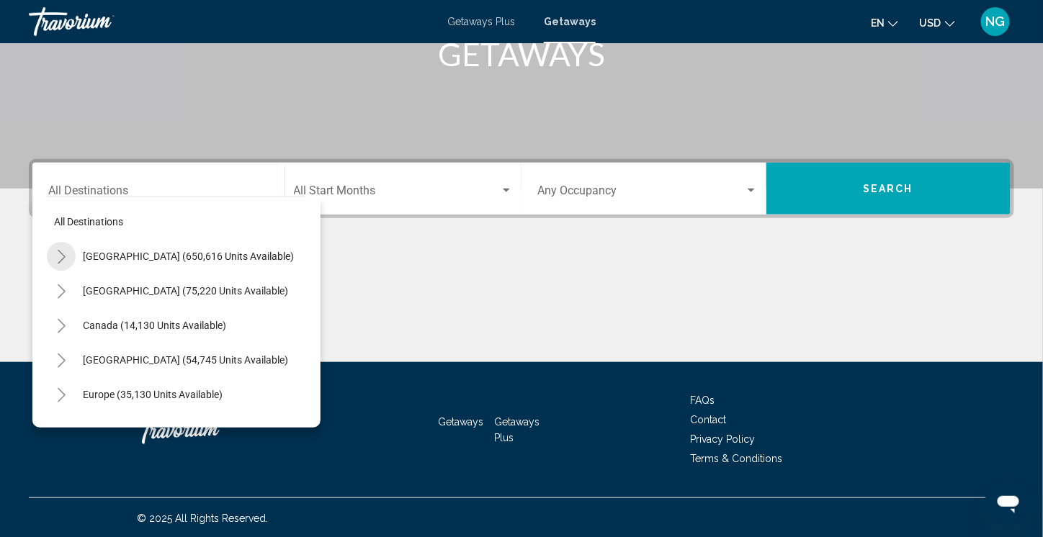
click at [61, 256] on icon "Toggle United States (650,616 units available)" at bounding box center [61, 257] width 11 height 14
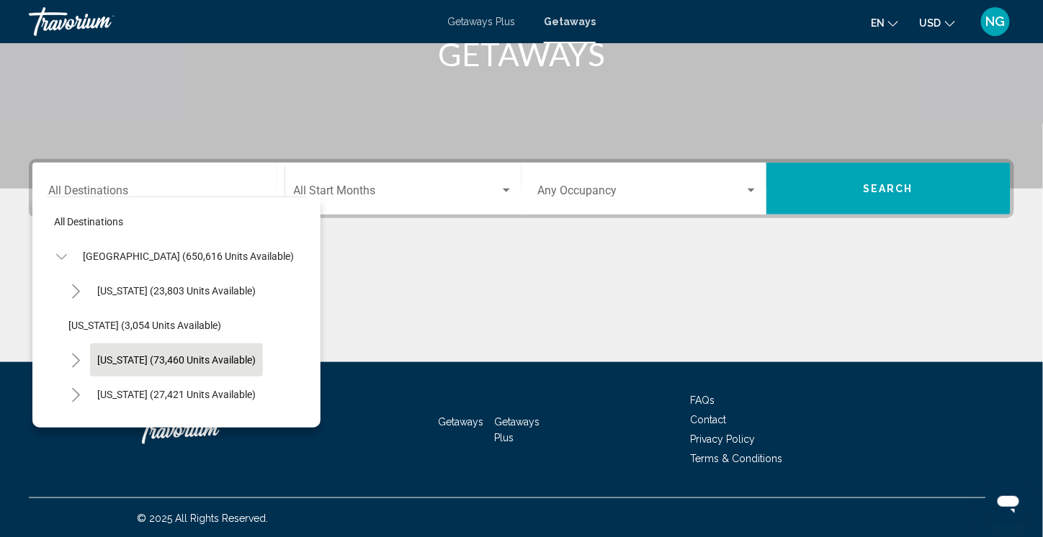
click at [101, 357] on span "[US_STATE] (73,460 units available)" at bounding box center [176, 360] width 158 height 12
type input "**********"
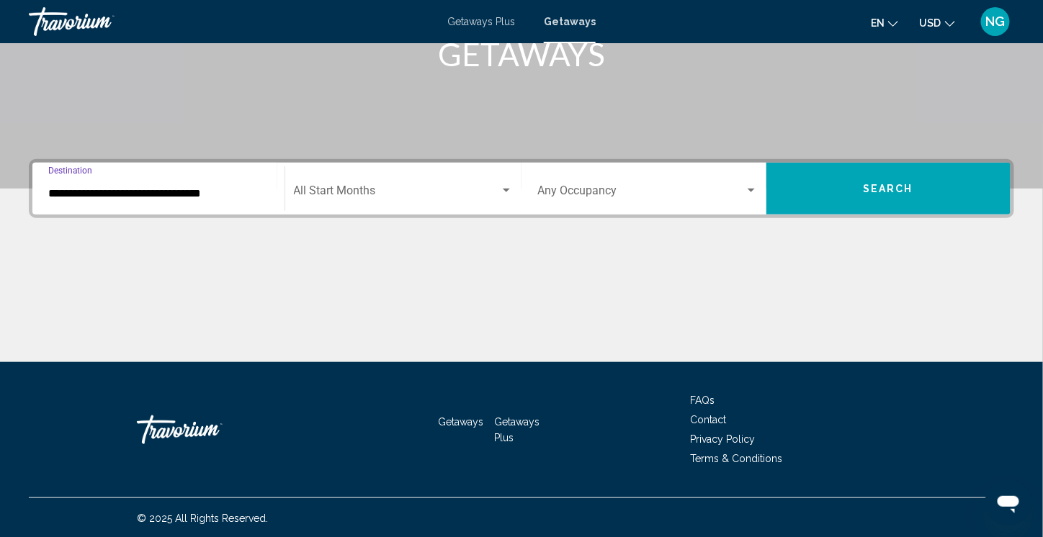
click at [231, 197] on input "**********" at bounding box center [158, 193] width 220 height 13
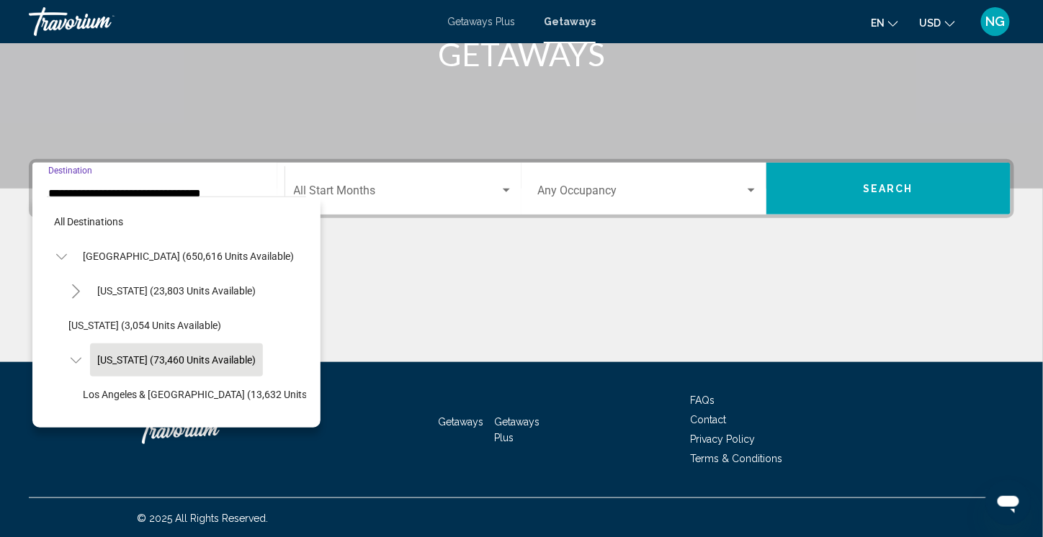
scroll to position [56, 0]
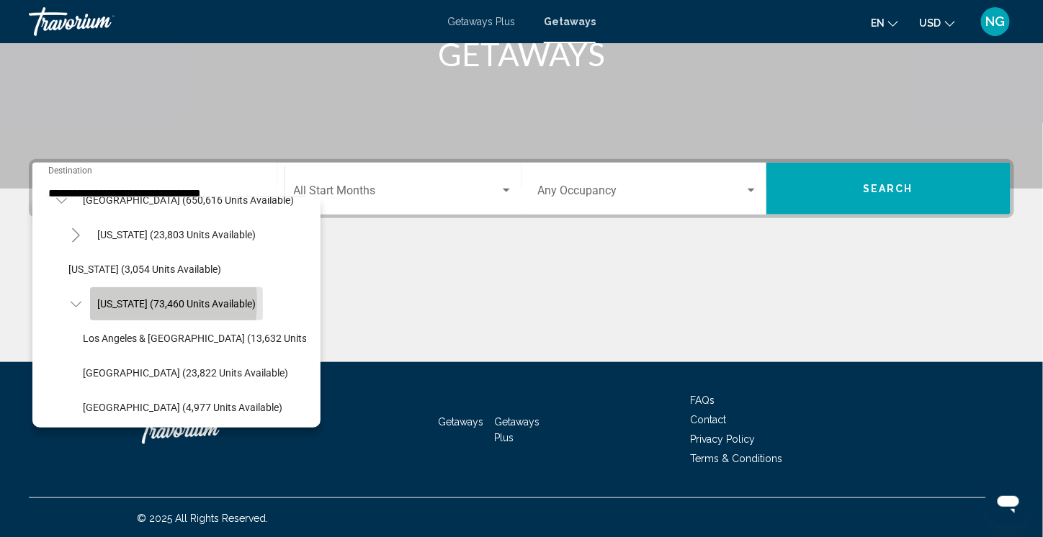
click at [117, 300] on span "[US_STATE] (73,460 units available)" at bounding box center [176, 304] width 158 height 12
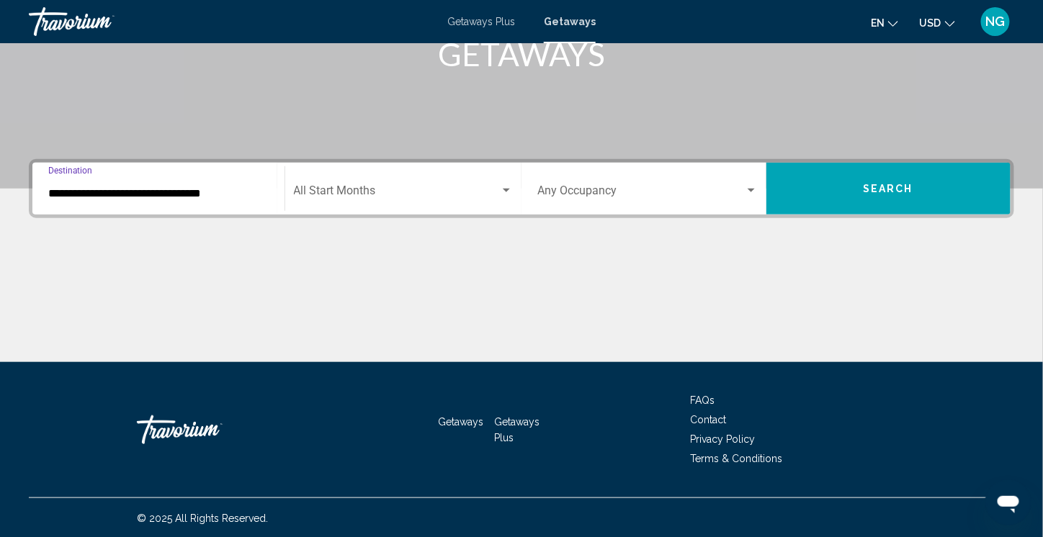
click at [325, 193] on span "Search widget" at bounding box center [397, 193] width 207 height 13
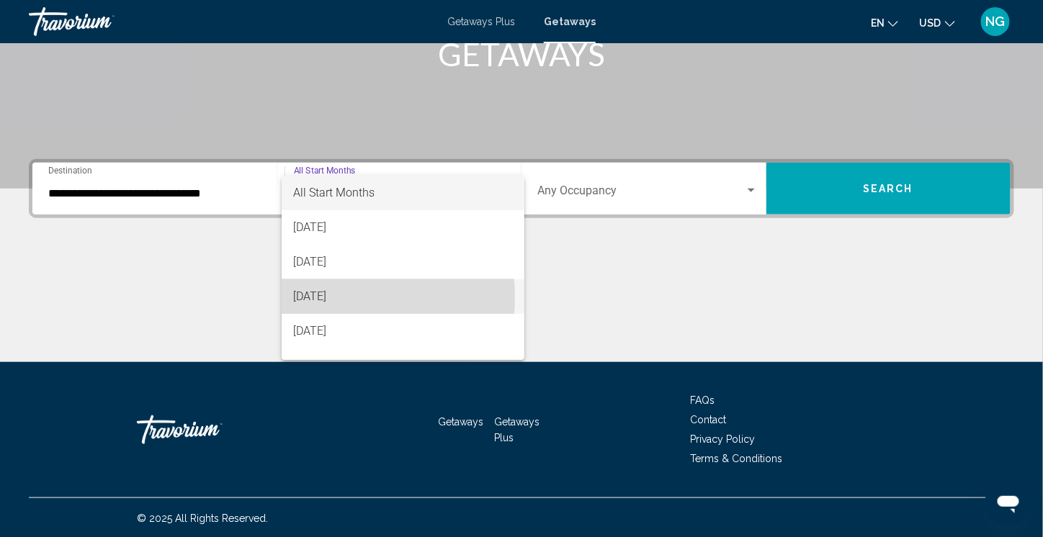
click at [328, 297] on span "[DATE]" at bounding box center [403, 296] width 220 height 35
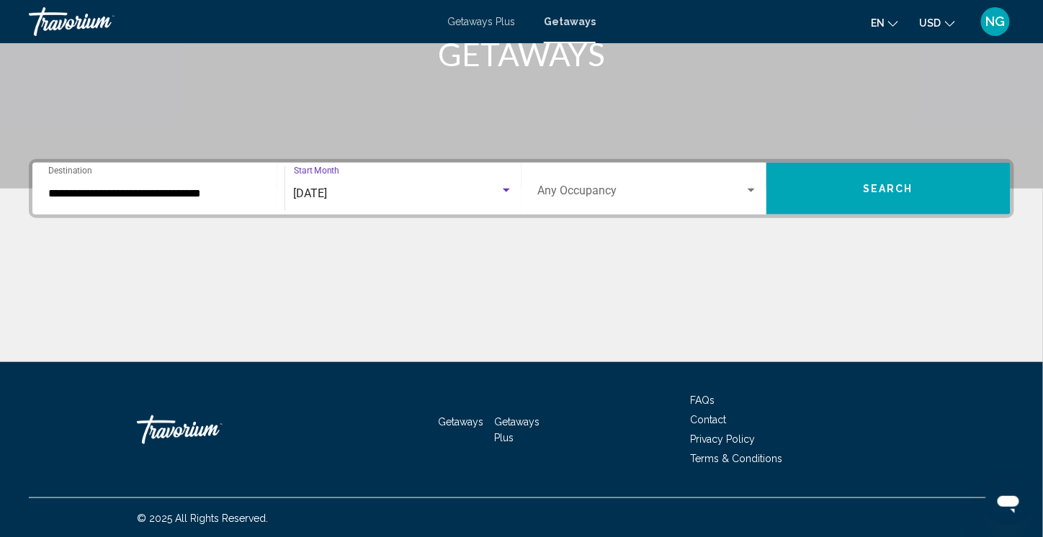
click at [935, 191] on button "Search" at bounding box center [888, 189] width 245 height 52
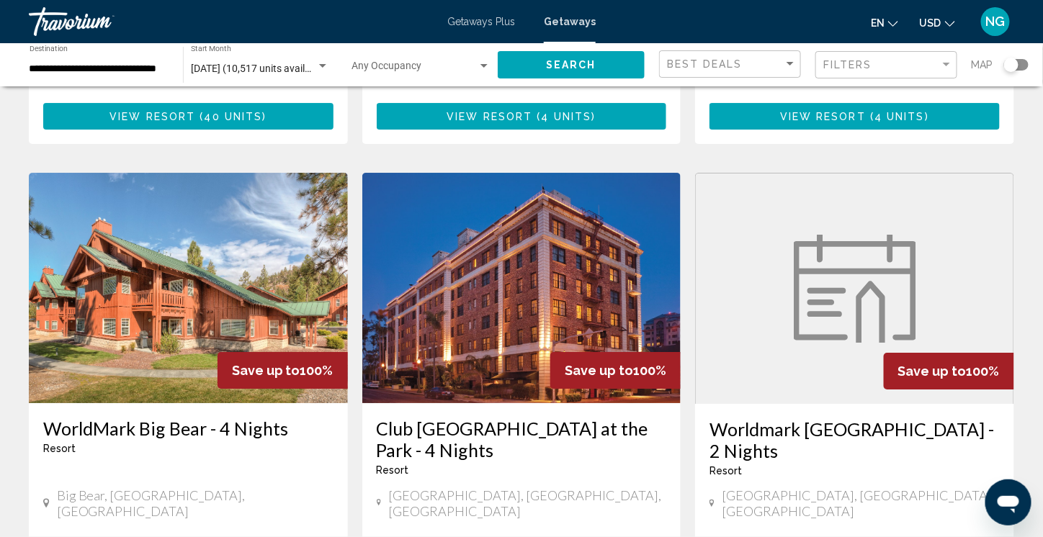
scroll to position [1728, 0]
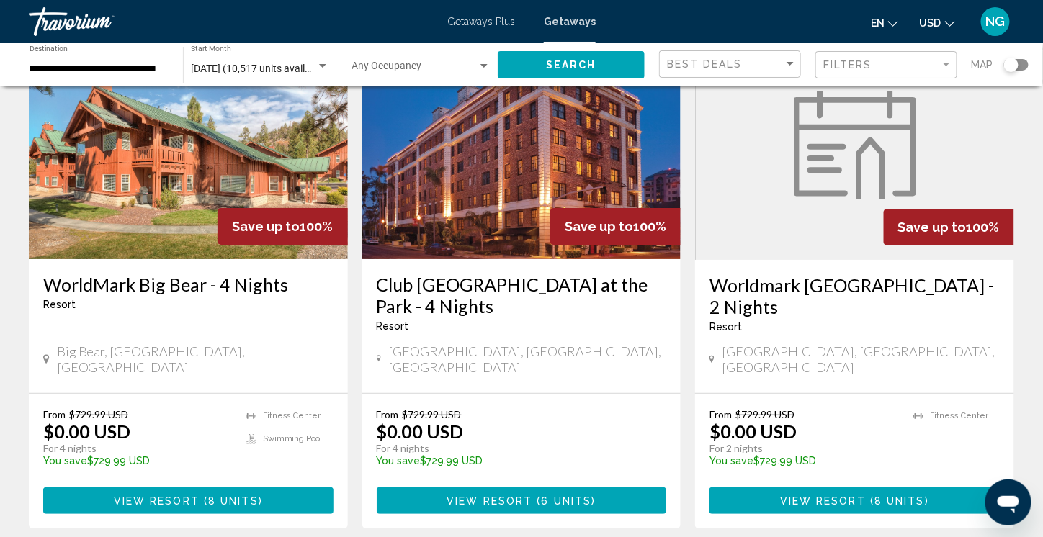
click at [102, 140] on img "Main content" at bounding box center [188, 144] width 319 height 230
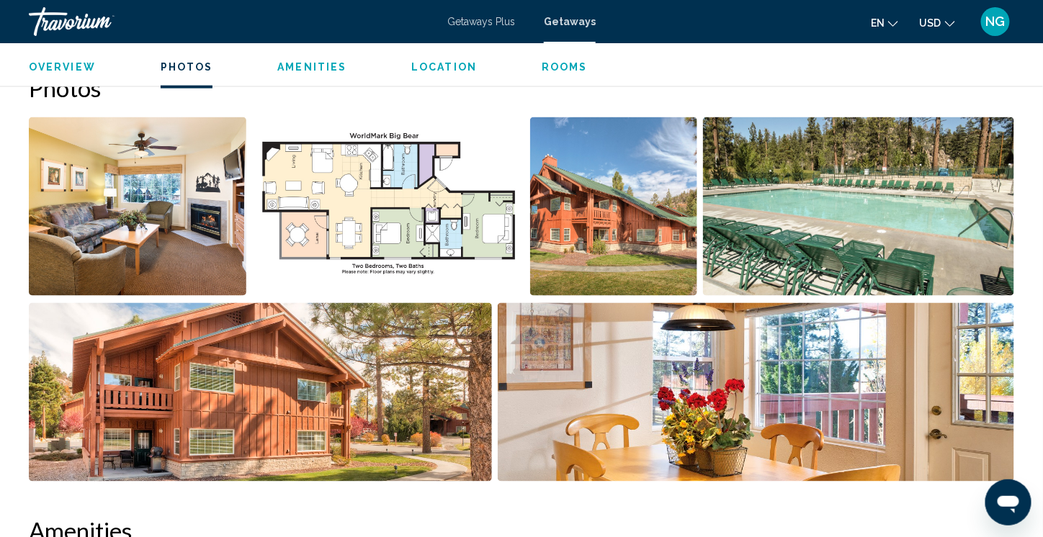
scroll to position [648, 0]
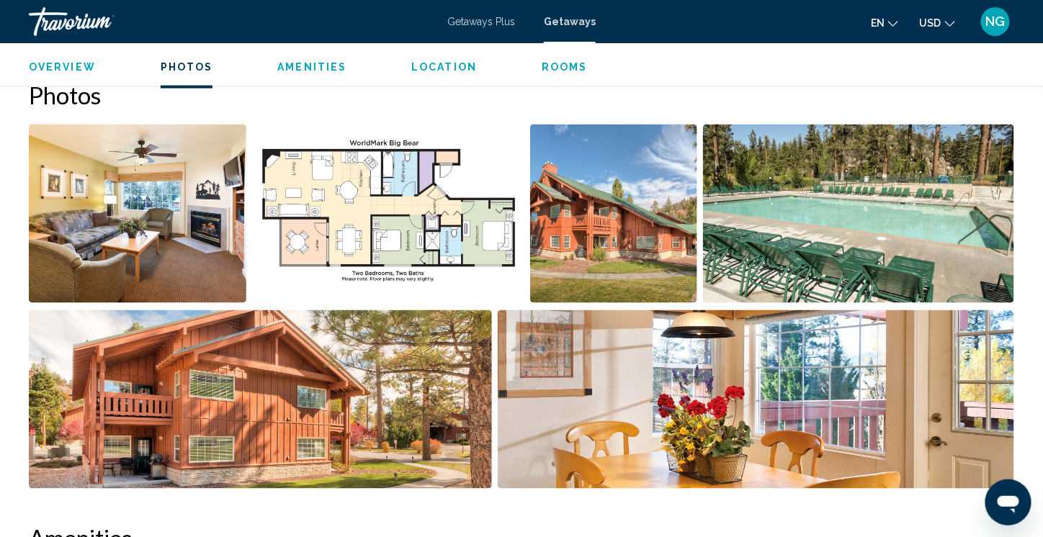
click at [146, 202] on img "Open full-screen image slider" at bounding box center [137, 214] width 217 height 179
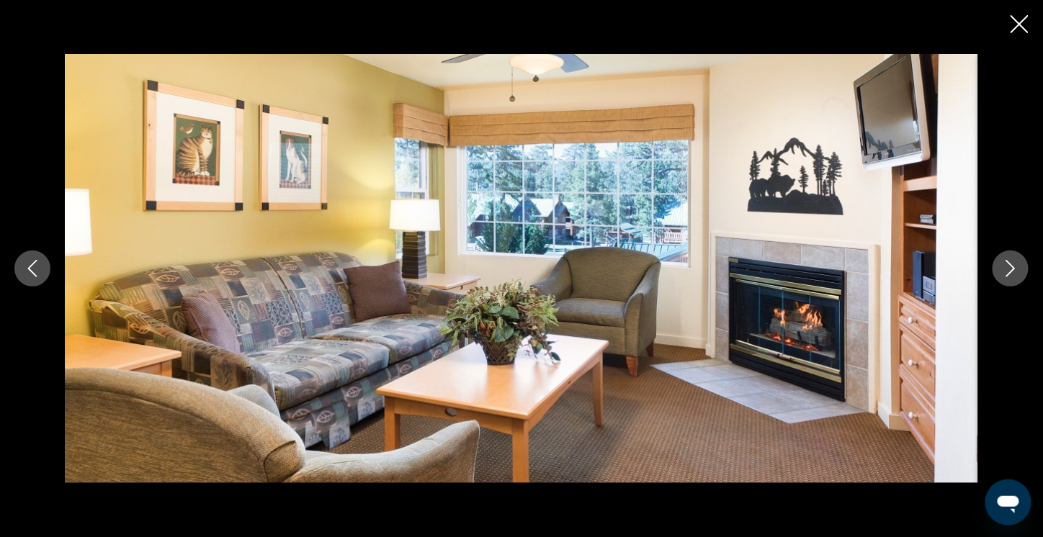
click at [1011, 274] on icon "Next image" at bounding box center [1010, 268] width 17 height 17
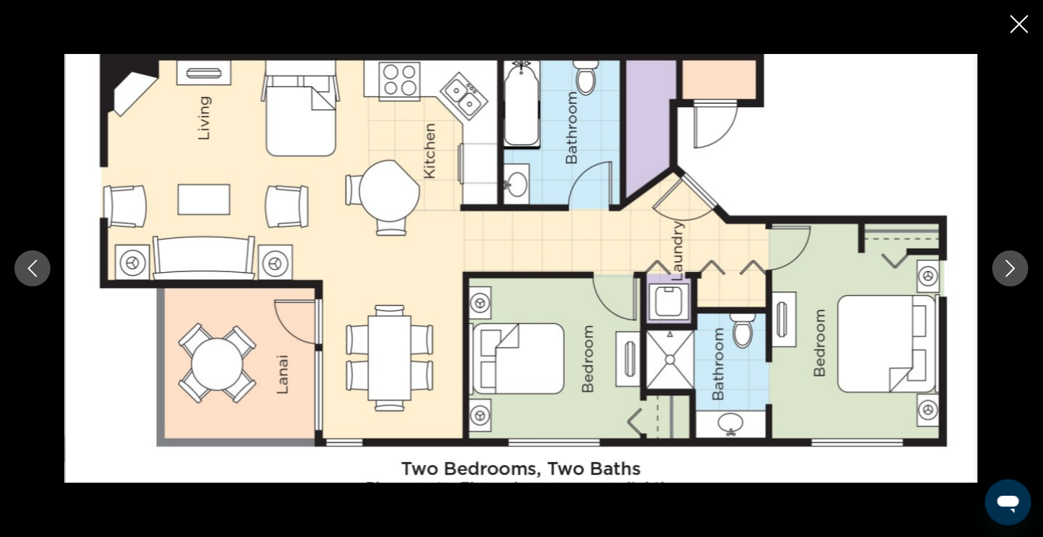
click at [1011, 274] on icon "Next image" at bounding box center [1010, 268] width 17 height 17
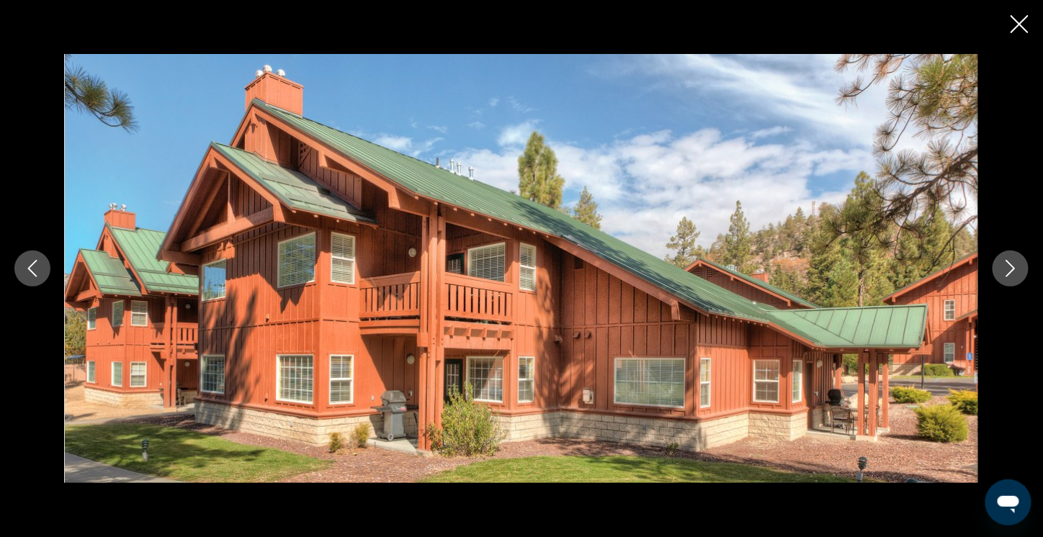
click at [1011, 274] on icon "Next image" at bounding box center [1010, 268] width 17 height 17
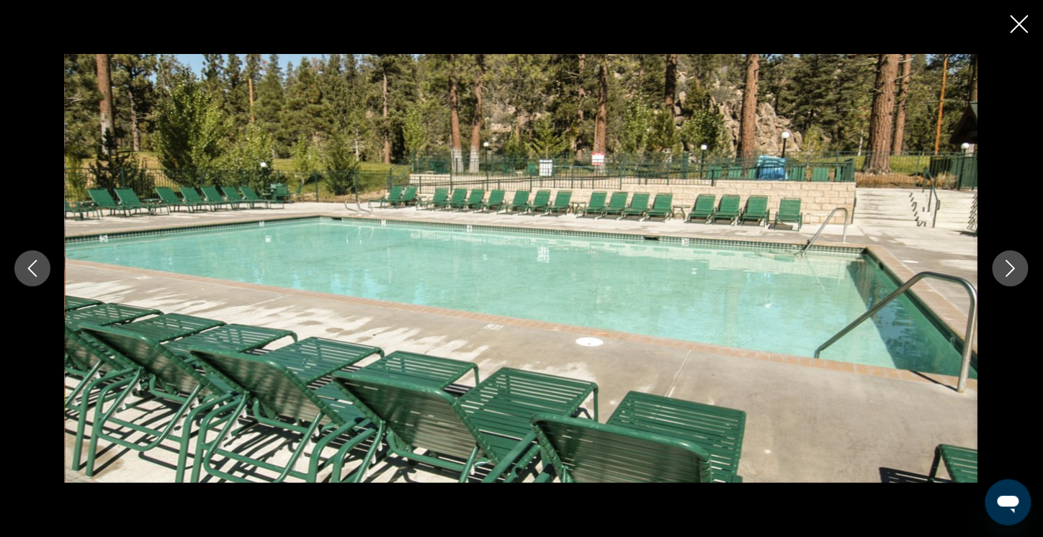
click at [1011, 274] on icon "Next image" at bounding box center [1010, 268] width 17 height 17
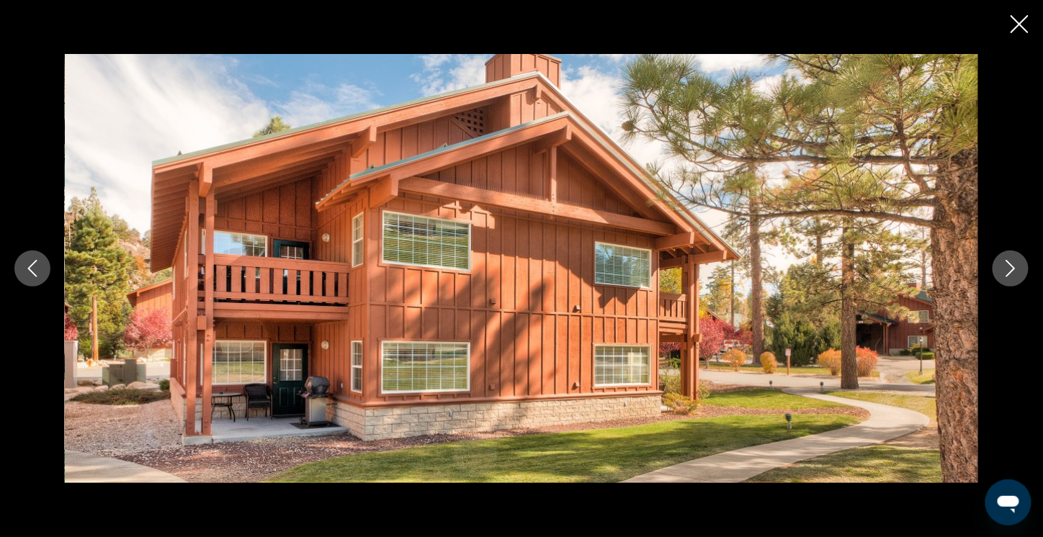
click at [1011, 274] on icon "Next image" at bounding box center [1010, 268] width 17 height 17
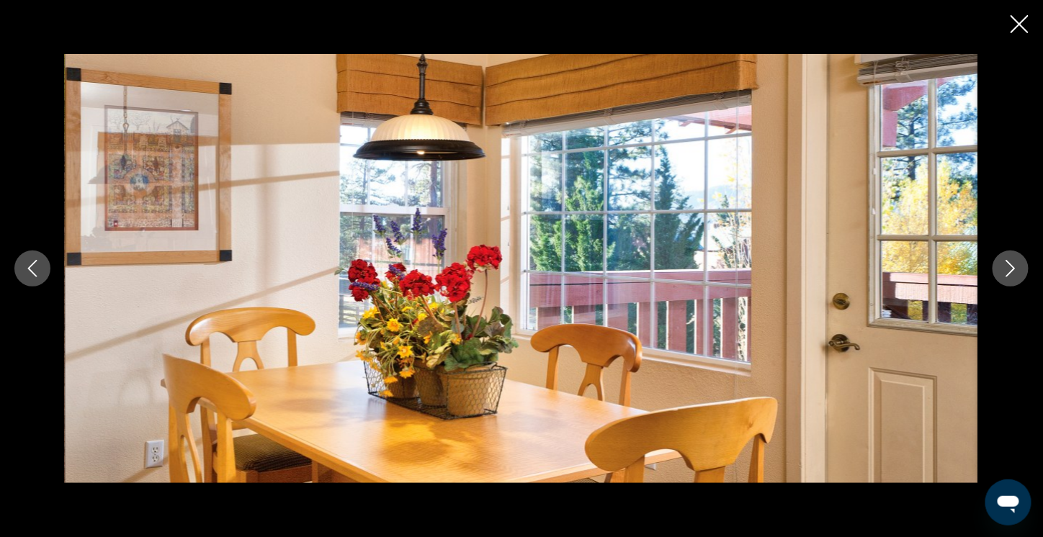
click at [1011, 274] on icon "Next image" at bounding box center [1010, 268] width 17 height 17
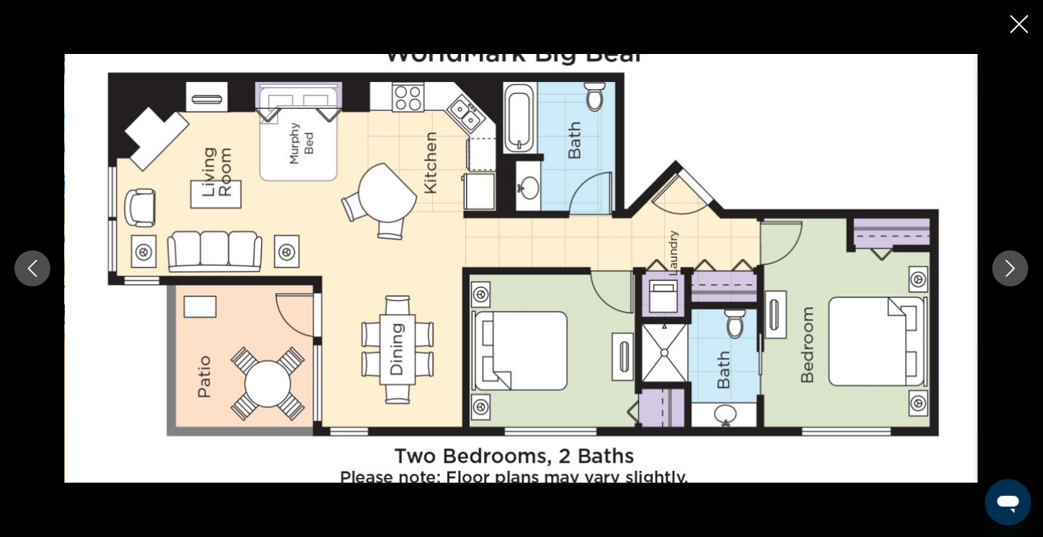
click at [1011, 274] on icon "Next image" at bounding box center [1010, 268] width 17 height 17
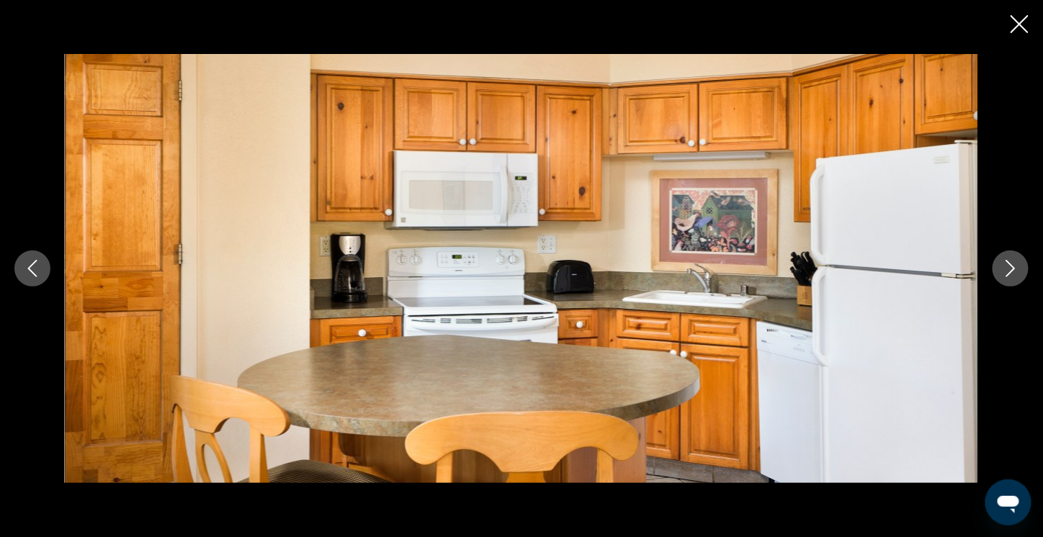
click at [1011, 274] on icon "Next image" at bounding box center [1010, 268] width 17 height 17
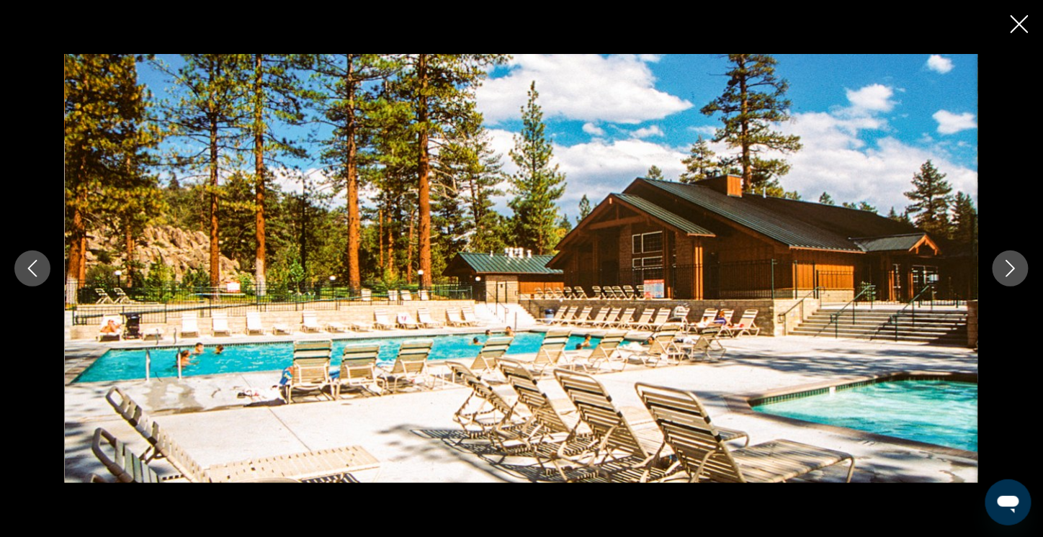
scroll to position [0, 0]
click at [1017, 270] on icon "Next image" at bounding box center [1010, 268] width 17 height 17
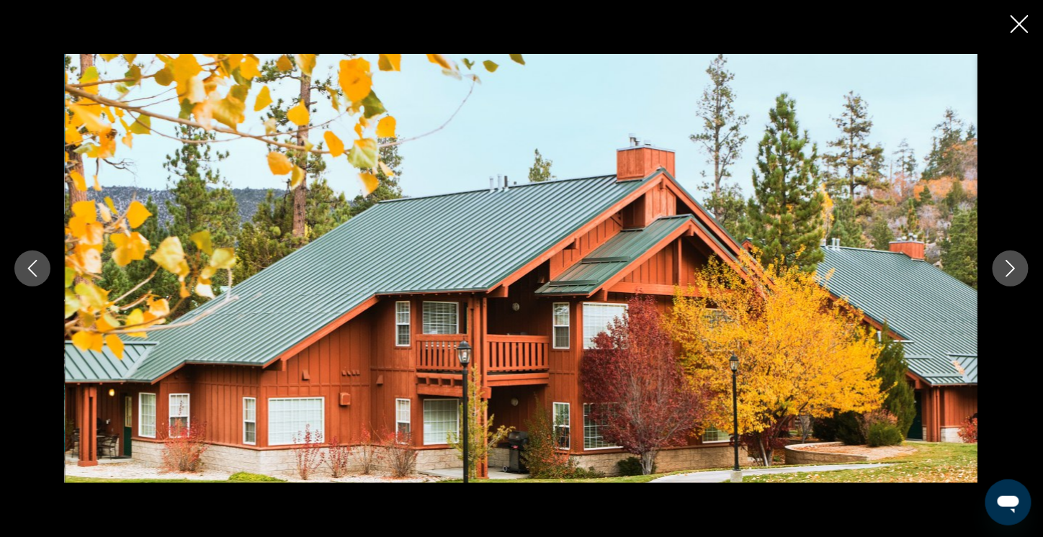
click at [1017, 261] on icon "Next image" at bounding box center [1010, 268] width 17 height 17
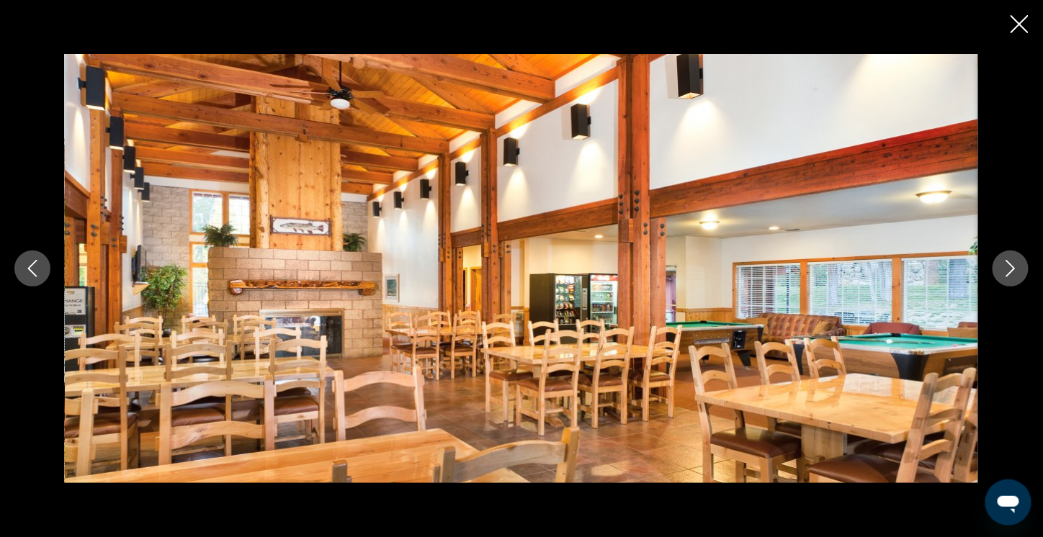
click at [1017, 261] on icon "Next image" at bounding box center [1010, 268] width 17 height 17
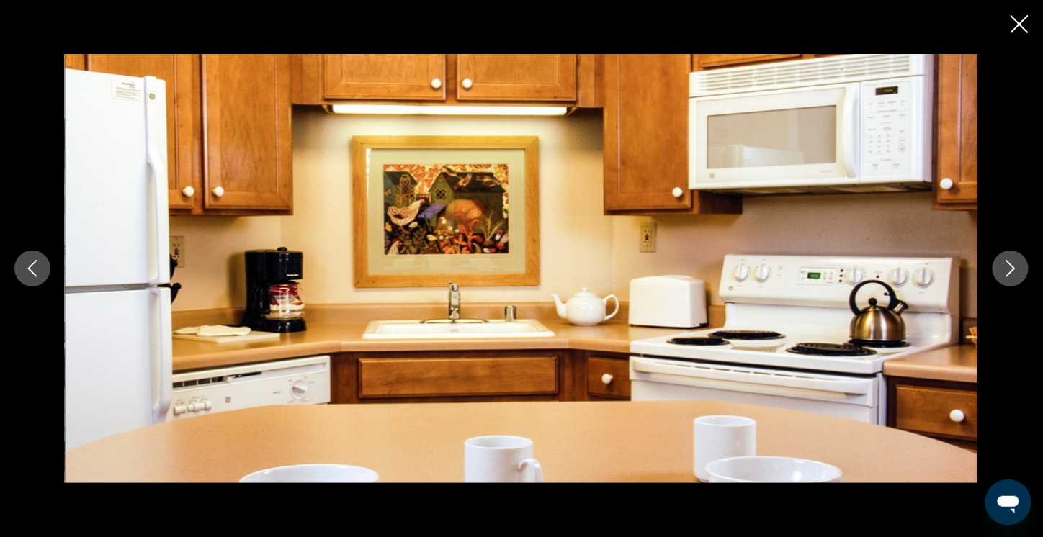
click at [1017, 261] on icon "Next image" at bounding box center [1010, 268] width 17 height 17
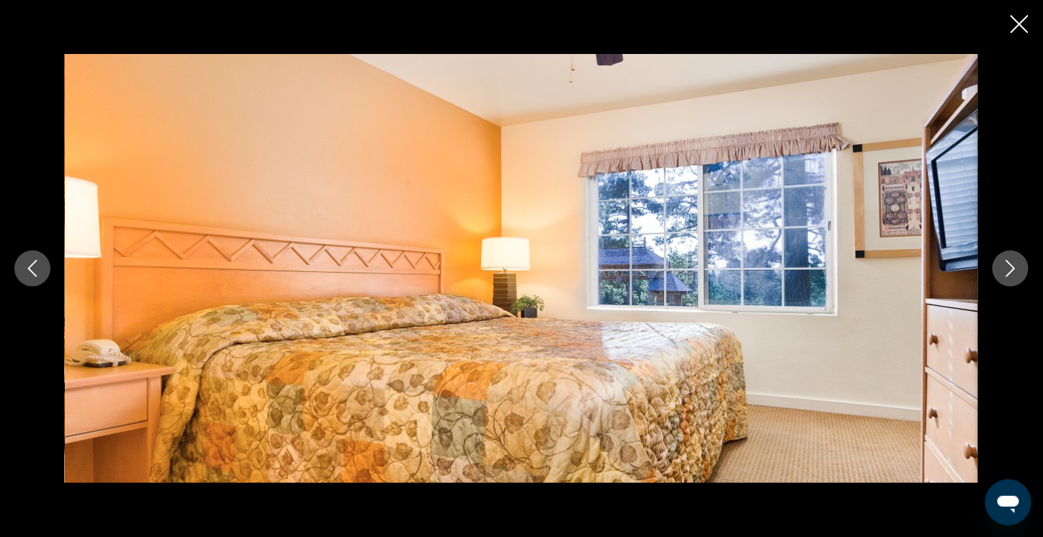
click at [1017, 261] on icon "Next image" at bounding box center [1010, 268] width 17 height 17
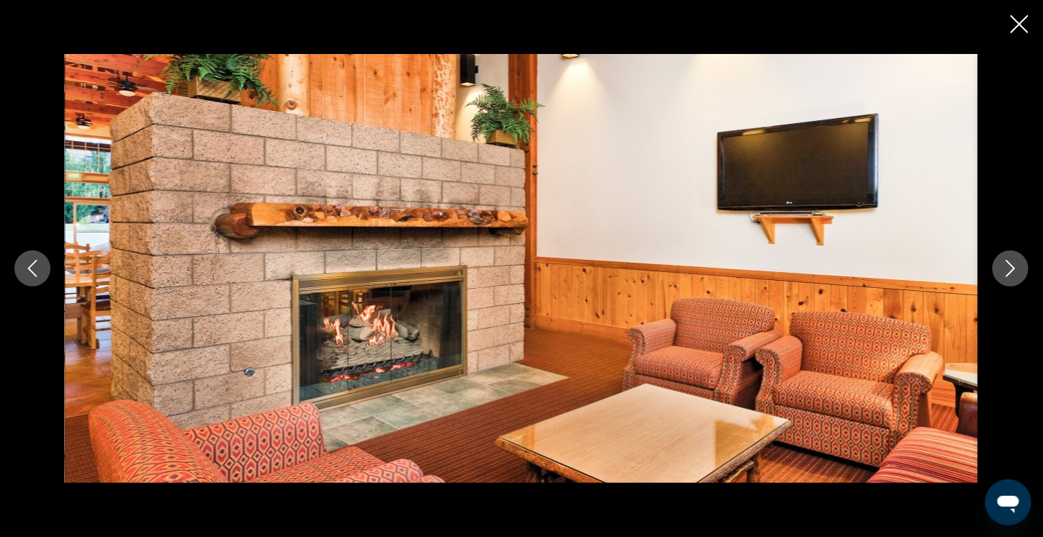
click at [1017, 261] on icon "Next image" at bounding box center [1010, 268] width 17 height 17
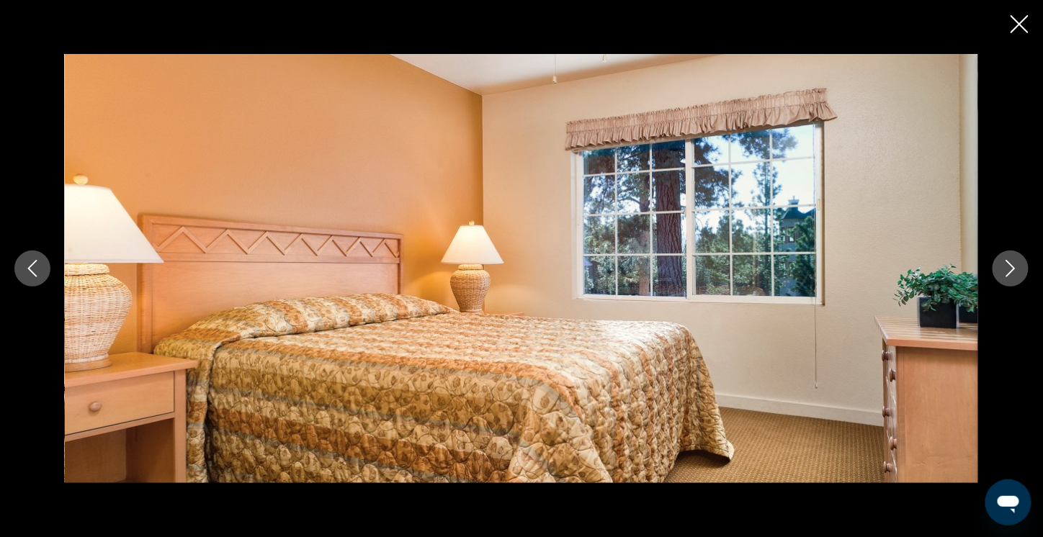
click at [1016, 24] on icon "Close slideshow" at bounding box center [1019, 24] width 18 height 18
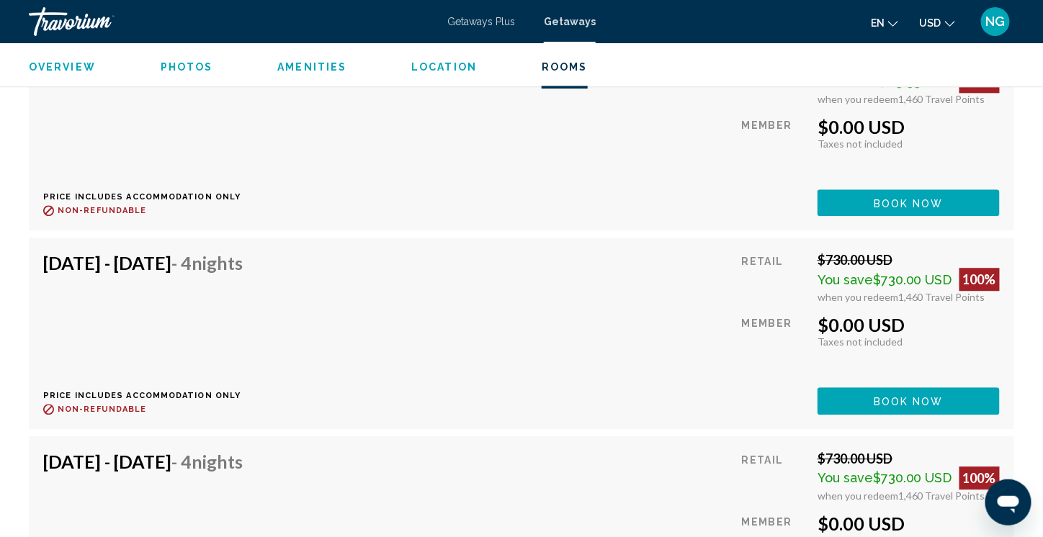
scroll to position [2952, 0]
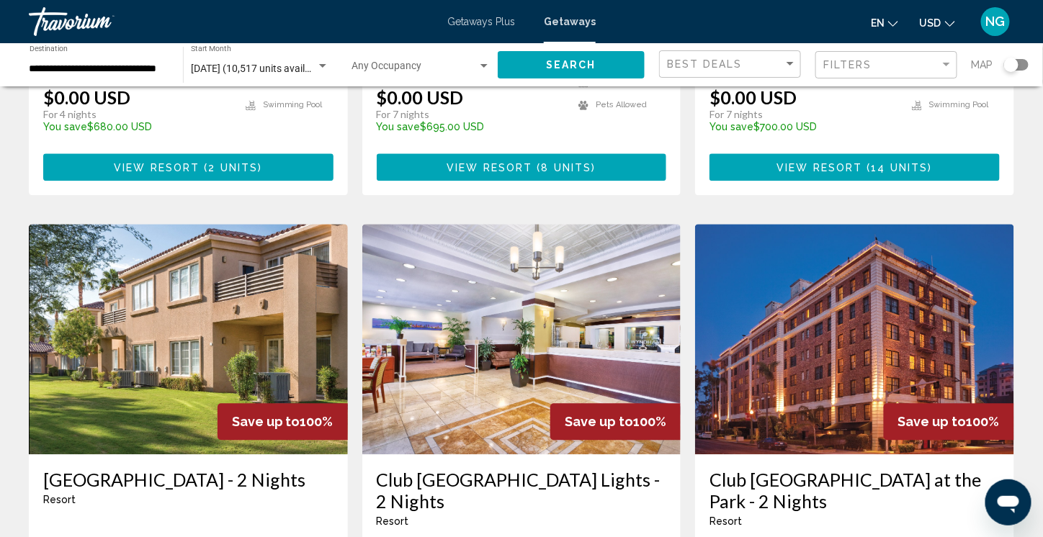
scroll to position [1008, 0]
